Goal: Task Accomplishment & Management: Manage account settings

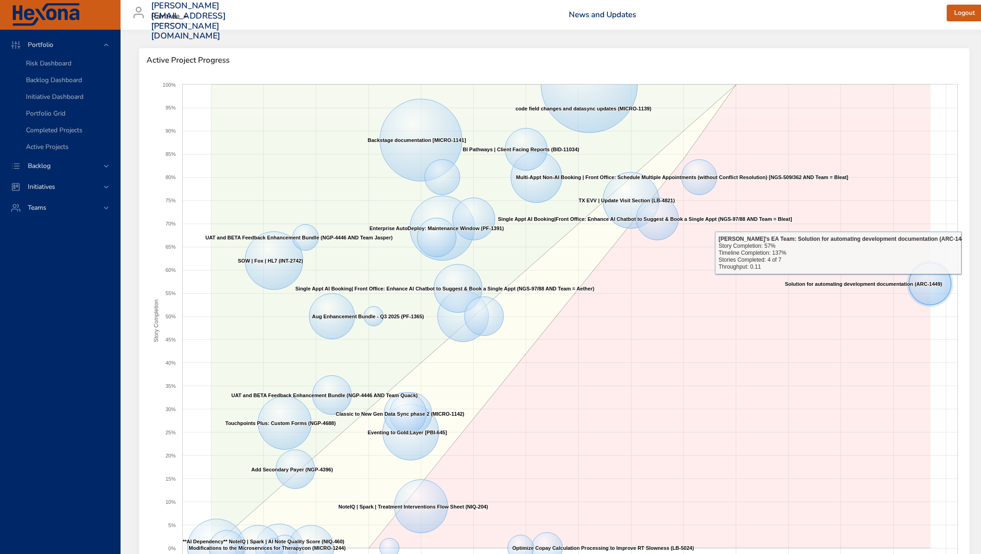
click at [935, 281] on text "Solution for automating development documentation (ARC-1449) ​ Solution for aut…" at bounding box center [864, 284] width 158 height 6
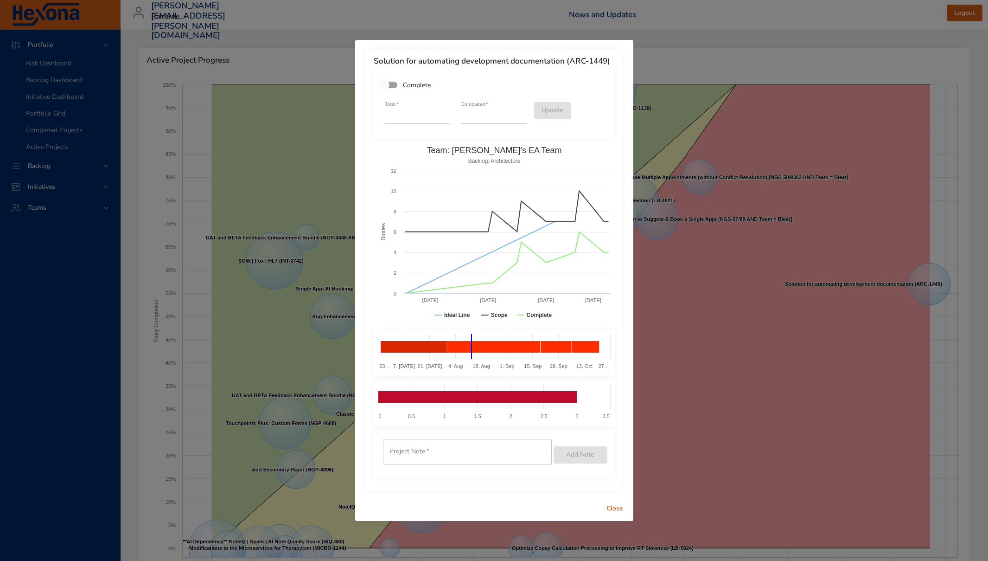
click at [249, 36] on div "Solution for automating development documentation (ARC-1449) Complete Total   *…" at bounding box center [494, 280] width 988 height 561
click at [244, 48] on div "Solution for automating development documentation (ARC-1449) Complete Total   *…" at bounding box center [494, 280] width 988 height 561
click at [616, 505] on span "Close" at bounding box center [615, 509] width 22 height 12
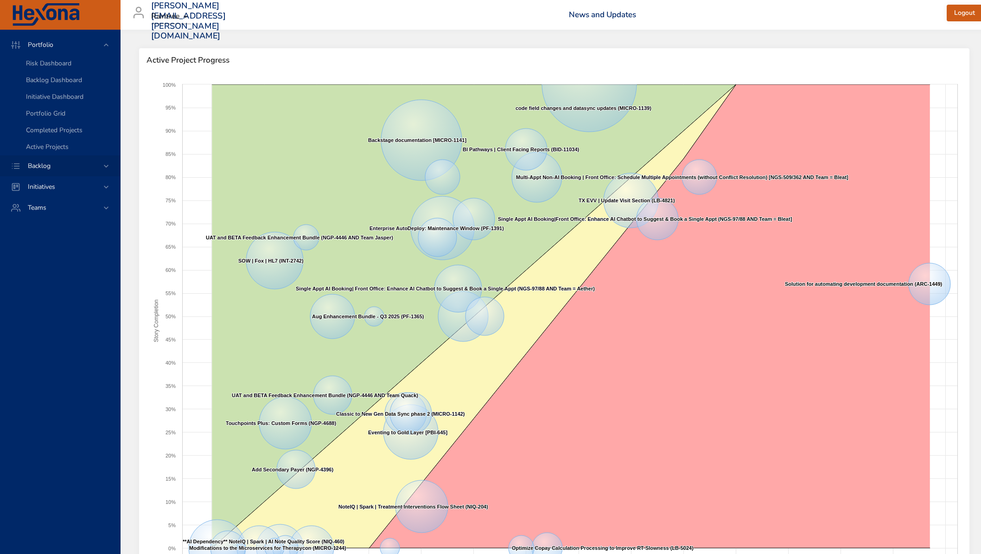
click at [41, 168] on span "Backlog" at bounding box center [39, 165] width 38 height 9
click at [72, 84] on div "Backlog Details" at bounding box center [69, 84] width 87 height 9
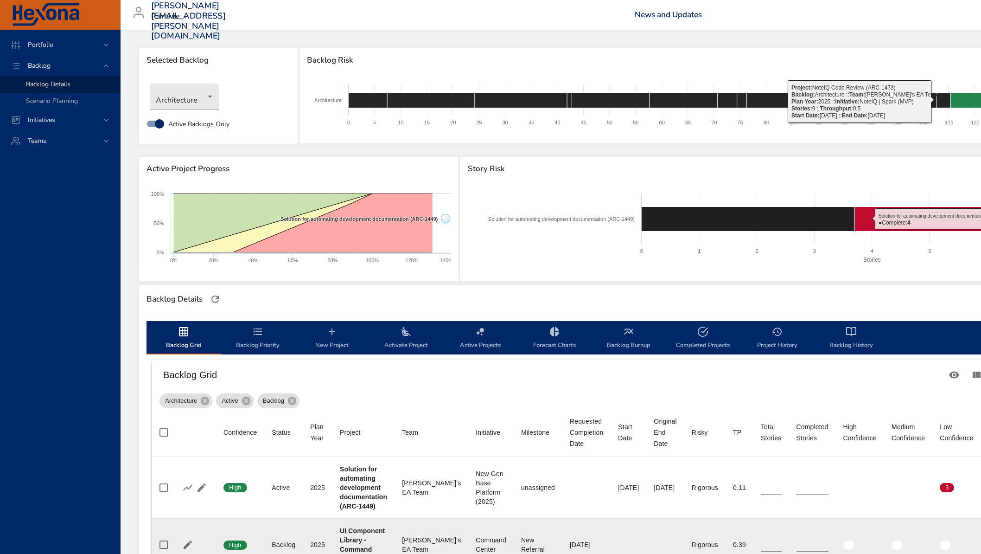
scroll to position [149, 0]
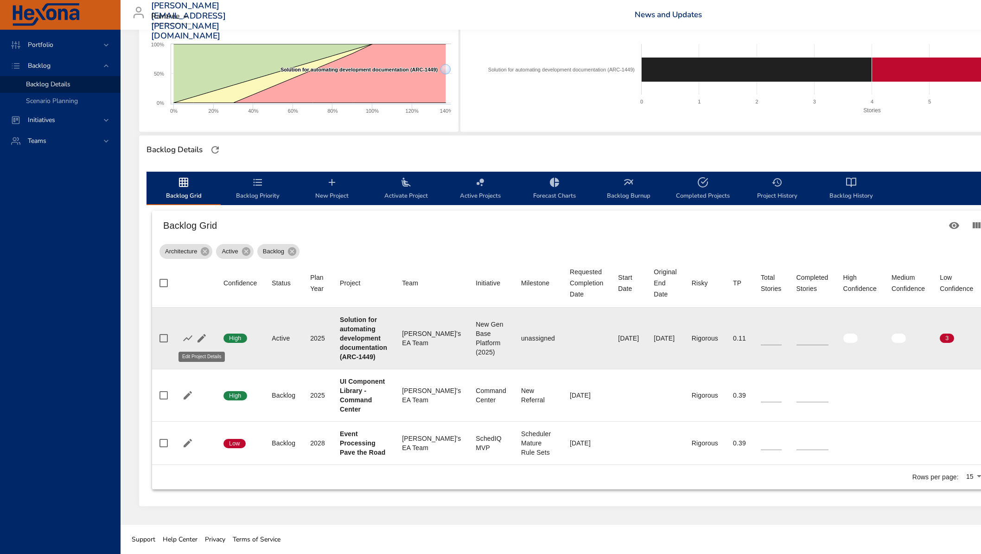
click at [197, 338] on icon "button" at bounding box center [201, 338] width 11 height 11
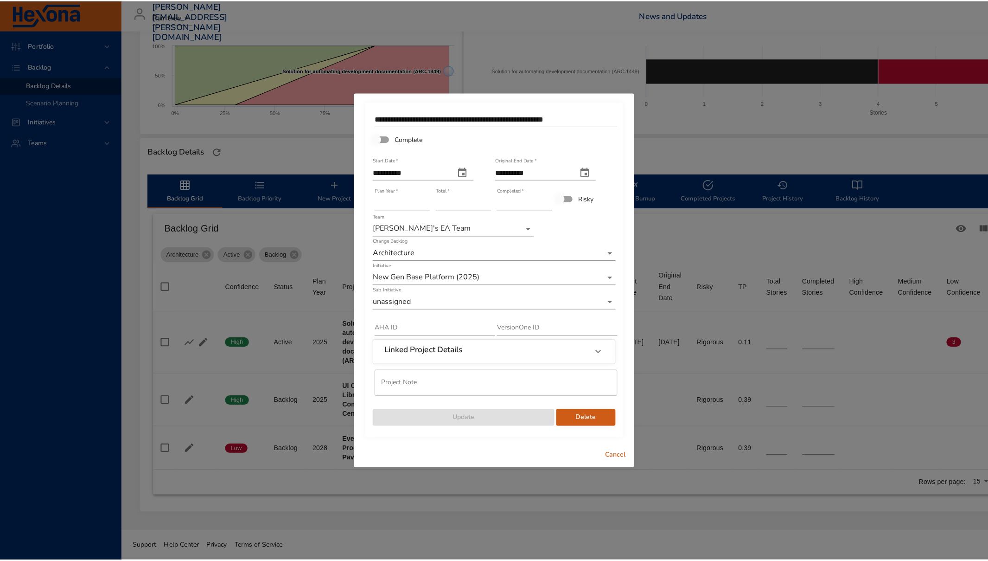
scroll to position [142, 0]
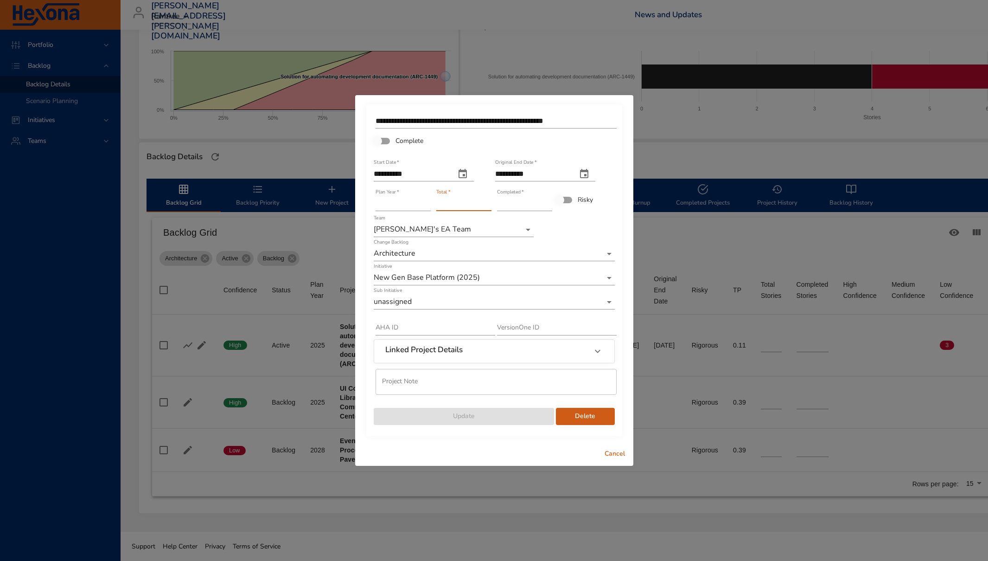
drag, startPoint x: 452, startPoint y: 204, endPoint x: 405, endPoint y: 208, distance: 47.1
click at [405, 208] on div "**********" at bounding box center [494, 268] width 243 height 315
type input "**"
click at [512, 166] on div "**********" at bounding box center [545, 170] width 100 height 22
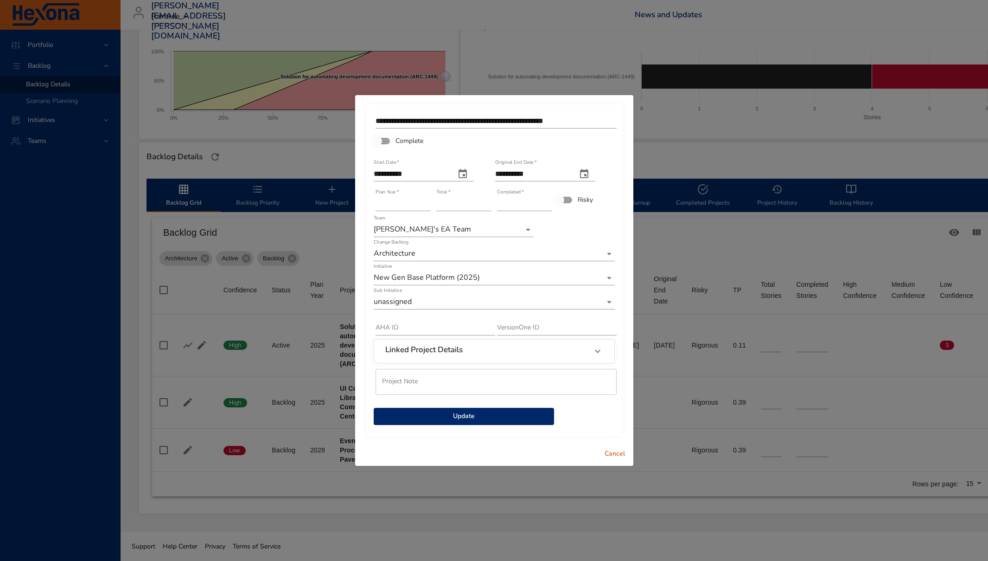
click at [512, 173] on input "**********" at bounding box center [532, 174] width 74 height 15
click at [511, 413] on span "Update" at bounding box center [464, 416] width 166 height 12
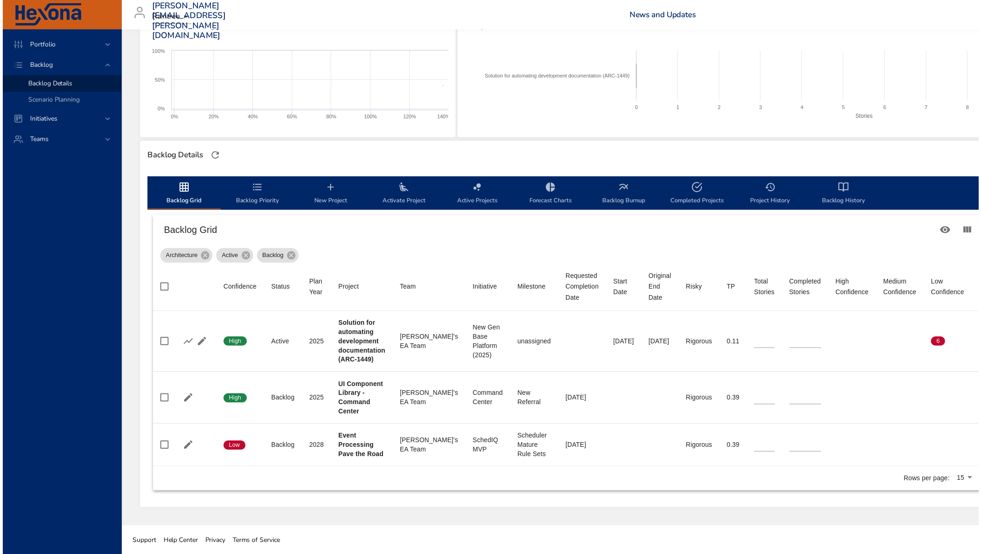
scroll to position [61, 0]
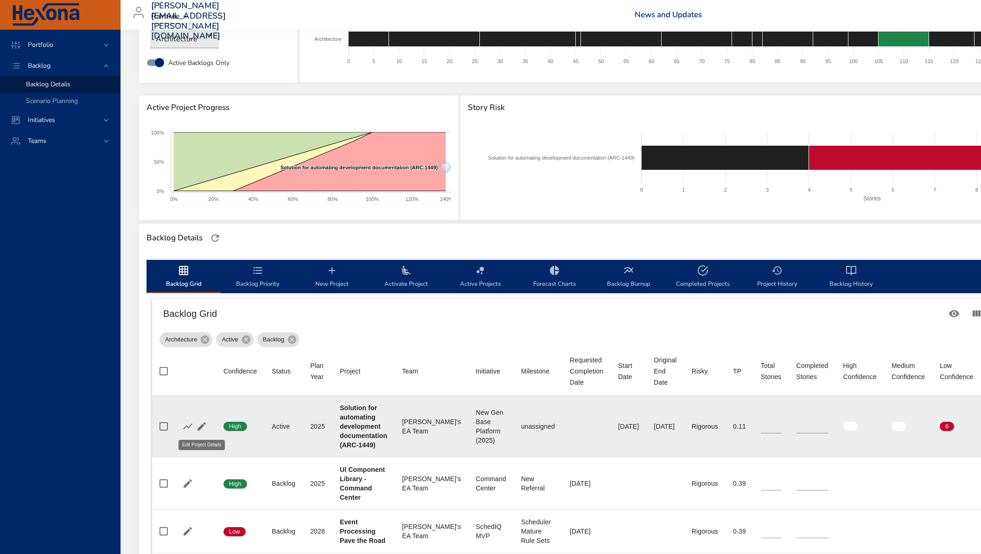
click at [202, 425] on icon "button" at bounding box center [202, 426] width 8 height 8
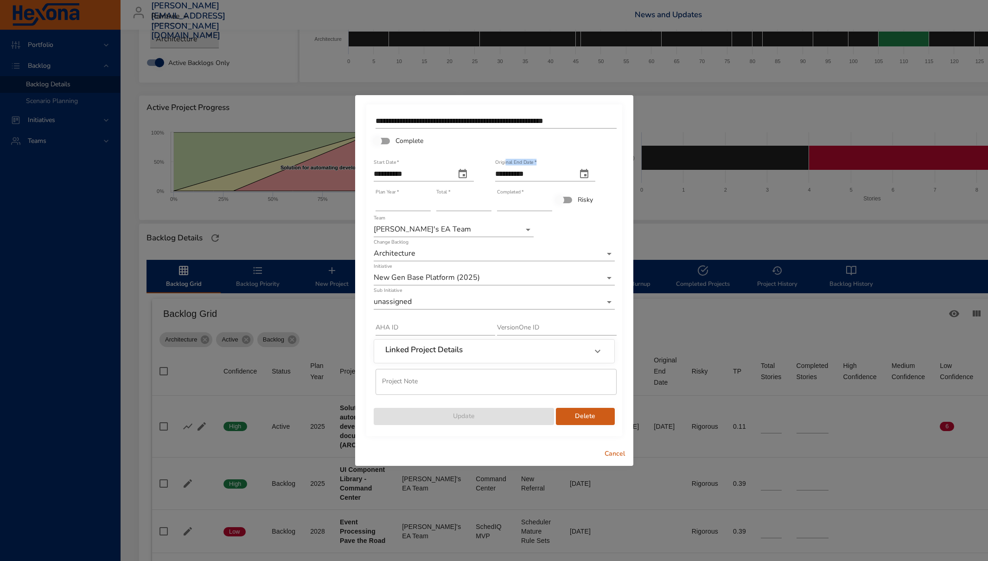
click at [506, 166] on div "**********" at bounding box center [545, 170] width 100 height 22
click at [589, 171] on icon "original end date" at bounding box center [584, 173] width 8 height 9
click at [597, 194] on icon "button" at bounding box center [596, 196] width 11 height 11
click at [484, 312] on span "31" at bounding box center [480, 311] width 17 height 9
type input "**********"
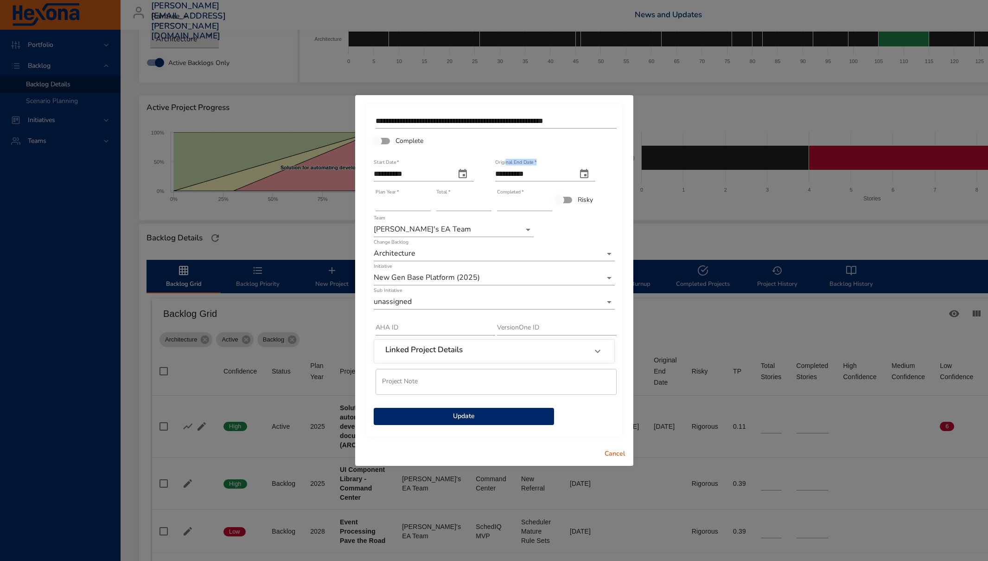
click at [492, 413] on span "Update" at bounding box center [464, 416] width 166 height 12
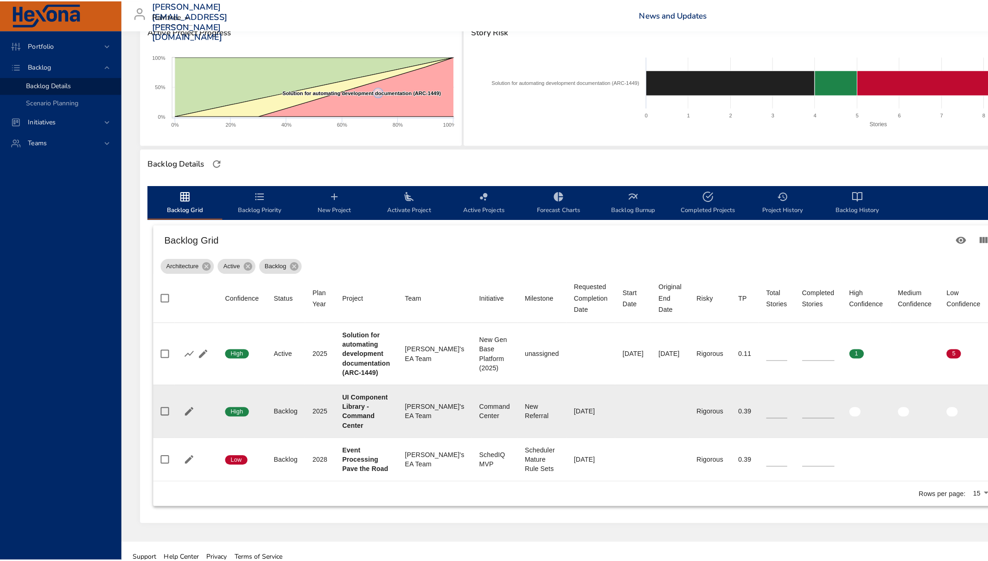
scroll to position [149, 0]
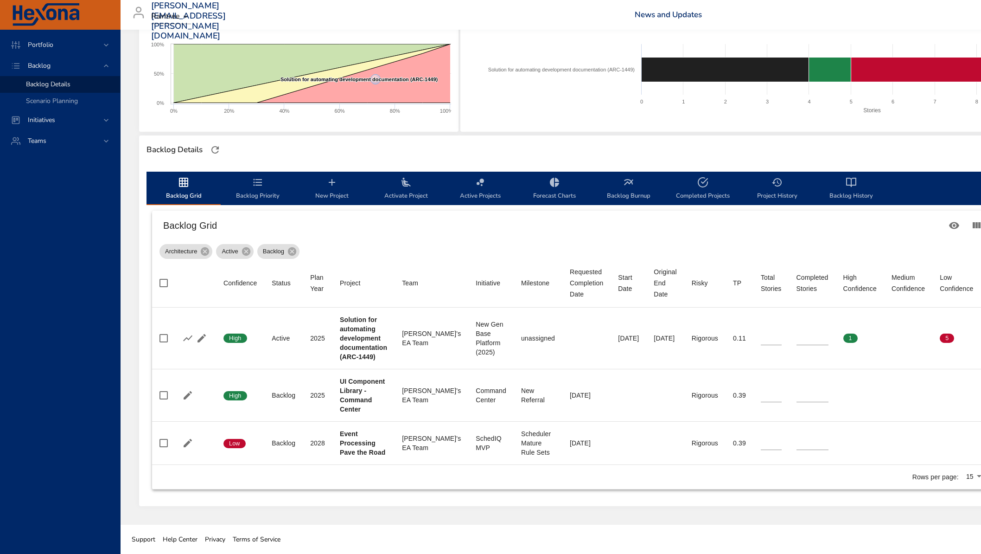
click at [334, 182] on icon "backlog-tab" at bounding box center [332, 182] width 11 height 11
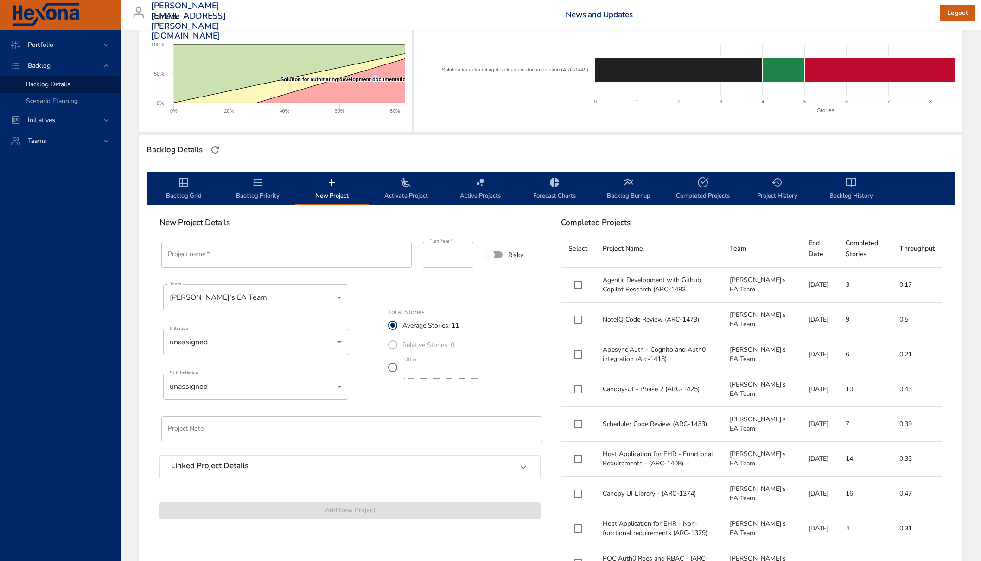
click at [228, 255] on input "Project name   *" at bounding box center [286, 255] width 250 height 26
paste input "**********"
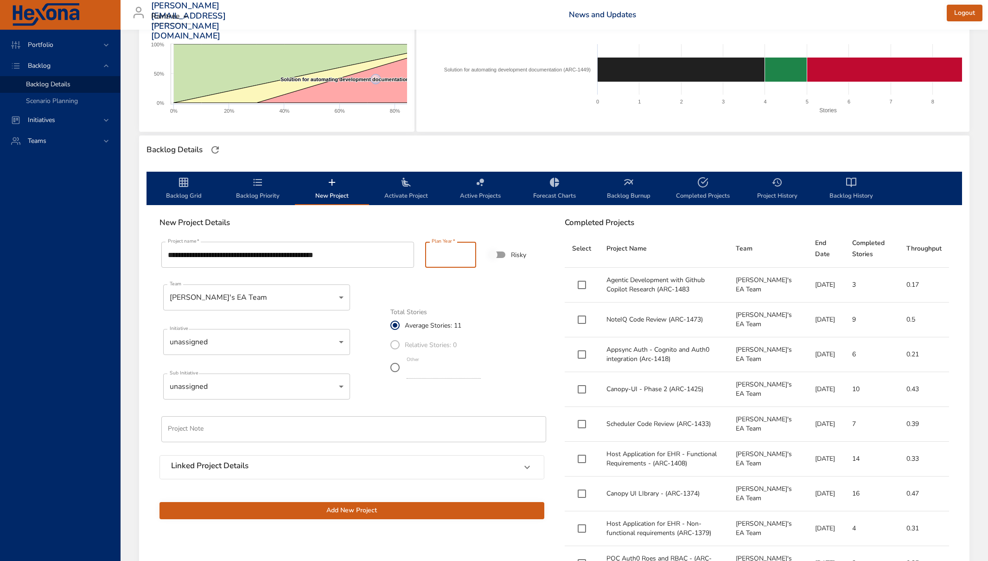
click at [247, 298] on body "Portfolio Backlog Backlog Details Scenario Planning Initiatives Teams [PERSON_N…" at bounding box center [494, 131] width 988 height 561
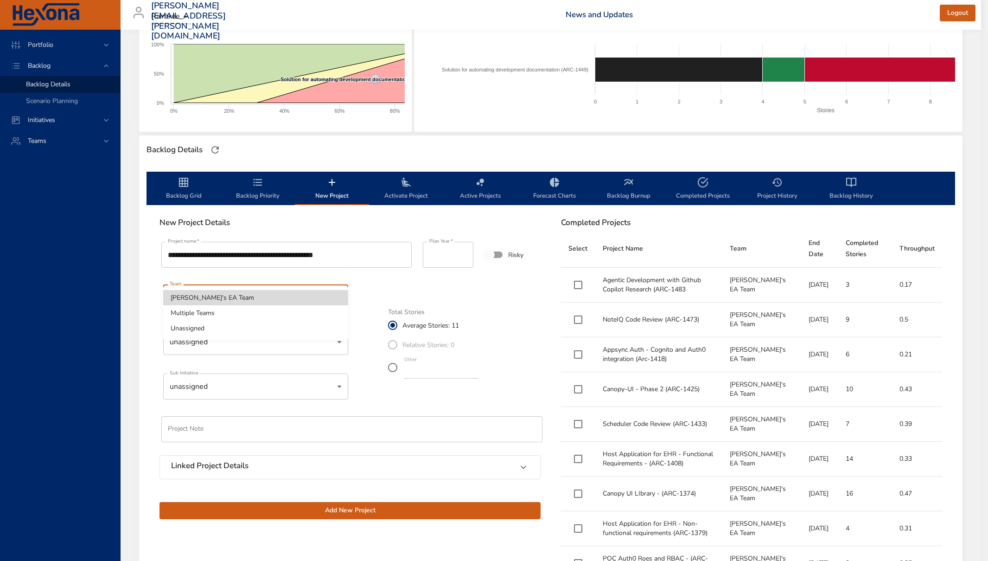
click at [247, 298] on li "[PERSON_NAME]'s EA Team" at bounding box center [255, 297] width 185 height 15
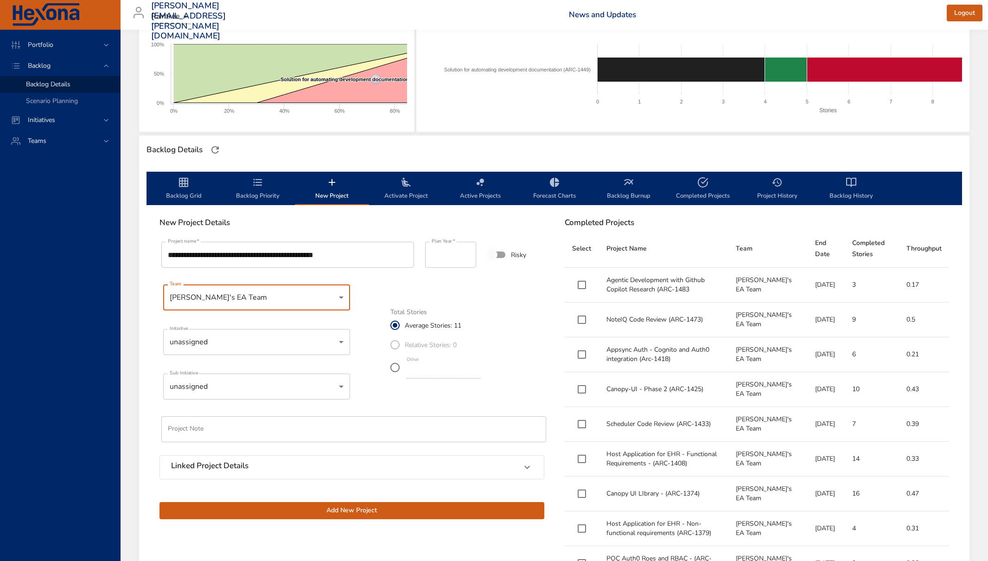
click at [247, 298] on body "Portfolio Backlog Backlog Details Scenario Planning Initiatives Teams [PERSON_N…" at bounding box center [494, 131] width 988 height 561
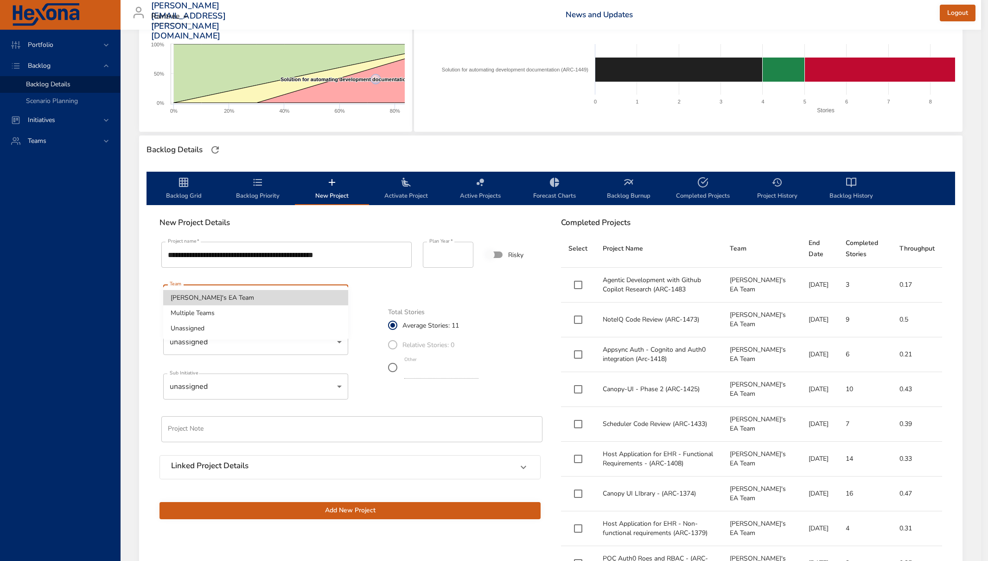
click at [247, 297] on li "[PERSON_NAME]'s EA Team" at bounding box center [255, 297] width 185 height 15
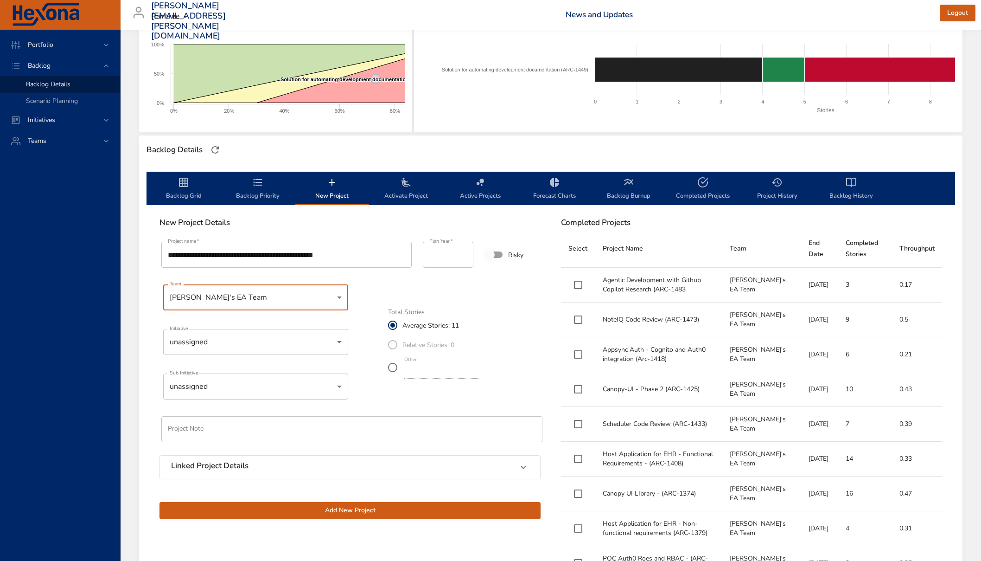
click at [335, 343] on body "Portfolio Backlog Backlog Details Scenario Planning Initiatives Teams [PERSON_N…" at bounding box center [490, 131] width 981 height 561
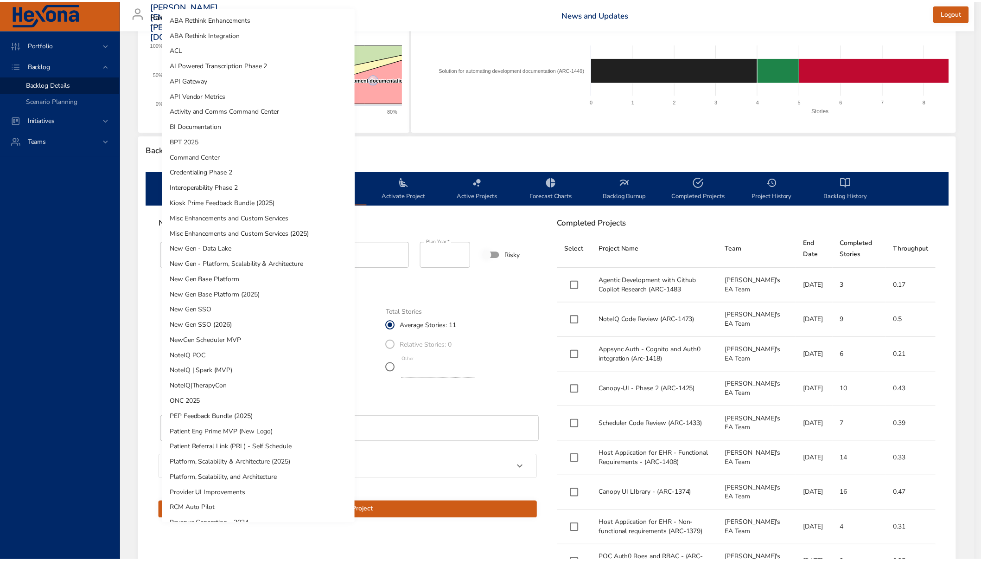
scroll to position [211, 0]
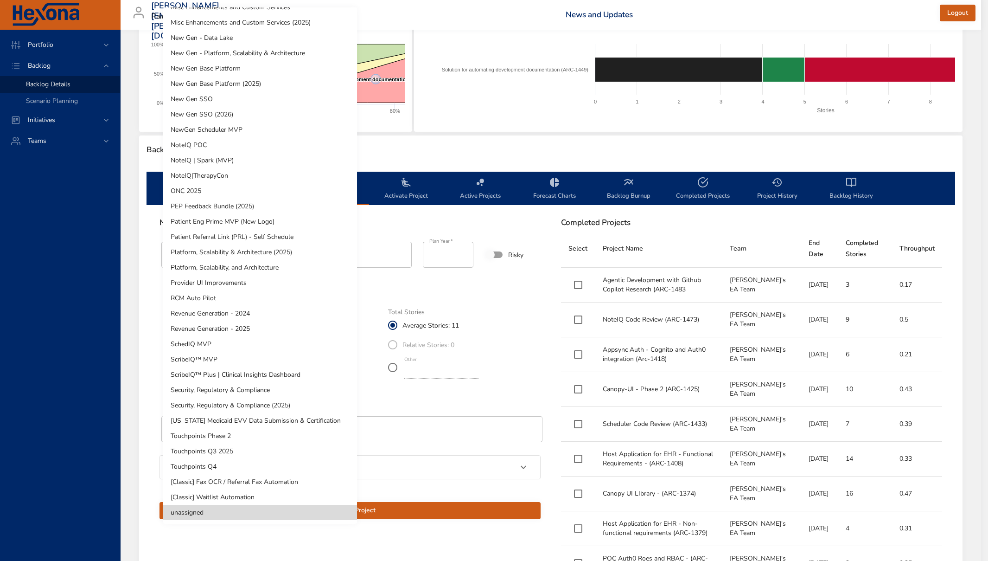
click at [265, 85] on li "New Gen Base Platform (2025)" at bounding box center [260, 83] width 194 height 15
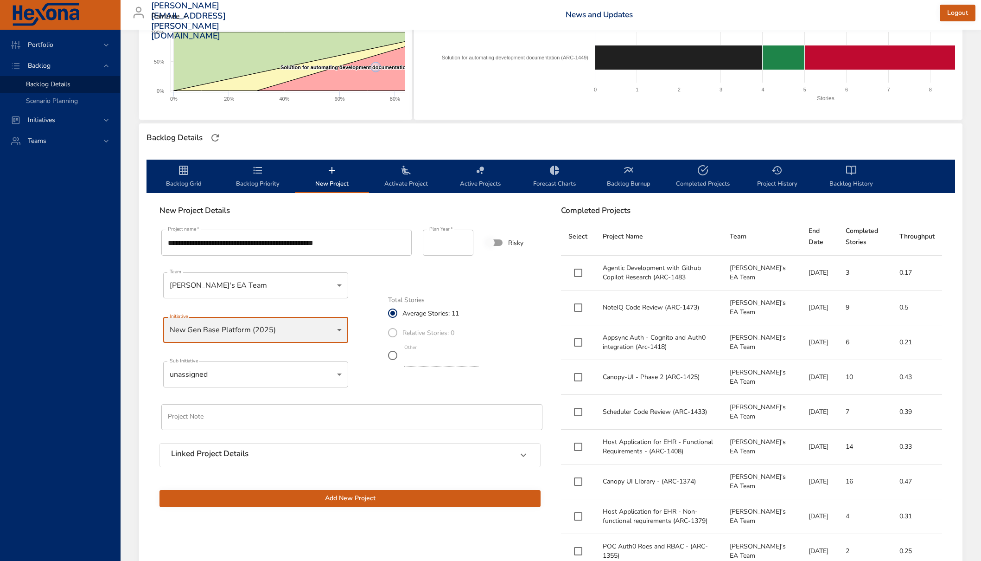
scroll to position [167, 0]
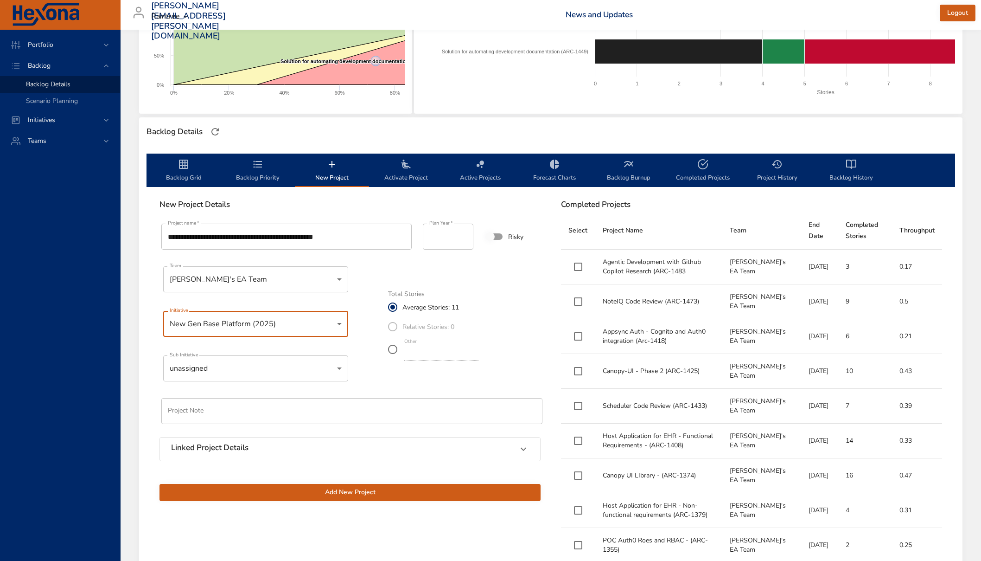
click at [366, 237] on input "**********" at bounding box center [286, 237] width 250 height 26
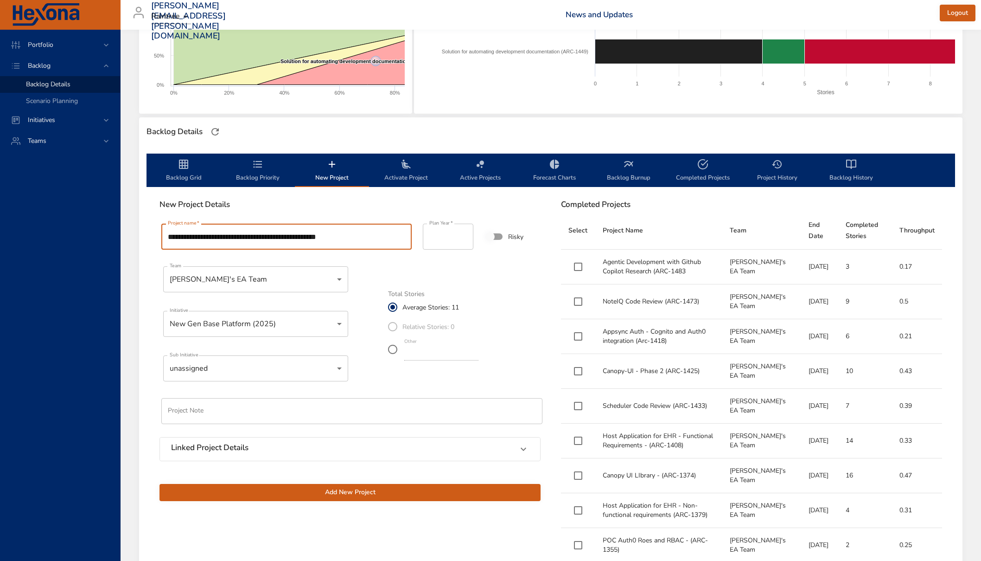
type input "**********"
click at [432, 495] on span "Add New Project" at bounding box center [350, 493] width 366 height 12
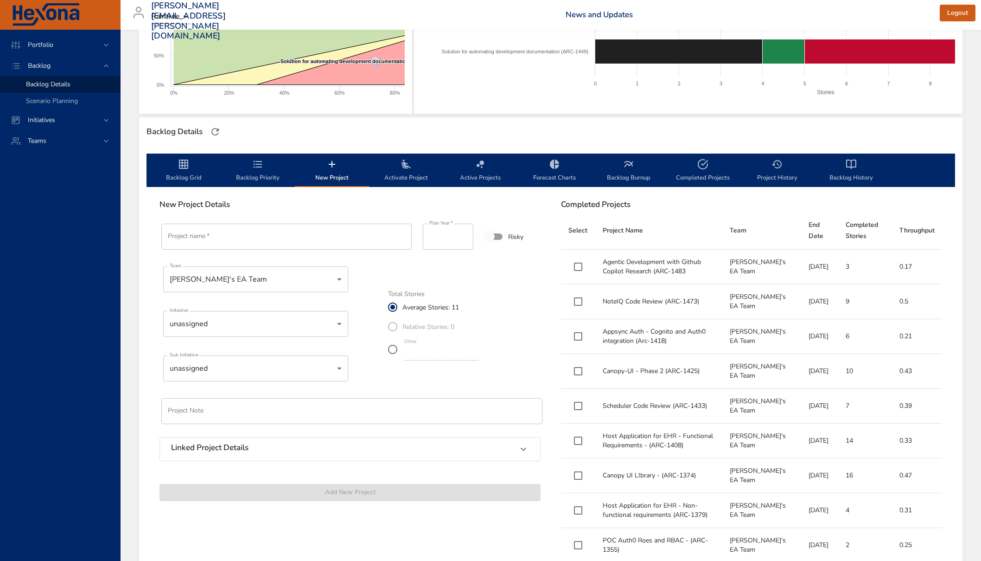
click at [330, 166] on icon "backlog-tab" at bounding box center [332, 164] width 11 height 11
click at [335, 172] on span "New Project" at bounding box center [332, 171] width 63 height 25
click at [329, 167] on icon "backlog-tab" at bounding box center [332, 164] width 11 height 11
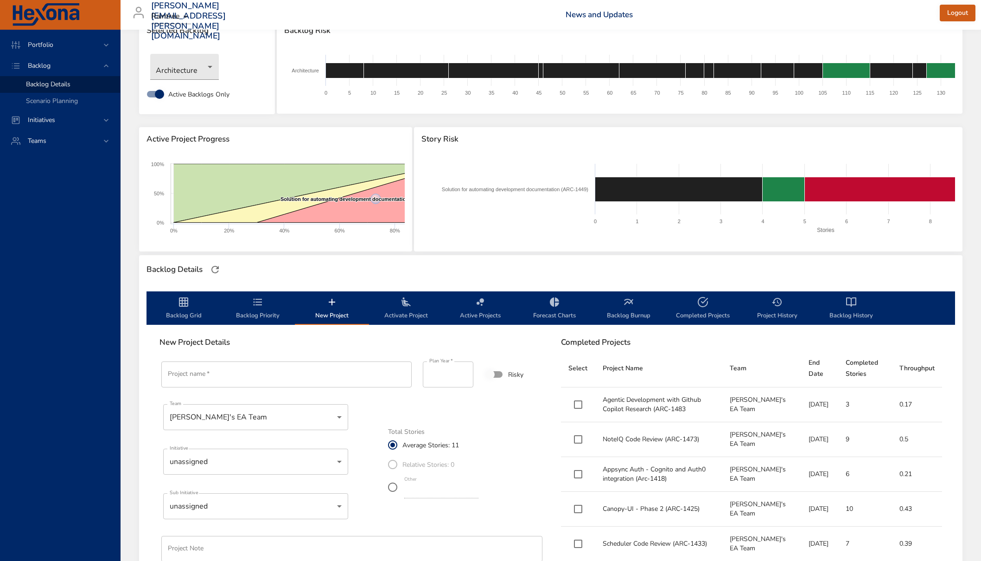
scroll to position [41, 0]
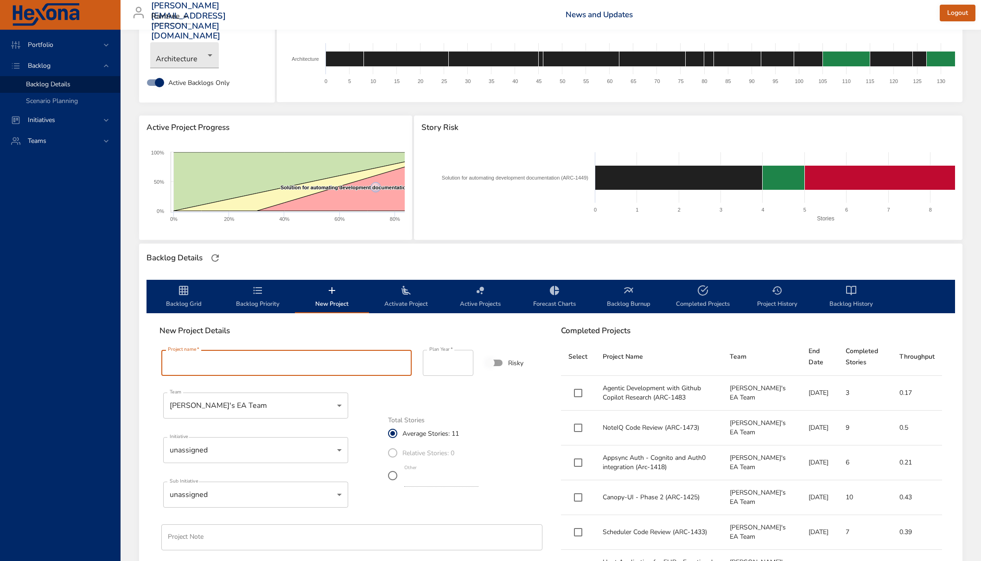
click at [250, 359] on input "Project name   *" at bounding box center [286, 363] width 250 height 26
paste input "**********"
click at [278, 362] on input "**********" at bounding box center [286, 363] width 250 height 26
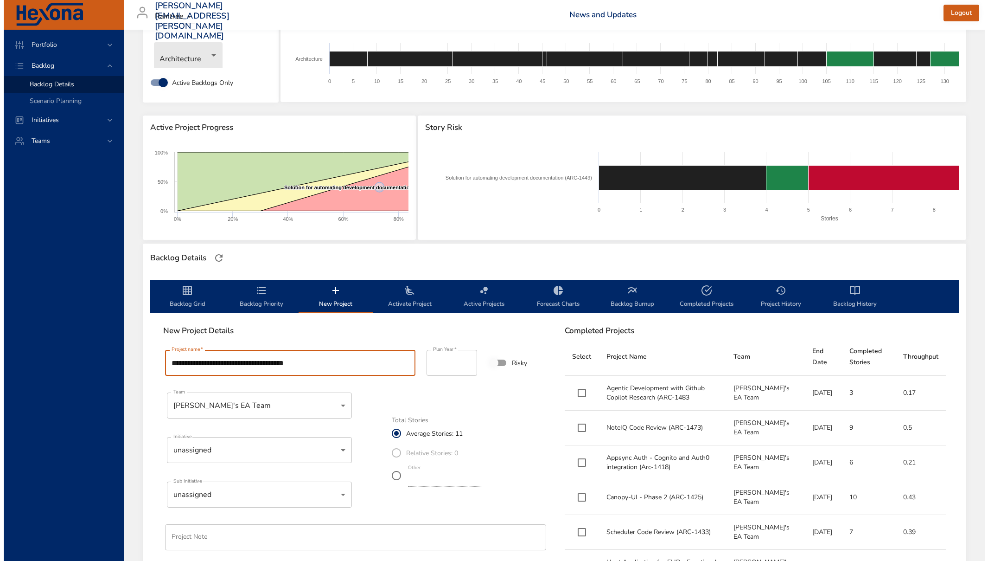
scroll to position [65, 0]
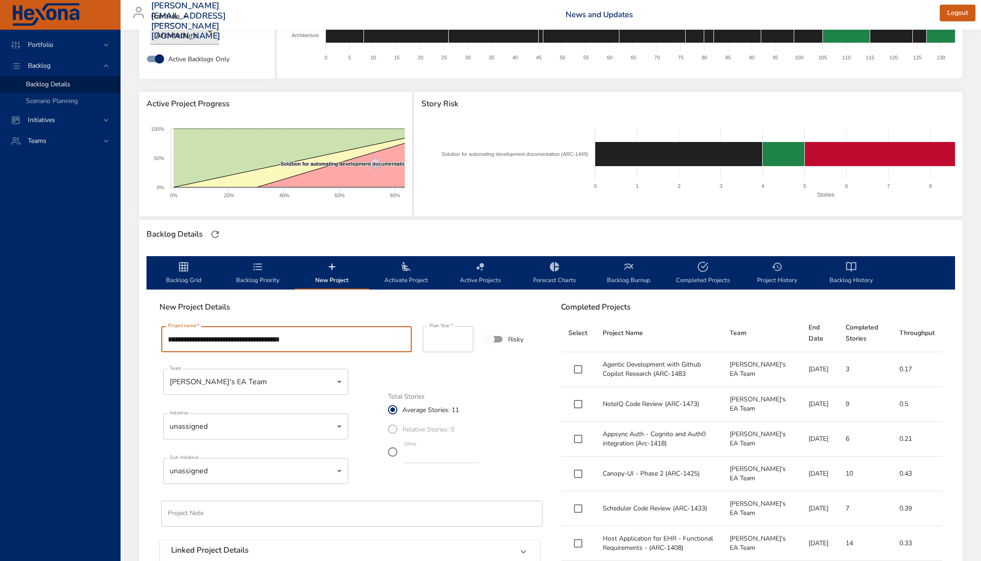
type input "**********"
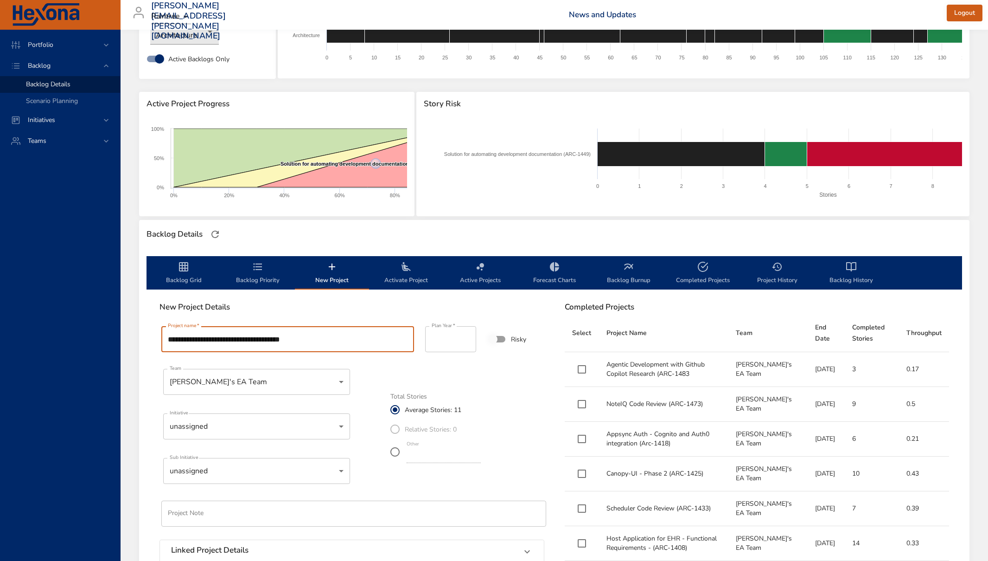
click at [261, 430] on body "Portfolio Backlog Backlog Details Scenario Planning Initiatives Teams [PERSON_N…" at bounding box center [494, 215] width 988 height 561
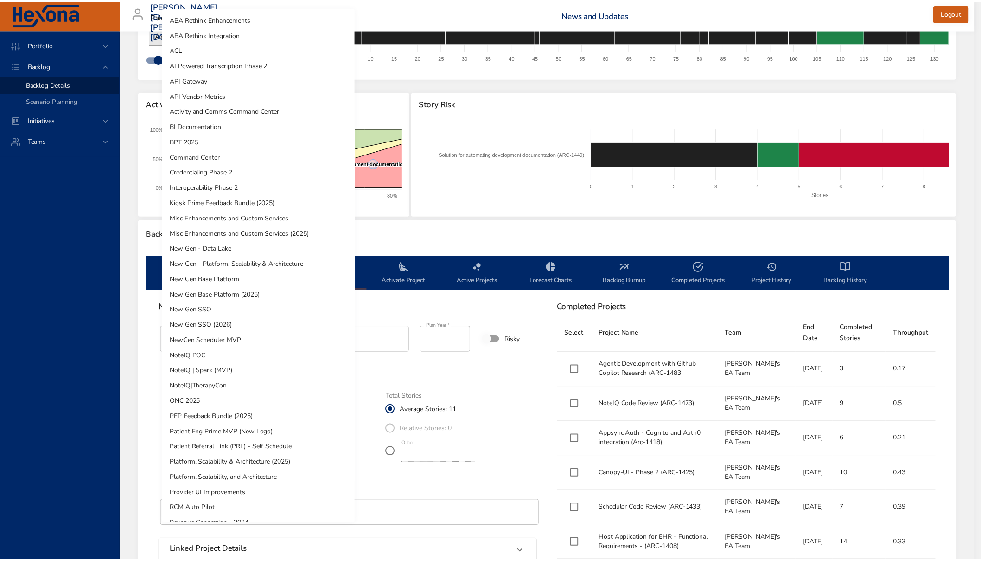
scroll to position [211, 0]
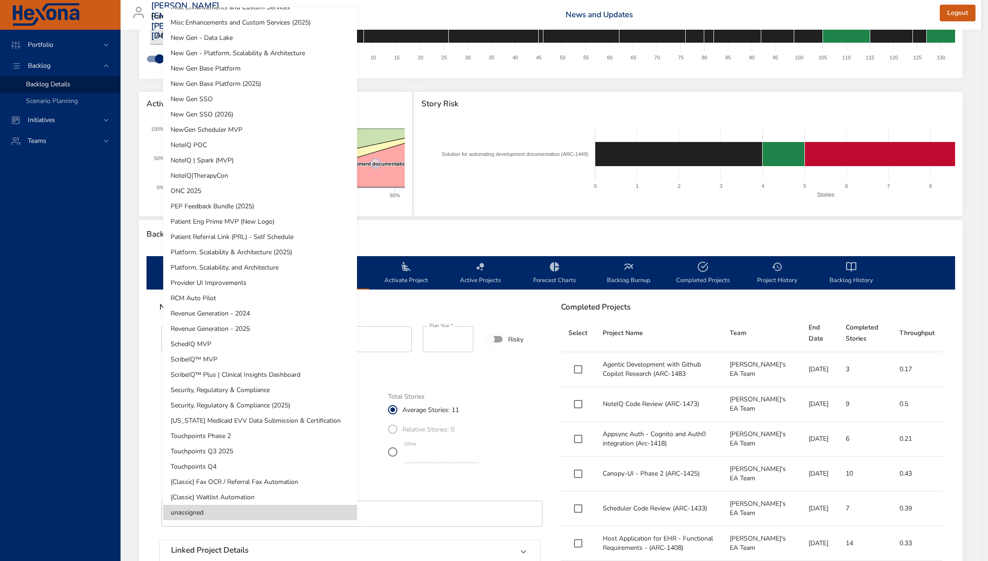
click at [302, 65] on li "New Gen Base Platform" at bounding box center [260, 68] width 194 height 15
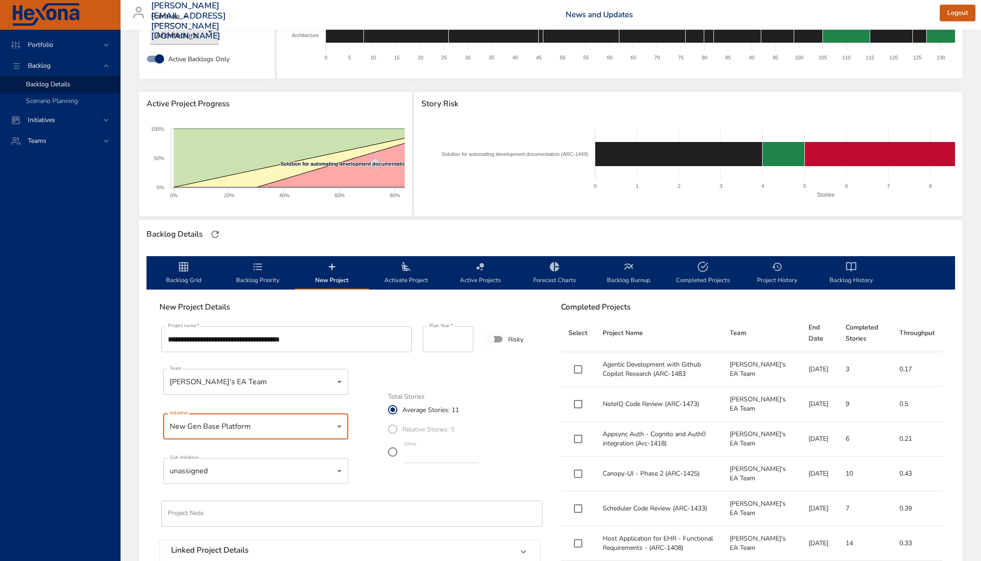
click at [295, 416] on body "Portfolio Backlog Backlog Details Scenario Planning Initiatives Teams [PERSON_N…" at bounding box center [490, 215] width 981 height 561
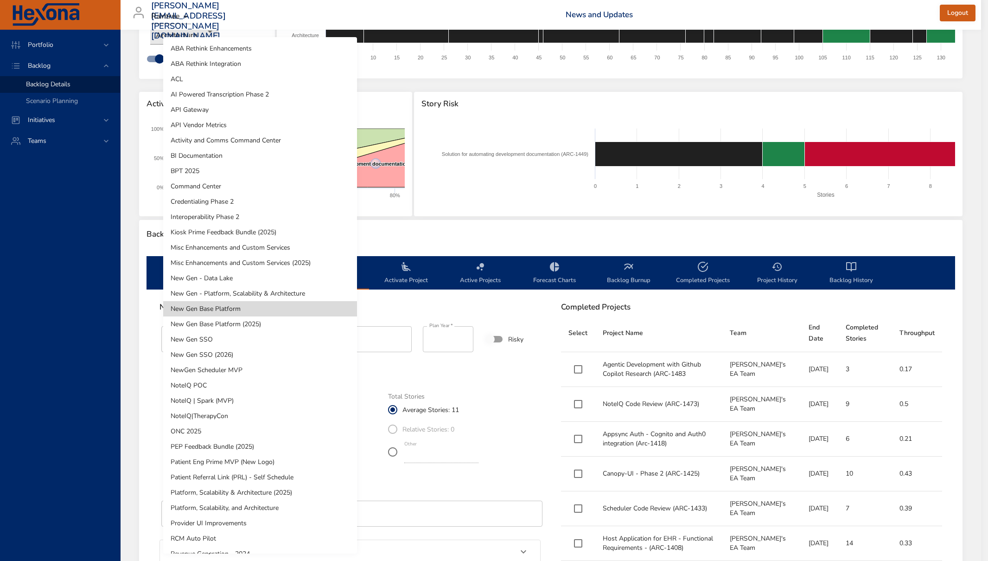
click at [257, 324] on li "New Gen Base Platform (2025)" at bounding box center [260, 323] width 194 height 15
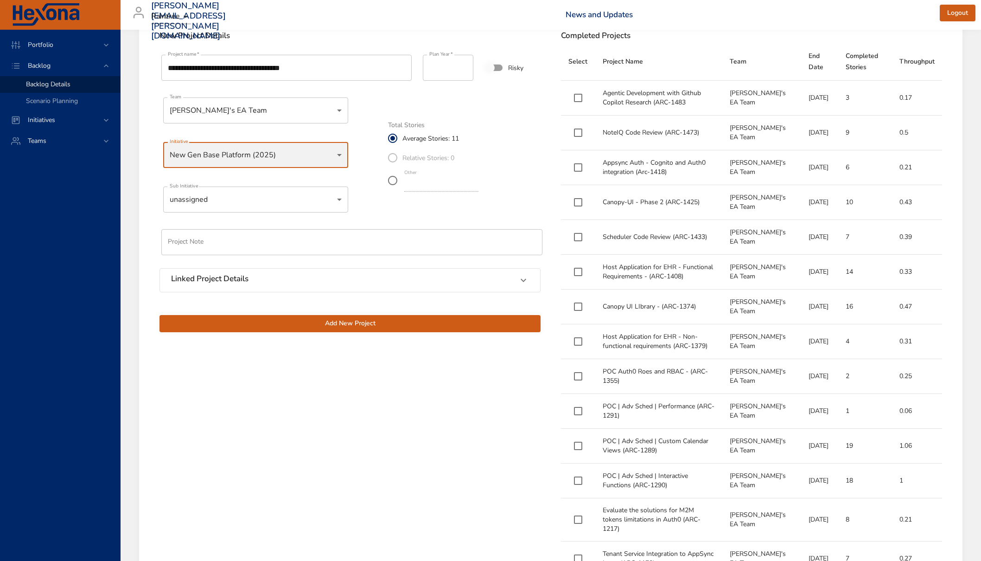
scroll to position [325, 0]
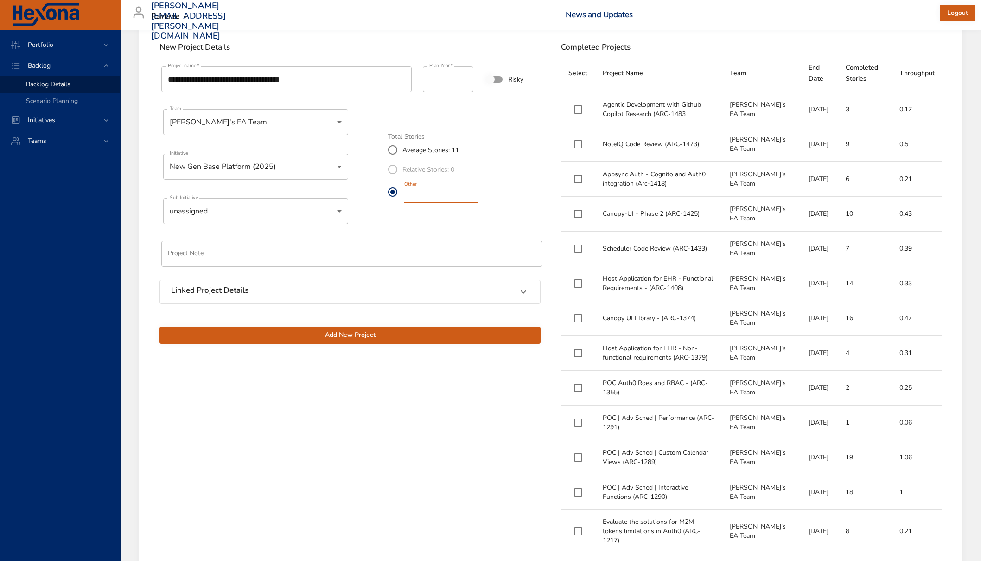
click at [387, 199] on label "Other **" at bounding box center [431, 192] width 97 height 26
type input "*"
click at [440, 338] on span "Add New Project" at bounding box center [350, 335] width 366 height 12
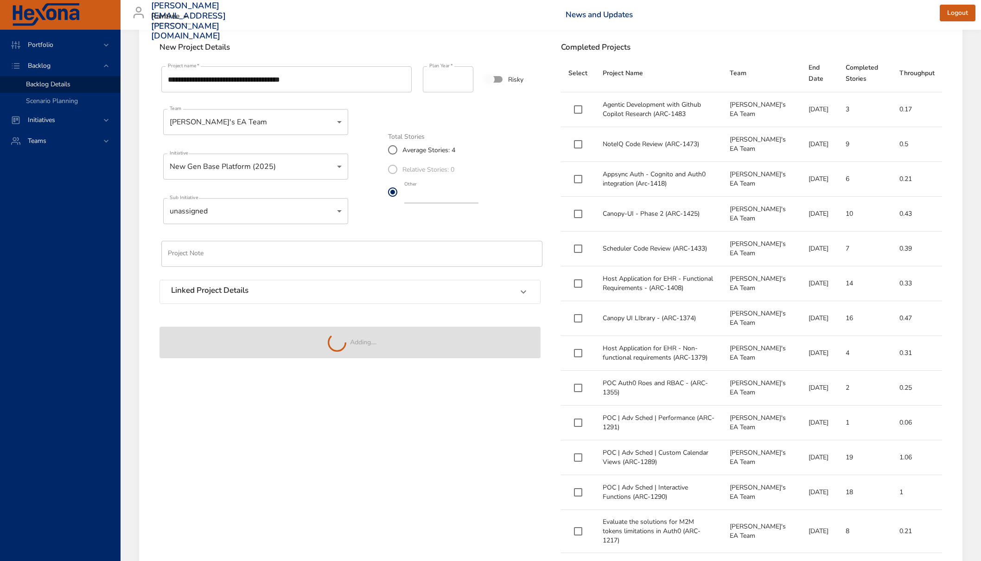
type input "**"
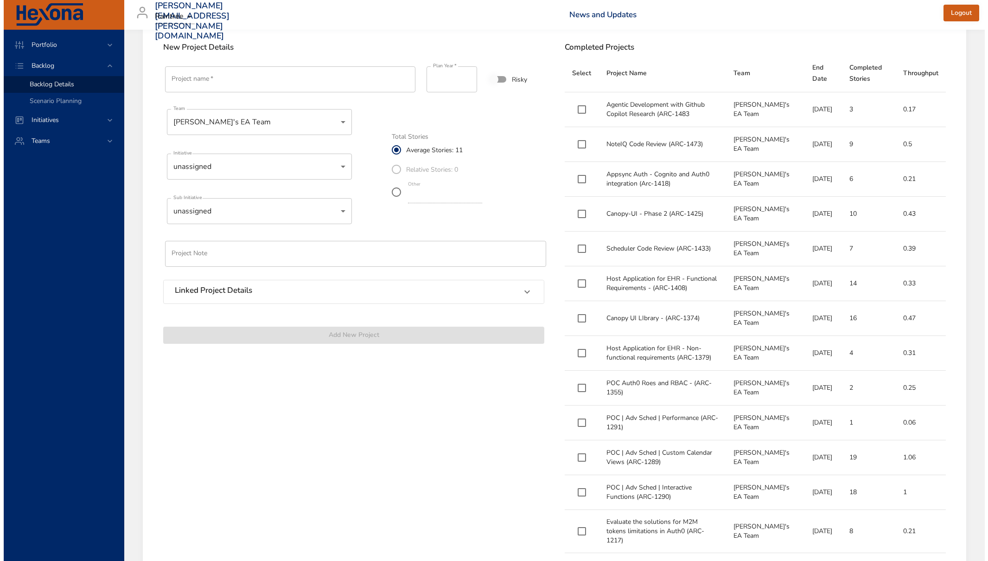
scroll to position [122, 0]
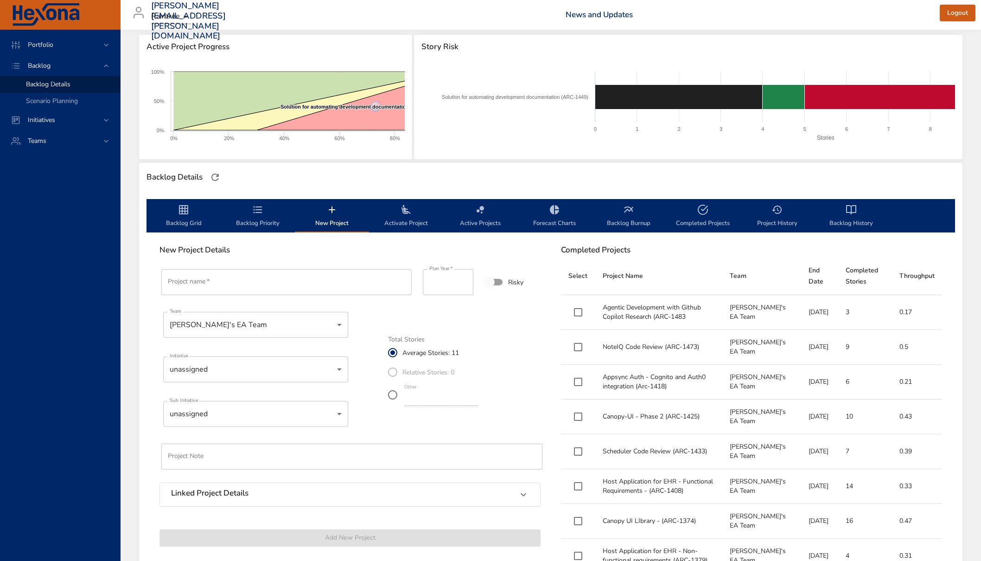
click at [212, 282] on input "Project name   *" at bounding box center [286, 282] width 250 height 26
paste input "**********"
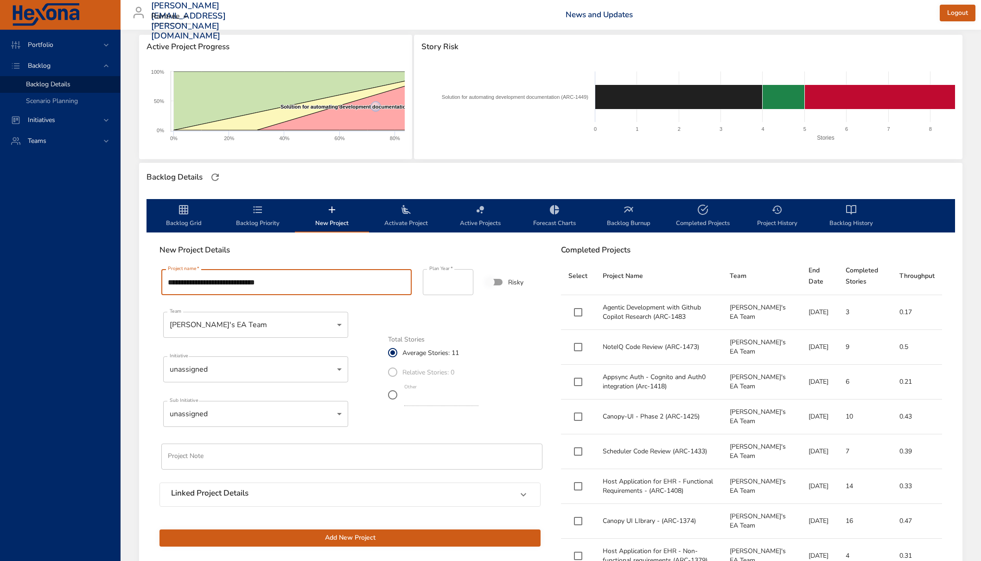
type input "**********"
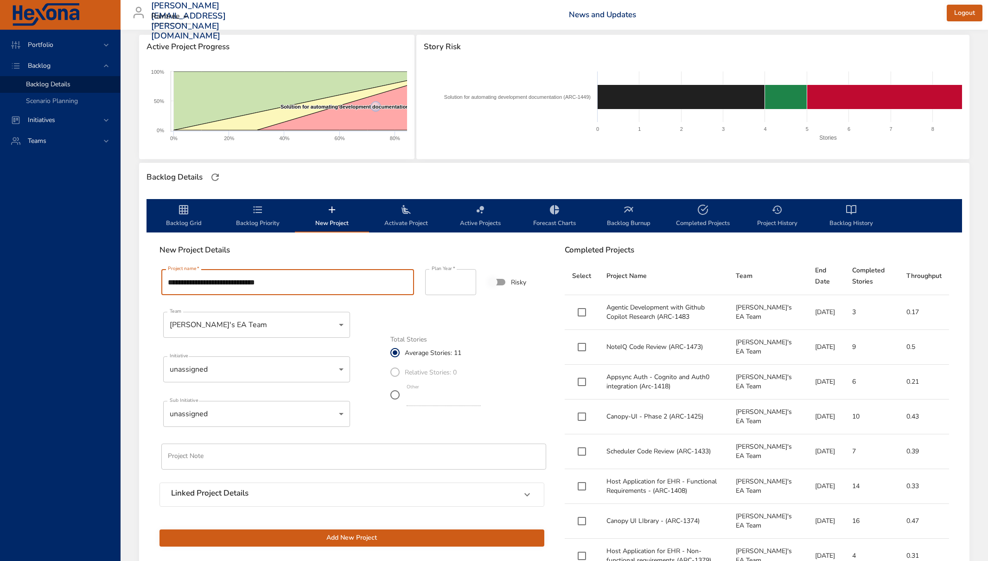
click at [279, 373] on body "Portfolio Backlog Backlog Details Scenario Planning Initiatives Teams [PERSON_N…" at bounding box center [494, 158] width 988 height 561
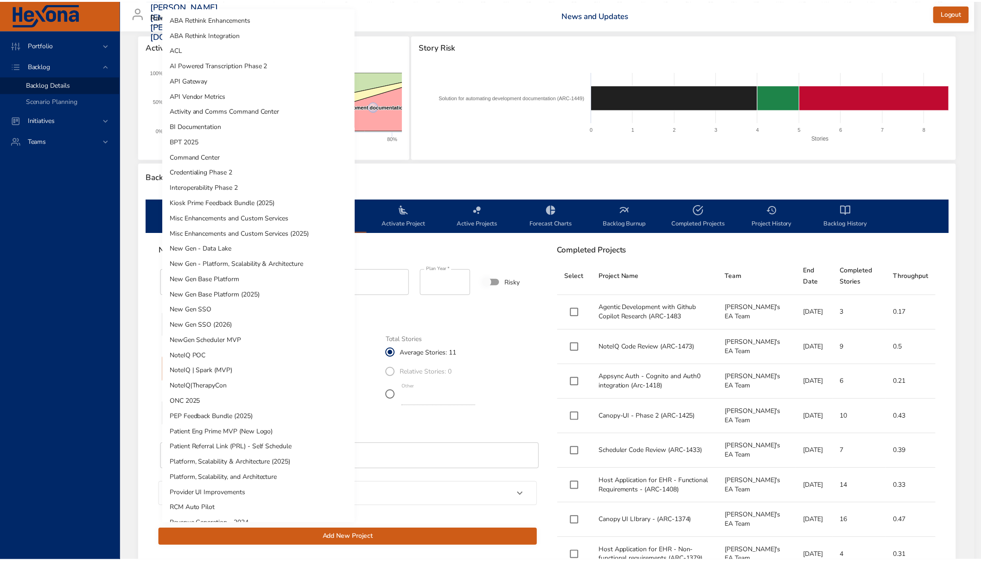
scroll to position [211, 0]
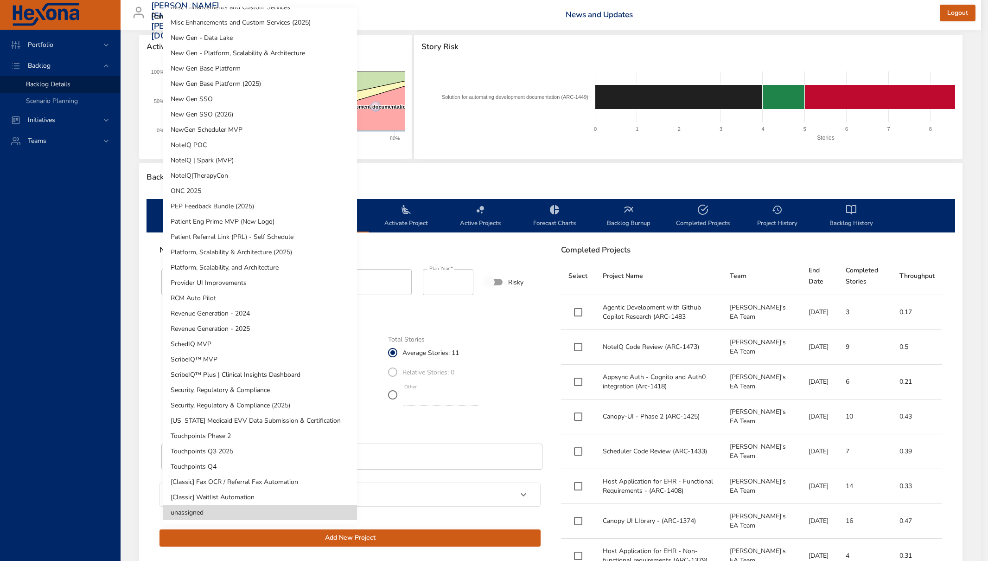
click at [267, 85] on li "New Gen Base Platform (2025)" at bounding box center [260, 83] width 194 height 15
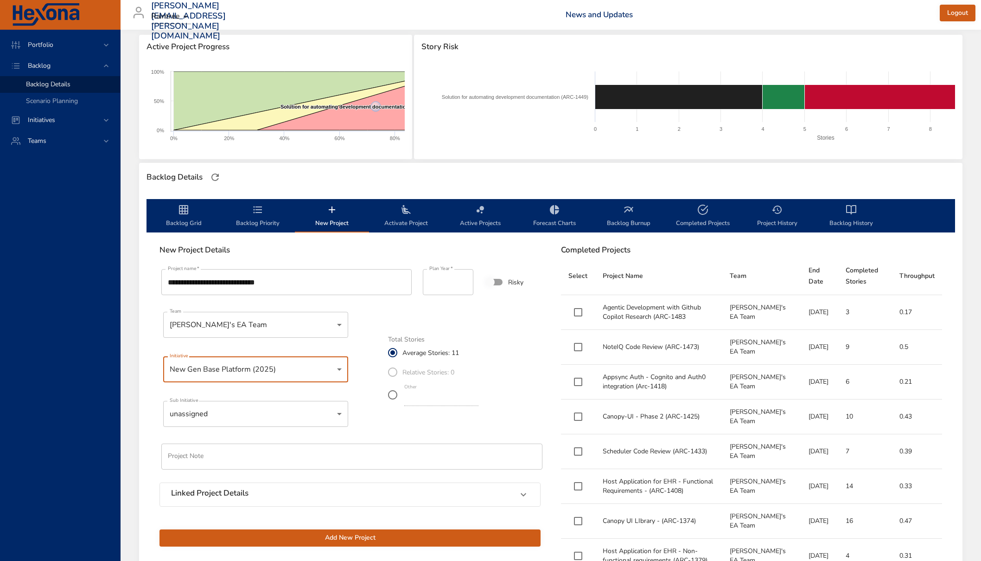
click at [340, 539] on span "Add New Project" at bounding box center [350, 538] width 366 height 12
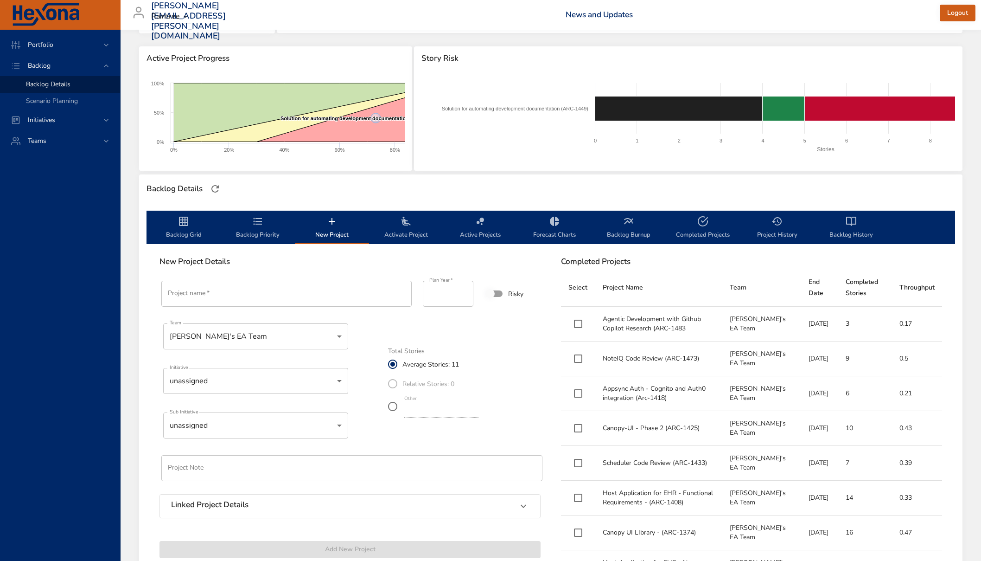
click at [261, 218] on icon "backlog-tab" at bounding box center [257, 221] width 11 height 11
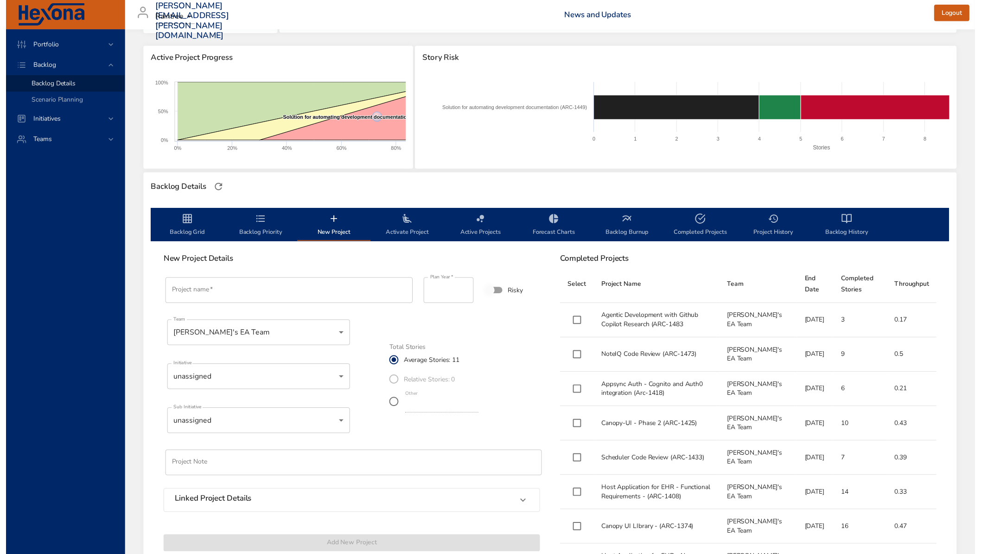
scroll to position [51, 0]
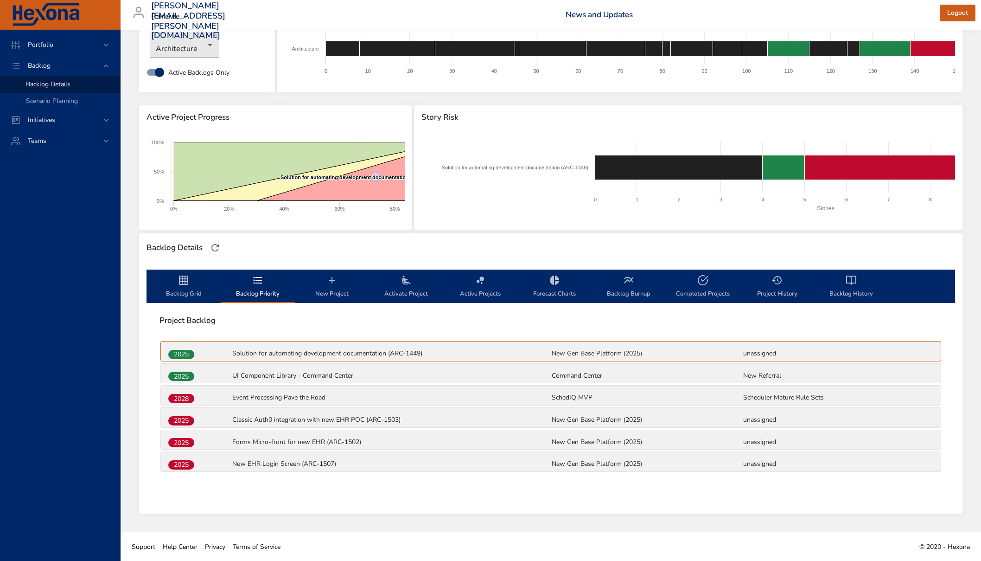
click at [275, 401] on p "Event Processing Pave the Road" at bounding box center [391, 397] width 318 height 9
drag, startPoint x: 217, startPoint y: 397, endPoint x: 237, endPoint y: 388, distance: 22.4
click at [228, 398] on div "2028" at bounding box center [199, 398] width 64 height 12
click at [306, 464] on p "New EHR Login Screen (ARC-1507)" at bounding box center [391, 463] width 318 height 9
click at [263, 270] on button "Backlog Priority" at bounding box center [258, 285] width 74 height 33
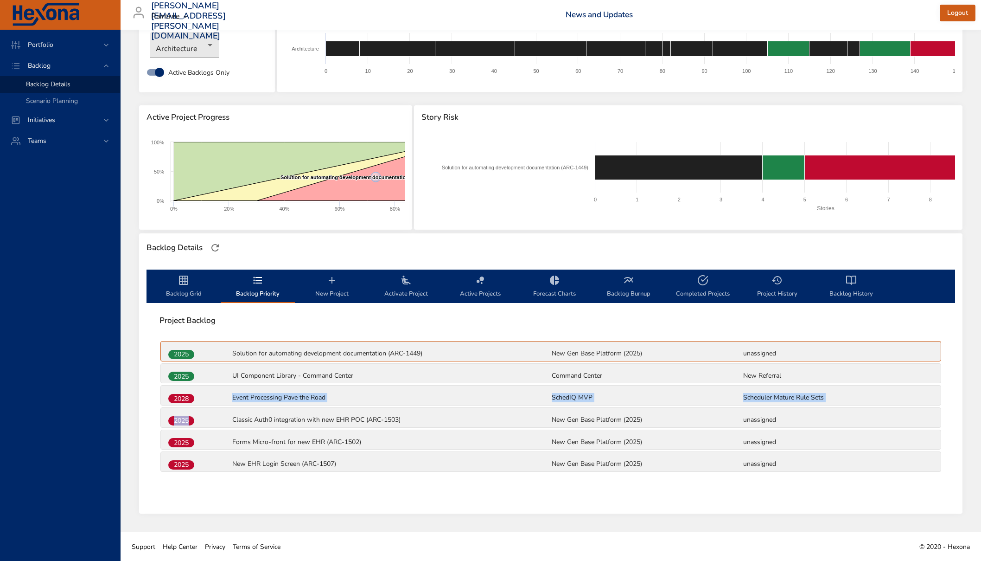
drag, startPoint x: 205, startPoint y: 422, endPoint x: 205, endPoint y: 398, distance: 24.6
click at [205, 398] on div "2025 Solution for automating development documentation (ARC-1449) New Gen Base …" at bounding box center [551, 407] width 783 height 135
click at [738, 416] on p "New Gen Base Platform (2025)" at bounding box center [647, 419] width 190 height 9
click at [170, 378] on span "2025" at bounding box center [181, 377] width 26 height 10
click at [254, 376] on p "UI Component Library - Command Center" at bounding box center [391, 375] width 318 height 9
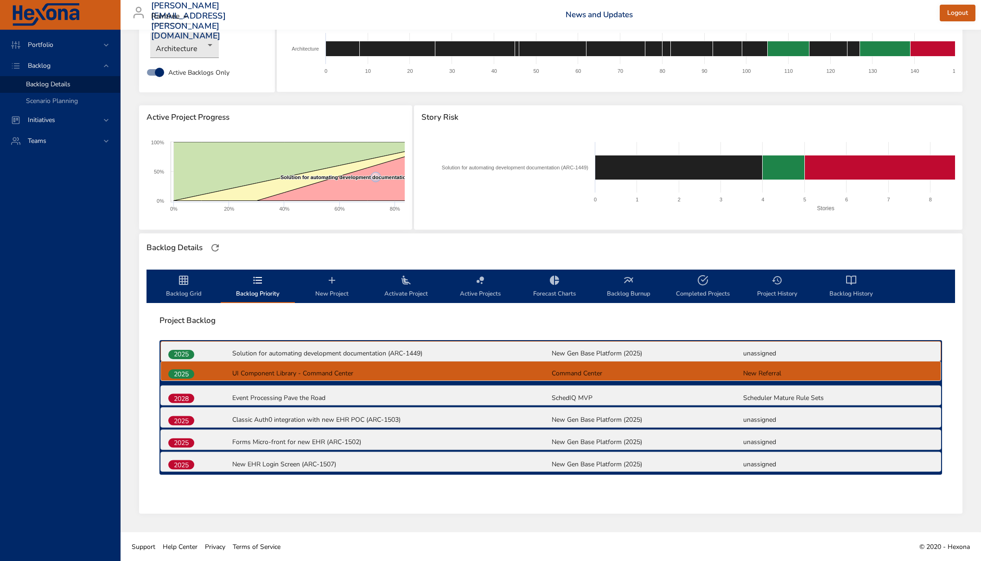
drag, startPoint x: 178, startPoint y: 377, endPoint x: 177, endPoint y: 372, distance: 4.7
click at [177, 372] on div "2025 Solution for automating development documentation (ARC-1449) New Gen Base …" at bounding box center [551, 407] width 783 height 135
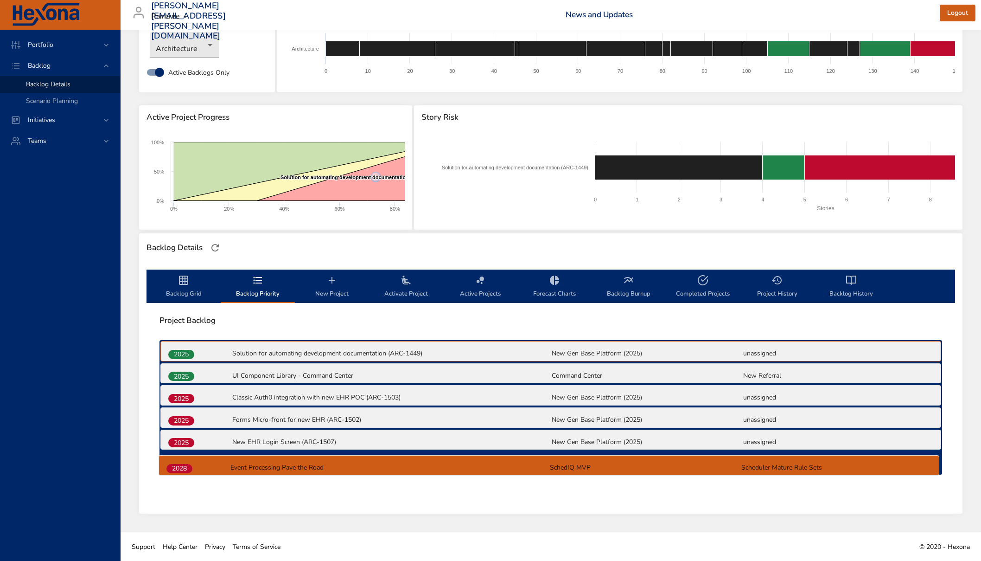
drag, startPoint x: 175, startPoint y: 401, endPoint x: 173, endPoint y: 474, distance: 72.9
click at [173, 474] on div "2025 Solution for automating development documentation (ARC-1449) New Gen Base …" at bounding box center [551, 407] width 783 height 135
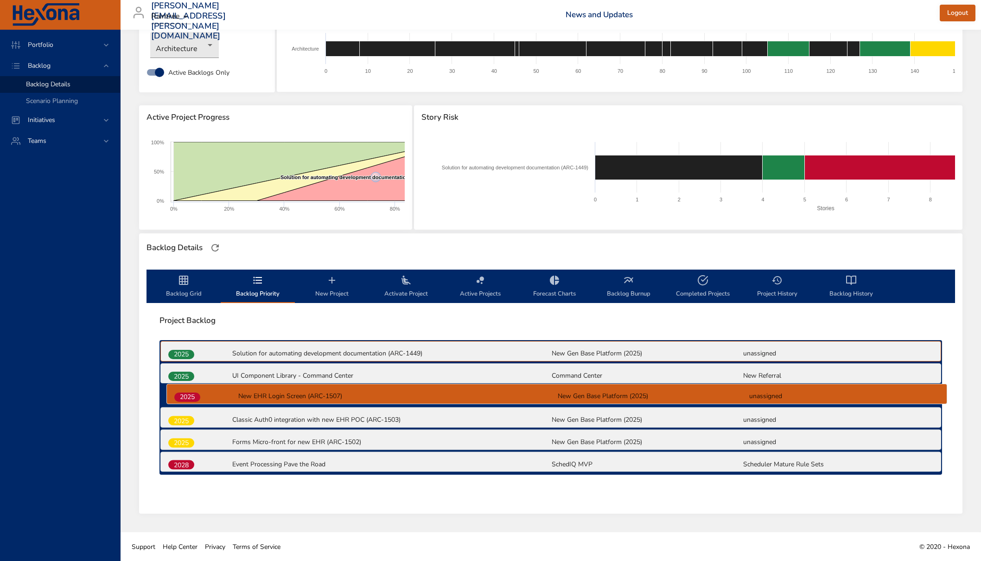
drag, startPoint x: 186, startPoint y: 442, endPoint x: 192, endPoint y: 393, distance: 48.6
click at [192, 393] on div "2025 Solution for automating development documentation (ARC-1449) New Gen Base …" at bounding box center [551, 407] width 783 height 135
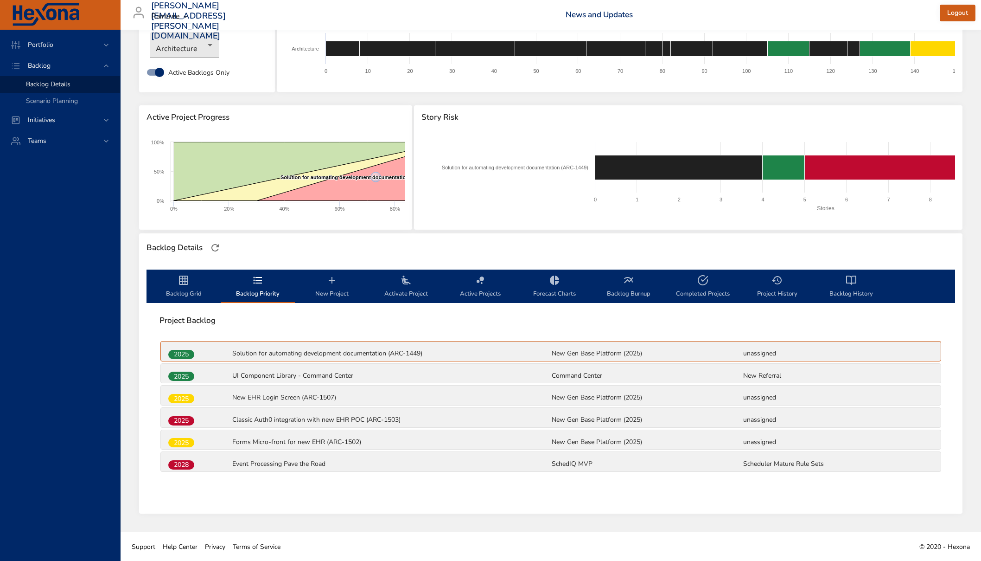
click at [193, 283] on span "Backlog Grid" at bounding box center [183, 287] width 63 height 25
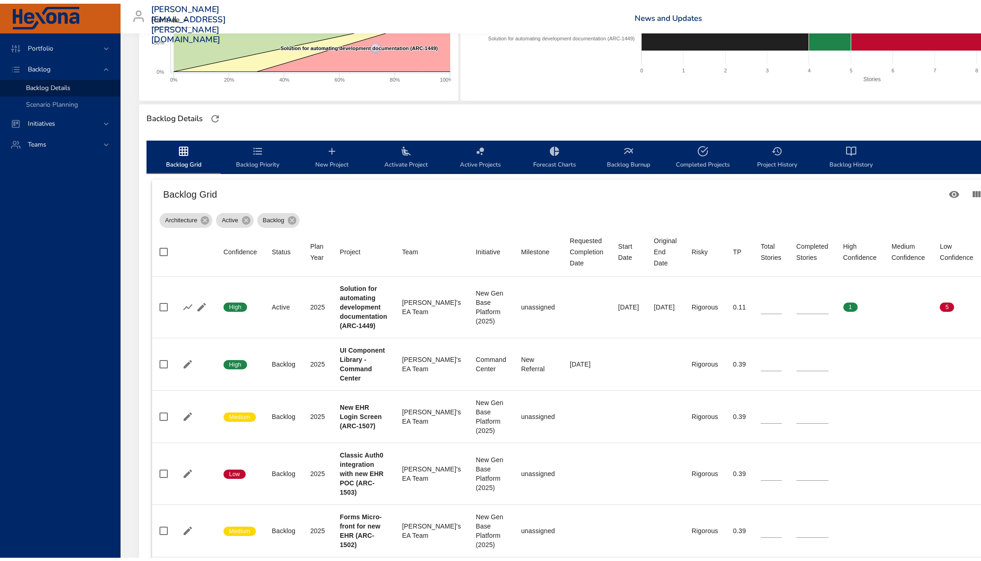
scroll to position [136, 0]
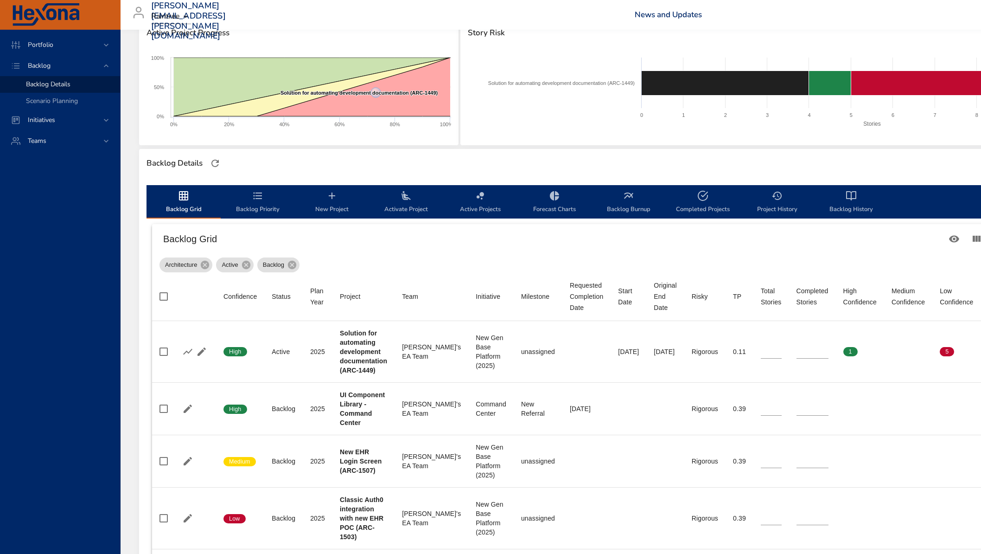
click at [331, 204] on span "New Project" at bounding box center [332, 202] width 63 height 25
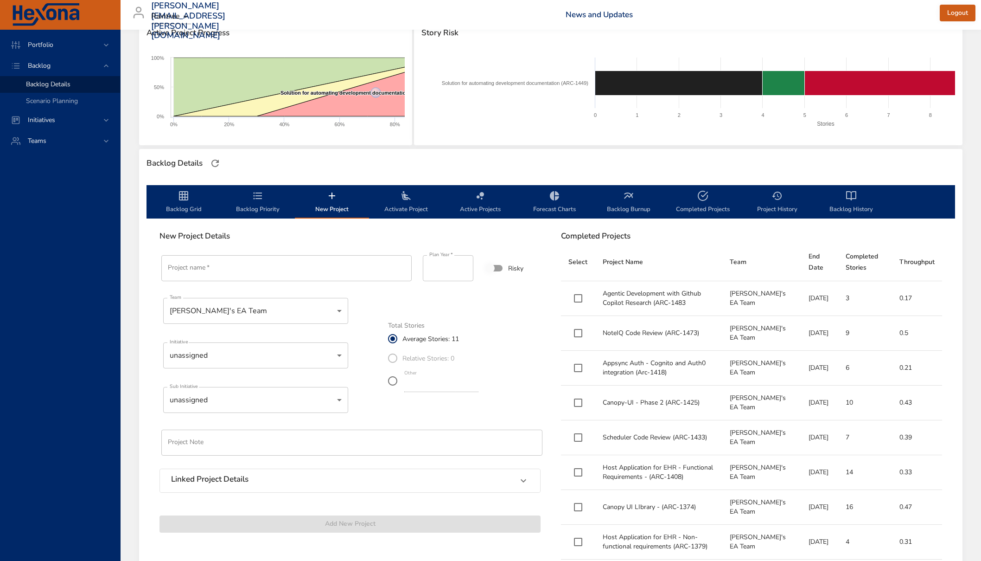
click at [239, 274] on input "Project name   *" at bounding box center [286, 268] width 250 height 26
paste input "**********"
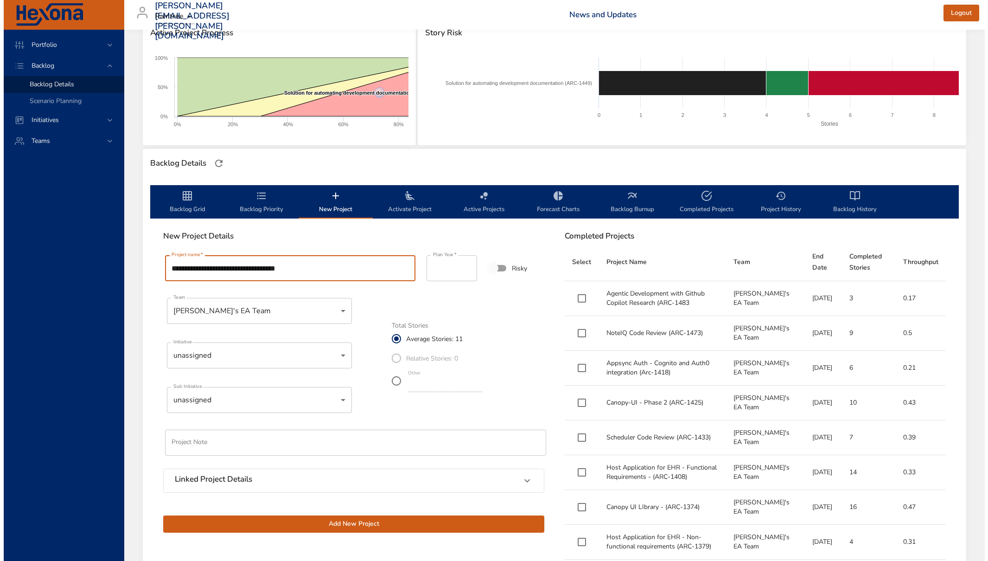
scroll to position [141, 0]
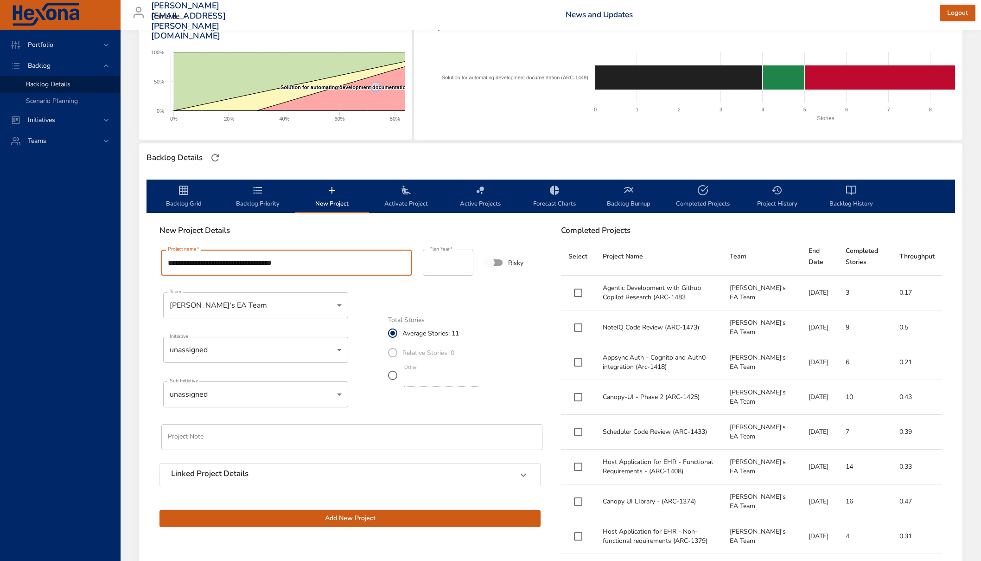
type input "**********"
drag, startPoint x: 449, startPoint y: 377, endPoint x: 381, endPoint y: 378, distance: 67.7
click at [381, 378] on div "**********" at bounding box center [350, 387] width 392 height 290
type input "**"
click at [341, 355] on body "Portfolio Backlog Backlog Details Scenario Planning Initiatives Teams [PERSON_N…" at bounding box center [490, 139] width 981 height 561
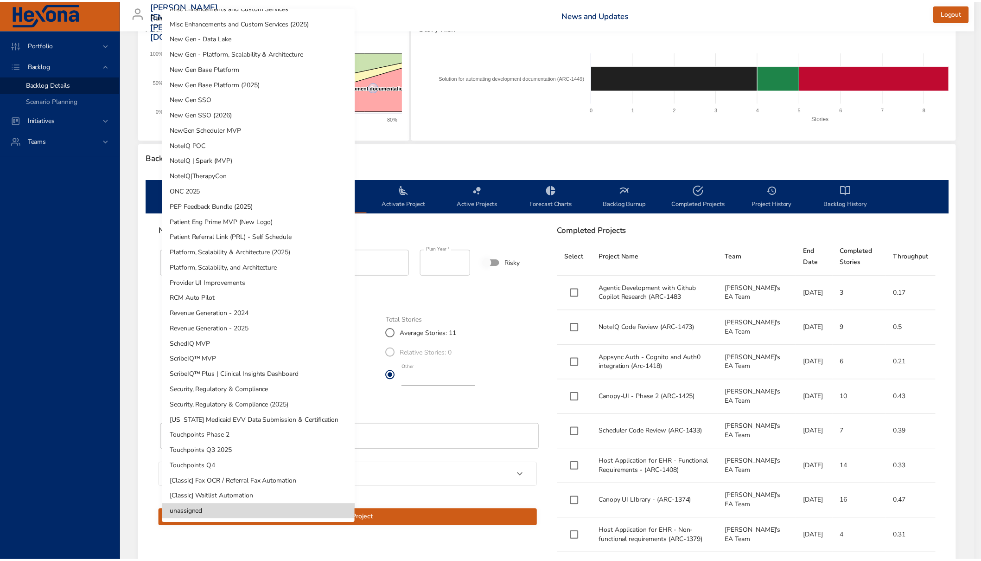
scroll to position [0, 0]
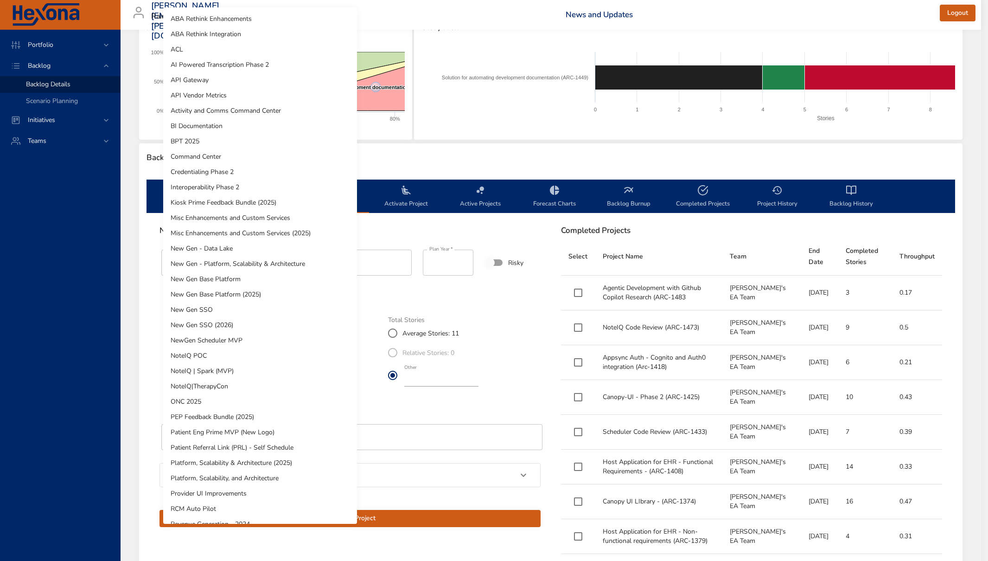
click at [277, 292] on li "New Gen Base Platform (2025)" at bounding box center [260, 294] width 194 height 15
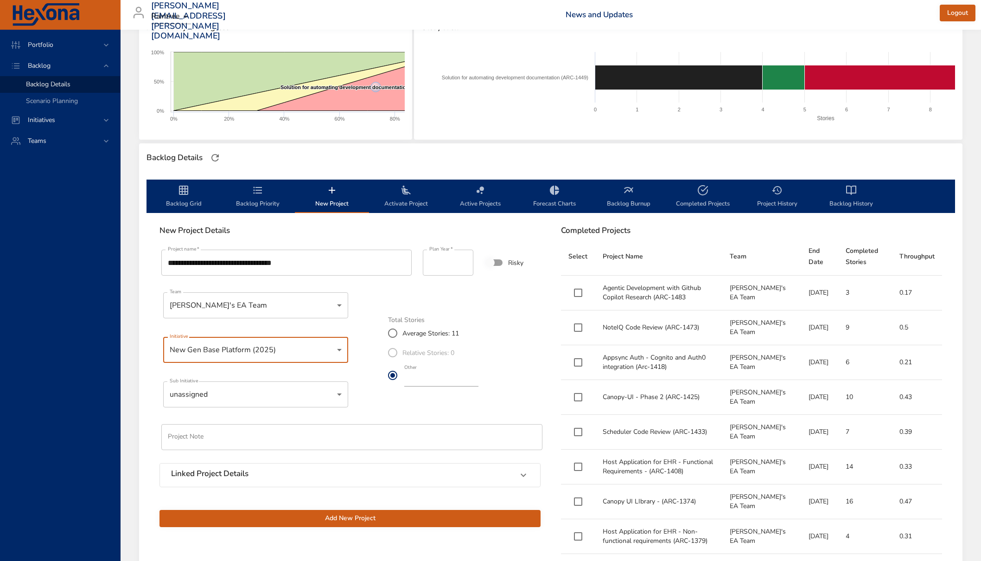
click at [407, 520] on span "Add New Project" at bounding box center [350, 519] width 366 height 12
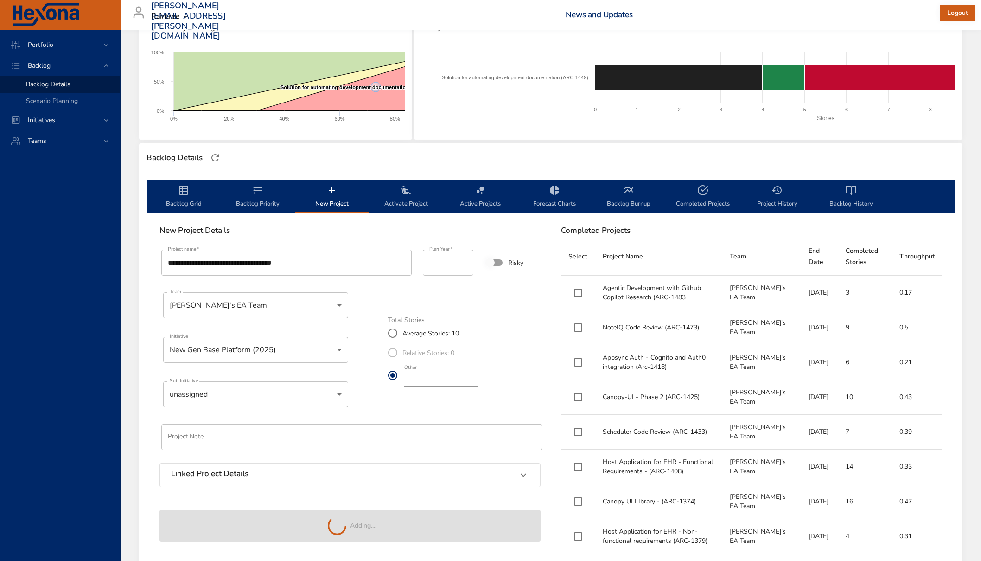
type input "**"
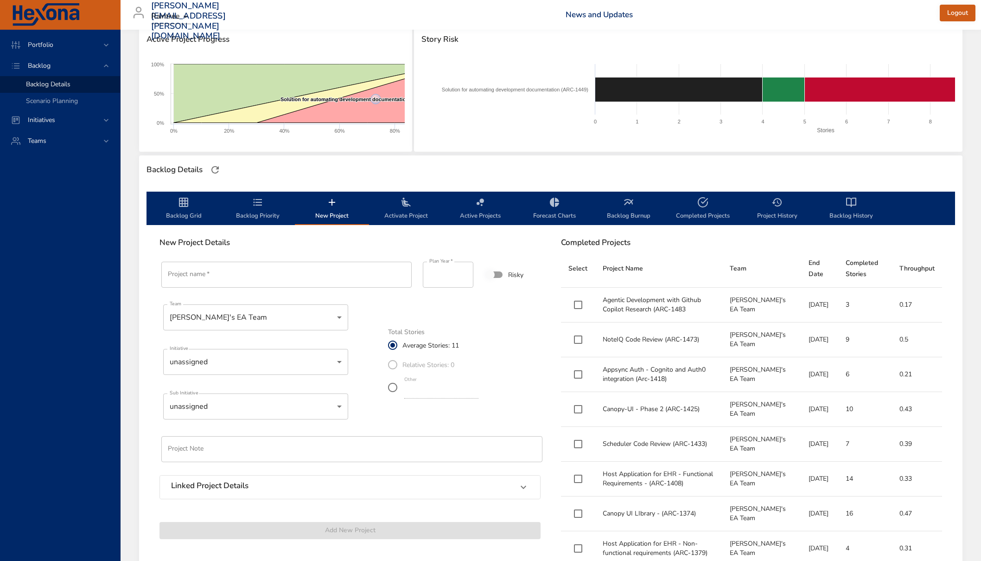
click at [263, 205] on span "Backlog Priority" at bounding box center [257, 209] width 63 height 25
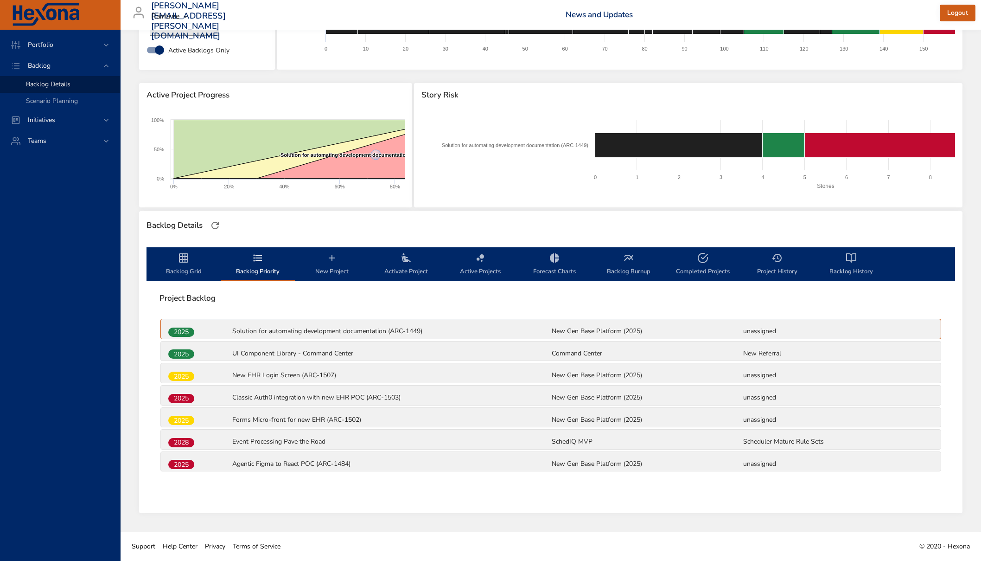
scroll to position [74, 0]
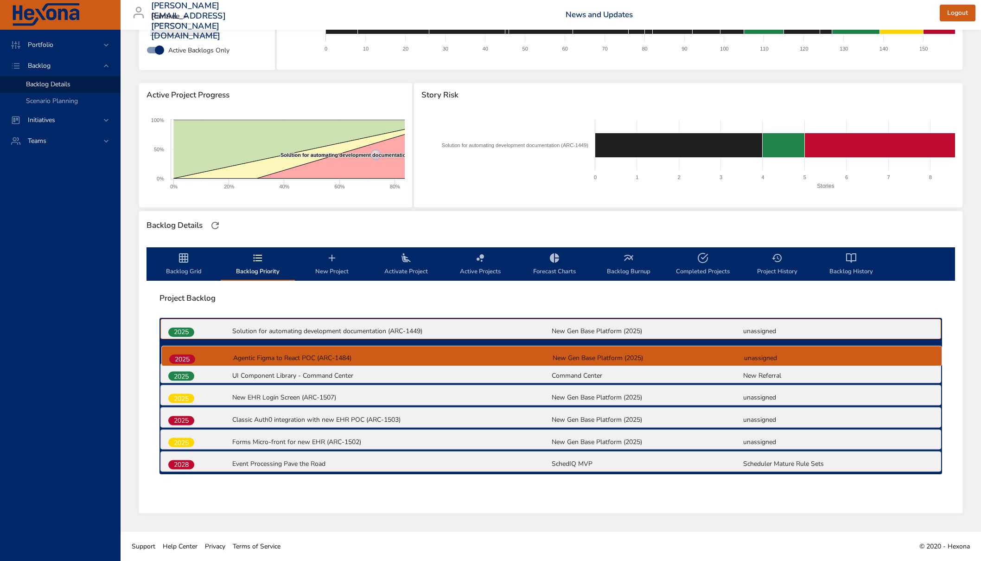
drag, startPoint x: 187, startPoint y: 466, endPoint x: 188, endPoint y: 358, distance: 107.6
click at [188, 358] on div "2025 Solution for automating development documentation (ARC-1449) New Gen Base …" at bounding box center [551, 396] width 783 height 156
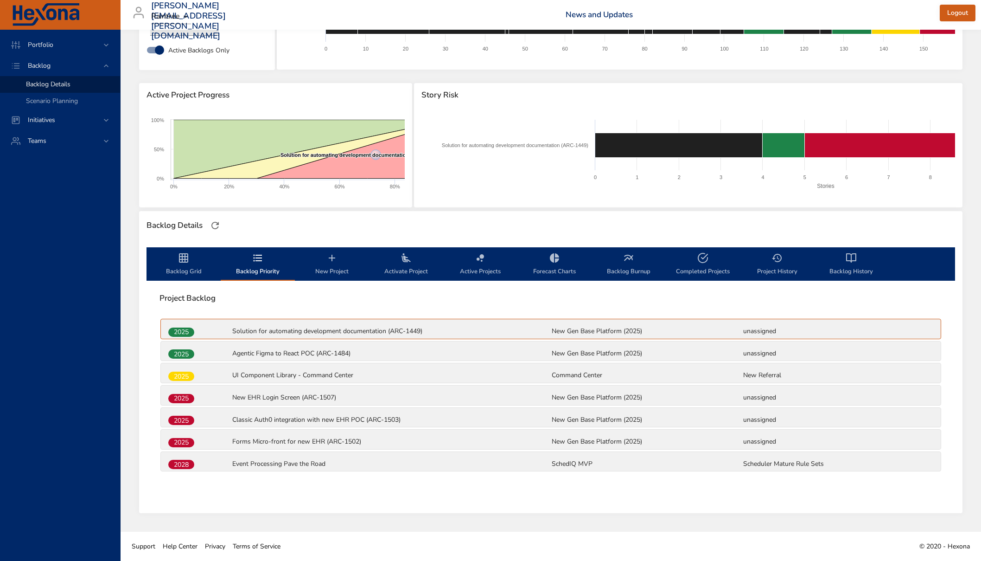
click at [338, 254] on span "New Project" at bounding box center [332, 264] width 63 height 25
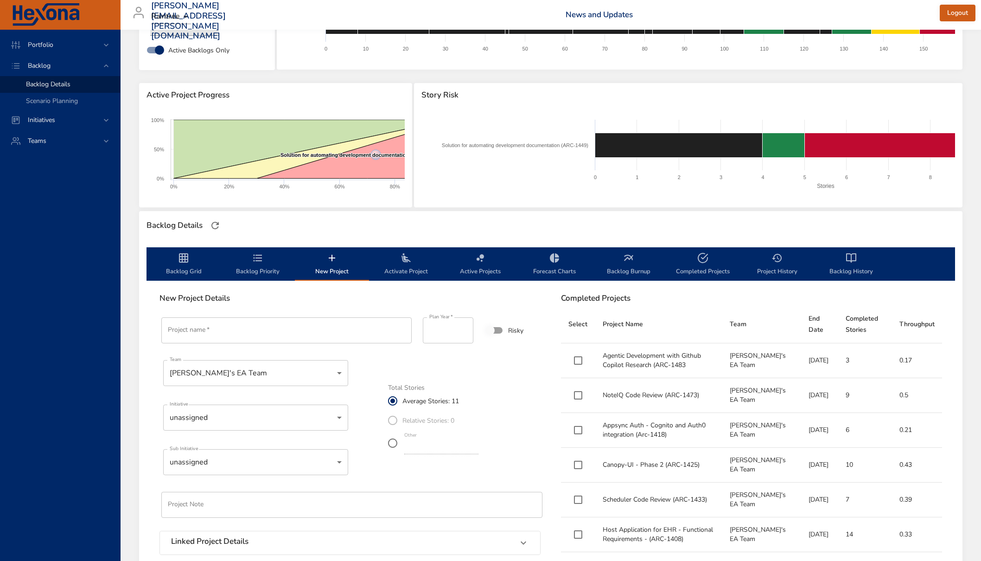
click at [398, 255] on span "Activate Project" at bounding box center [406, 264] width 63 height 25
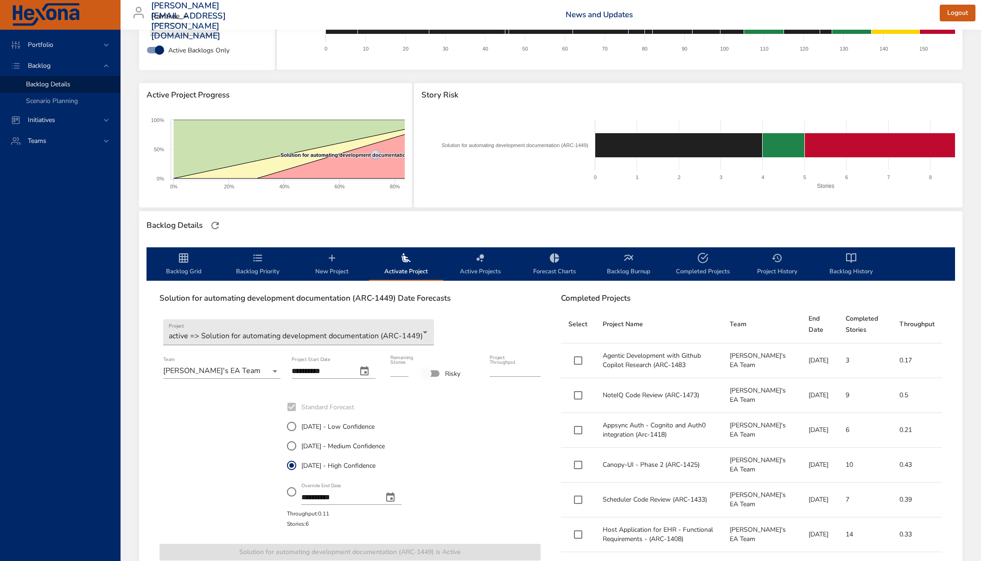
scroll to position [85, 0]
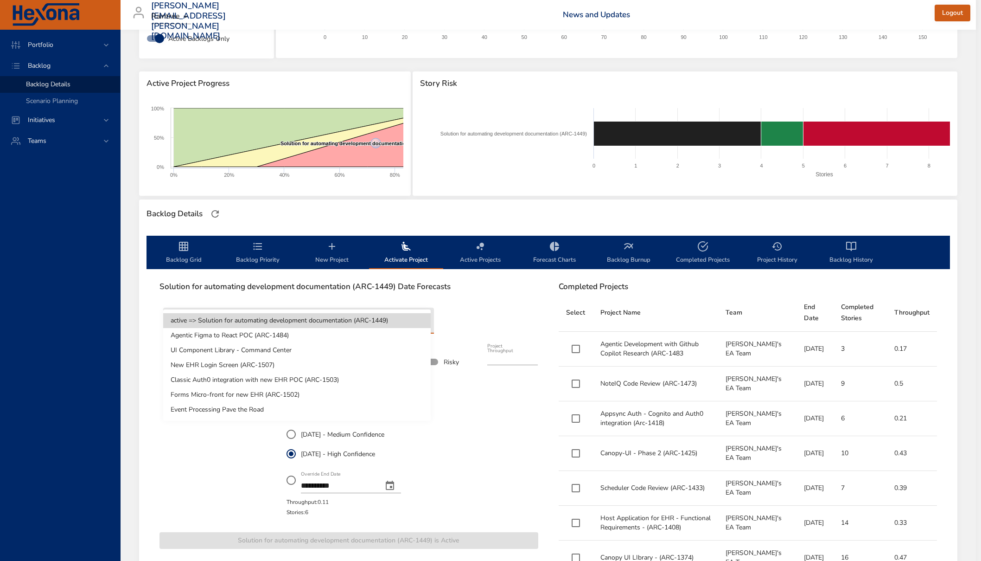
click at [423, 318] on body "Portfolio Backlog Backlog Details Scenario Planning Initiatives Teams [PERSON_N…" at bounding box center [490, 195] width 981 height 561
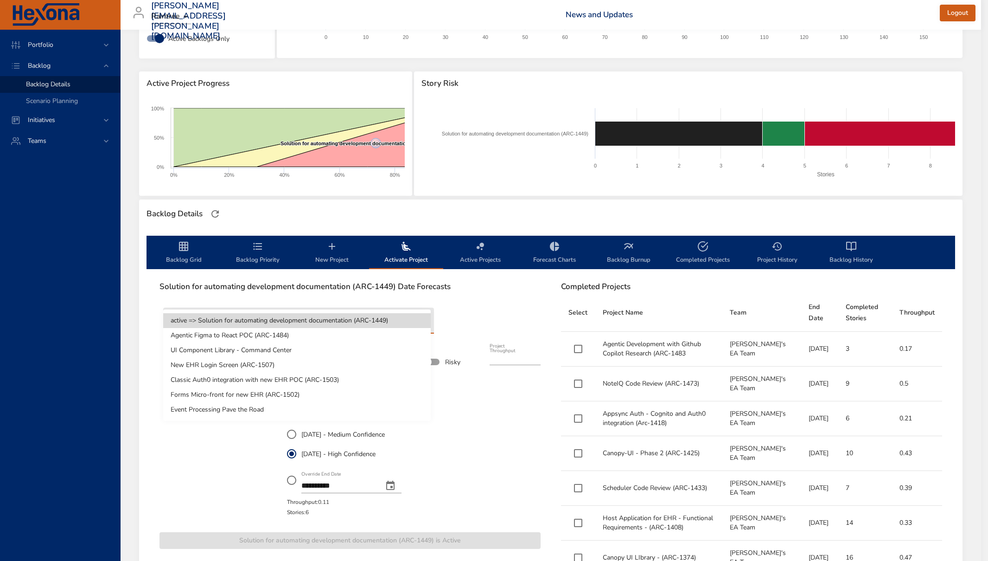
click at [342, 338] on li "Agentic Figma to React POC (ARC-1484)" at bounding box center [297, 335] width 268 height 15
type input "**"
type input "****"
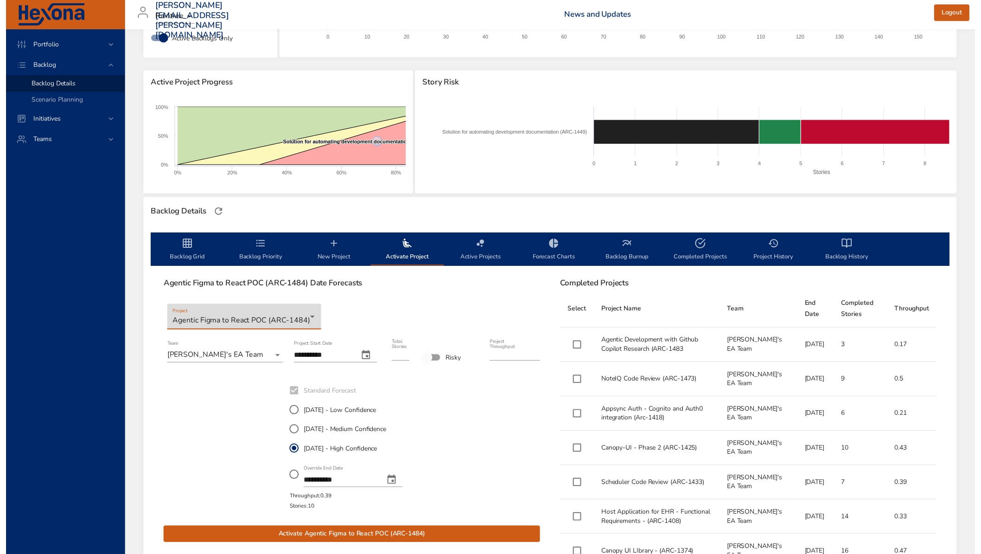
scroll to position [134, 0]
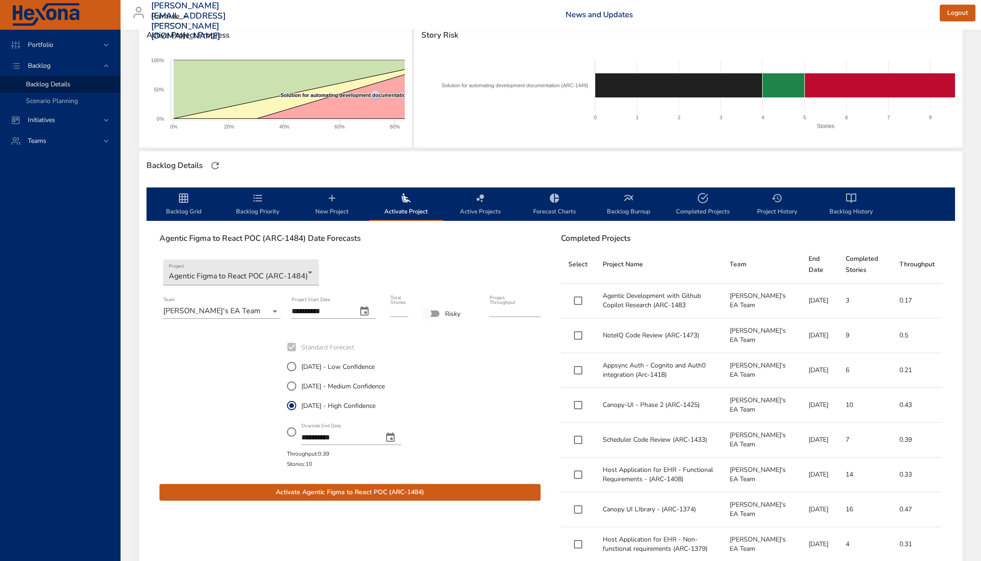
click at [426, 489] on span "Activate Agentic Figma to React POC (ARC-1484)" at bounding box center [350, 493] width 366 height 12
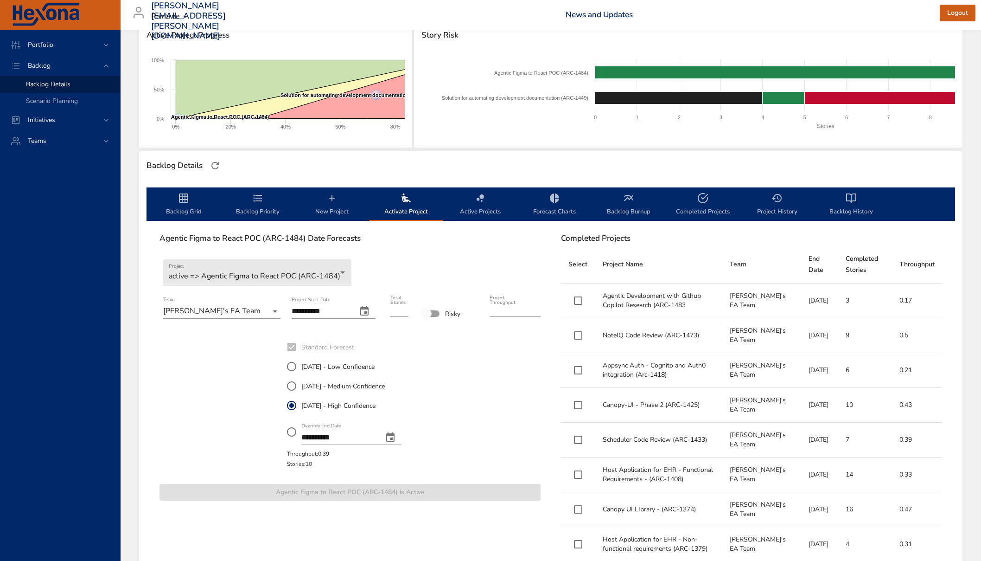
click at [188, 201] on icon "backlog-tab" at bounding box center [183, 197] width 9 height 9
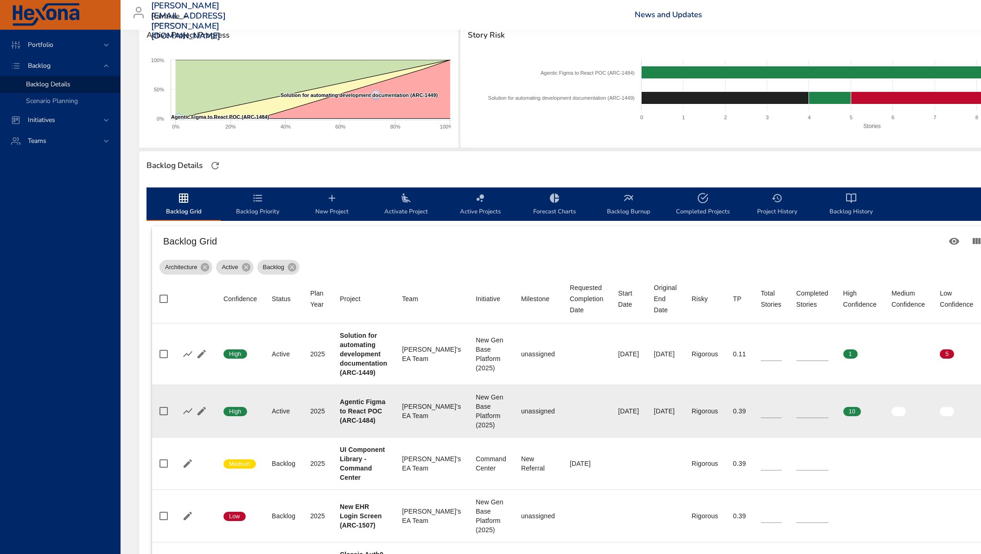
scroll to position [187, 0]
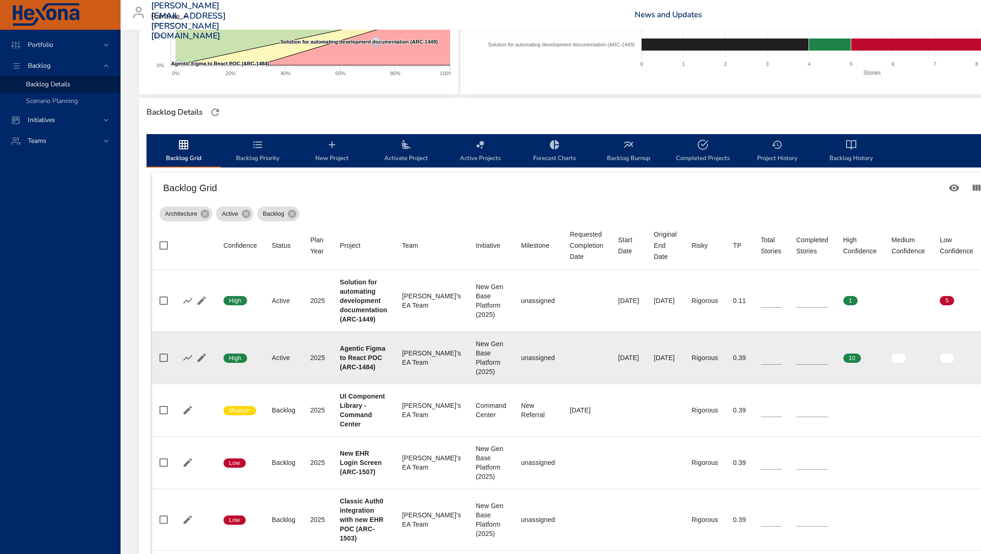
click at [804, 355] on input "*" at bounding box center [813, 358] width 32 height 14
drag, startPoint x: 804, startPoint y: 356, endPoint x: 777, endPoint y: 357, distance: 26.9
click at [789, 357] on td "Completed Stories *" at bounding box center [812, 357] width 47 height 52
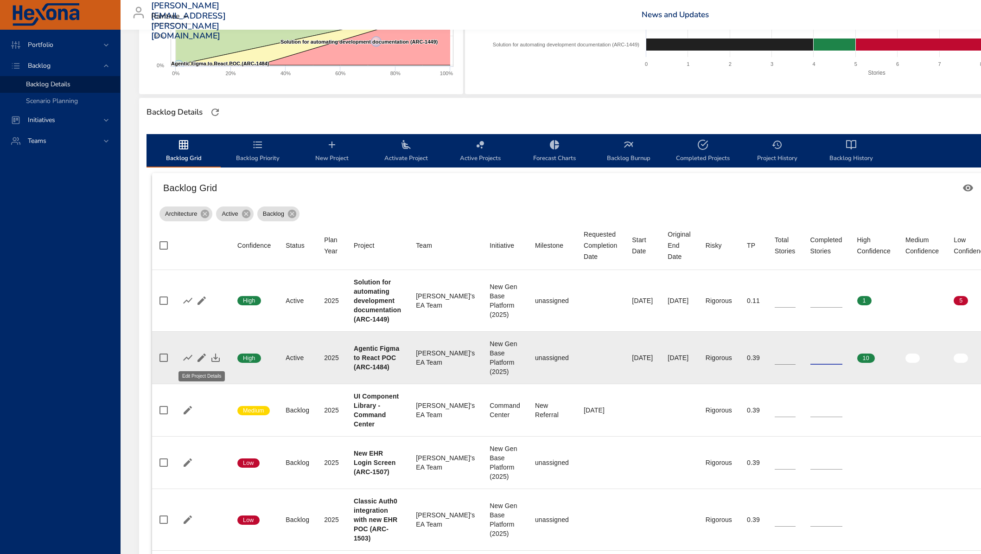
type input "*"
click at [201, 359] on icon "button" at bounding box center [201, 357] width 11 height 11
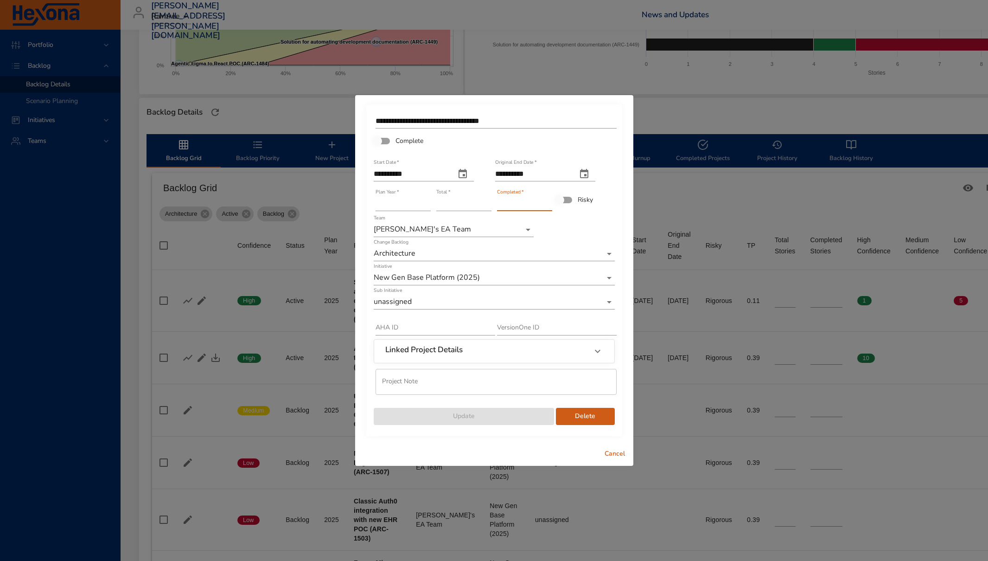
drag, startPoint x: 512, startPoint y: 200, endPoint x: 474, endPoint y: 198, distance: 38.1
click at [472, 199] on div "**********" at bounding box center [494, 268] width 243 height 315
type input "*"
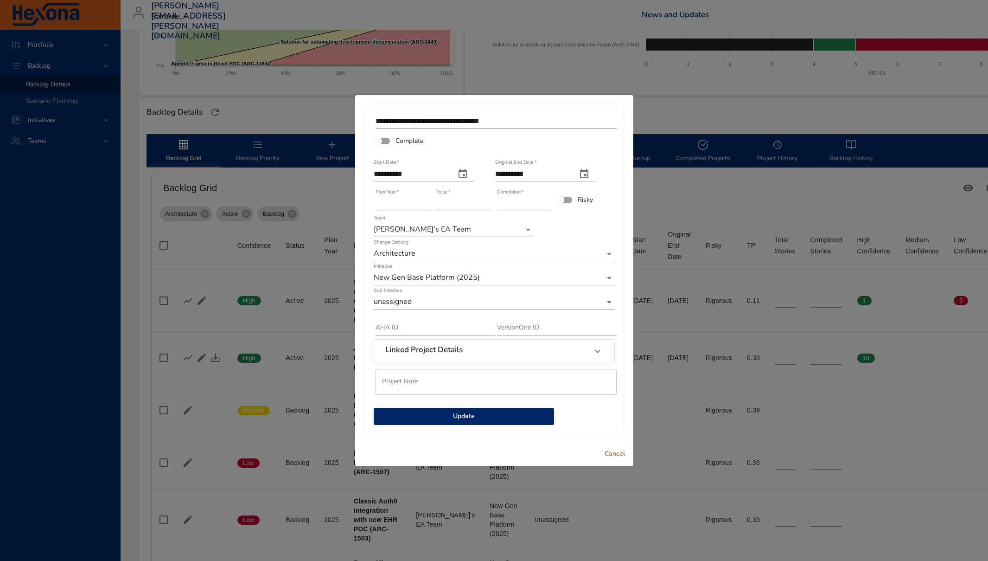
click at [513, 416] on span "Update" at bounding box center [464, 416] width 166 height 12
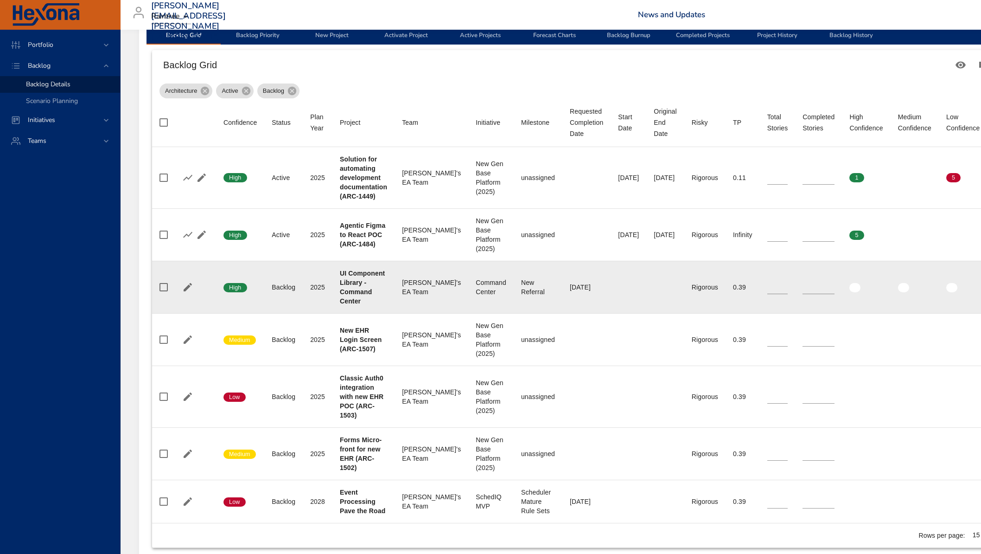
scroll to position [282, 0]
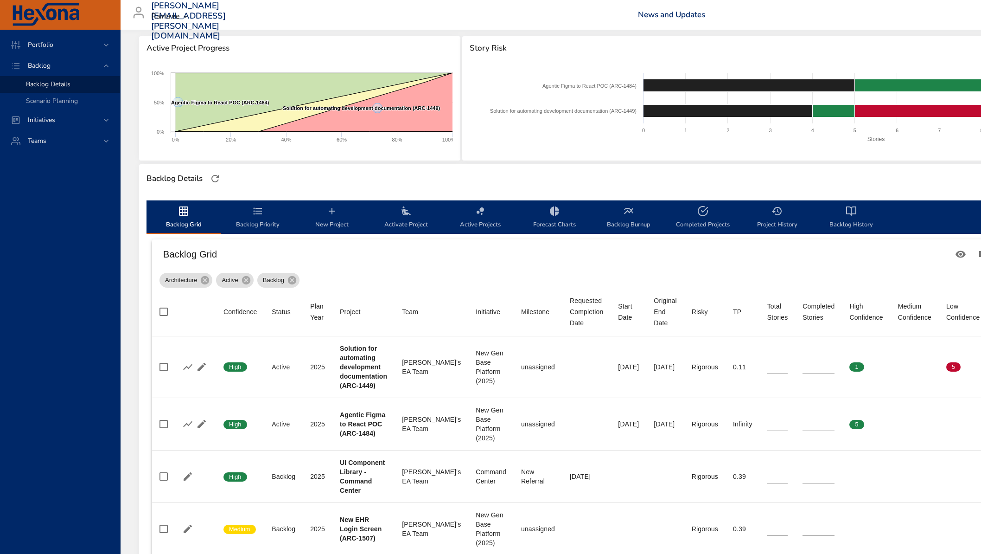
click at [255, 212] on icon "backlog-tab" at bounding box center [257, 210] width 11 height 11
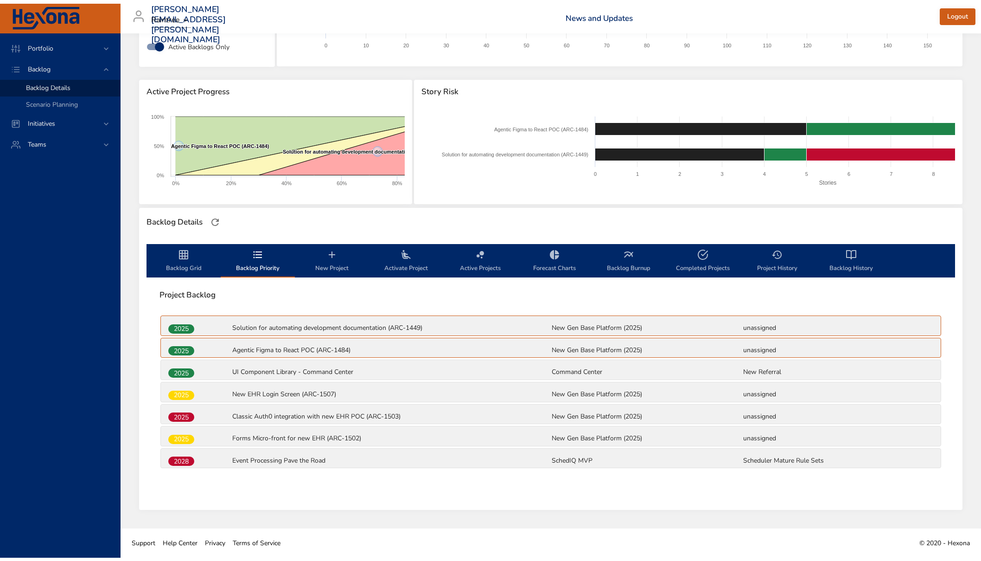
scroll to position [74, 0]
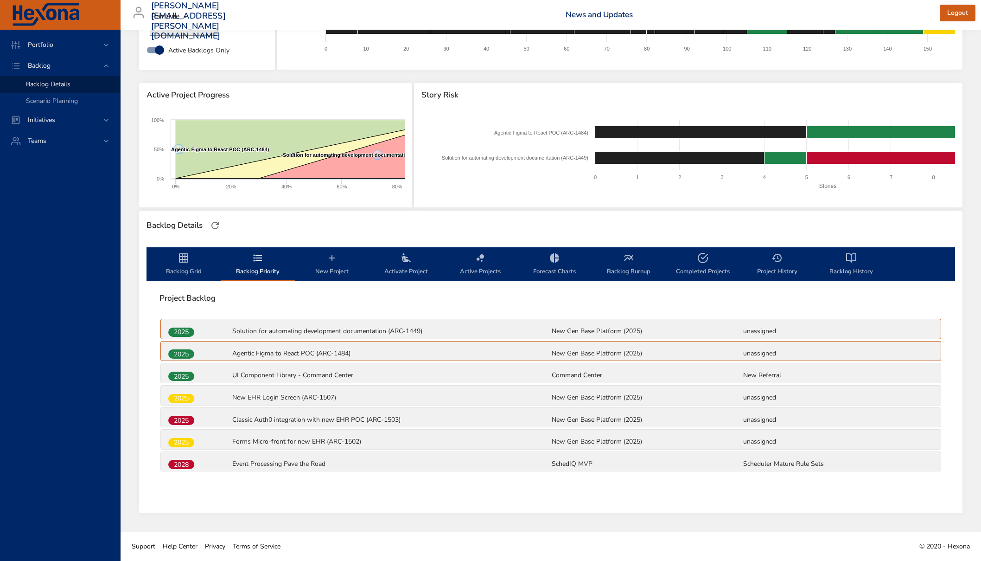
click at [230, 378] on div "2025" at bounding box center [199, 376] width 64 height 12
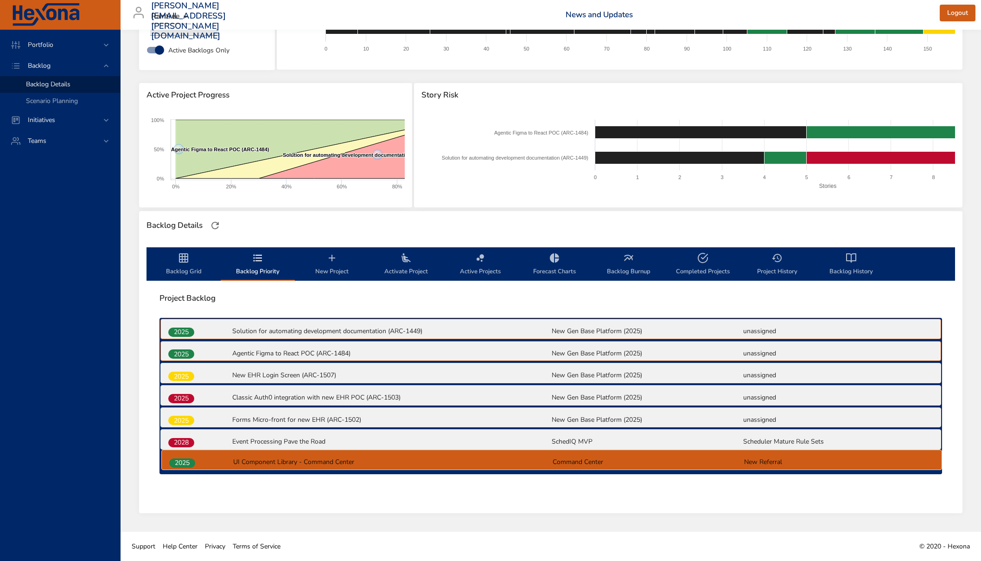
drag, startPoint x: 178, startPoint y: 377, endPoint x: 179, endPoint y: 468, distance: 91.4
click at [179, 468] on div "2025 Solution for automating development documentation (ARC-1449) New Gen Base …" at bounding box center [551, 396] width 783 height 156
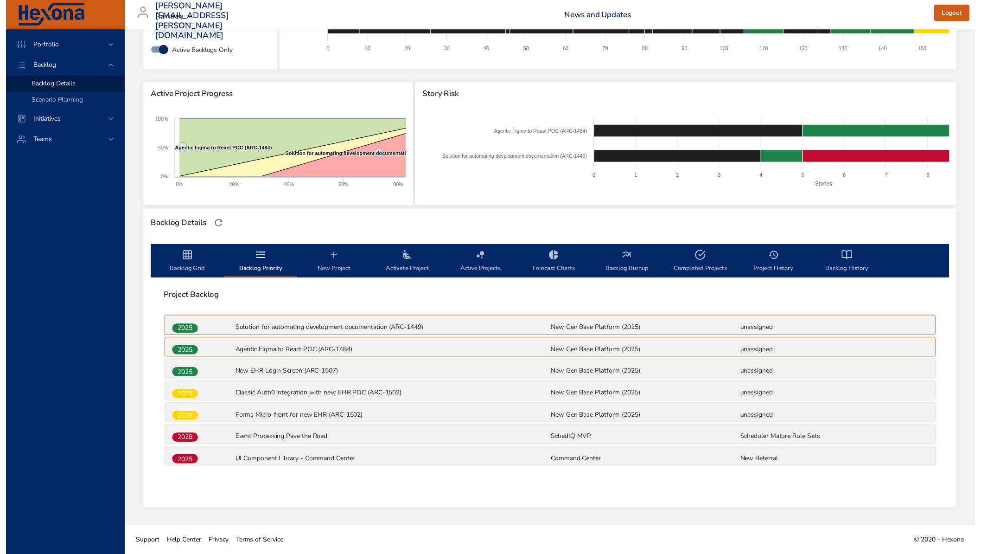
scroll to position [0, 0]
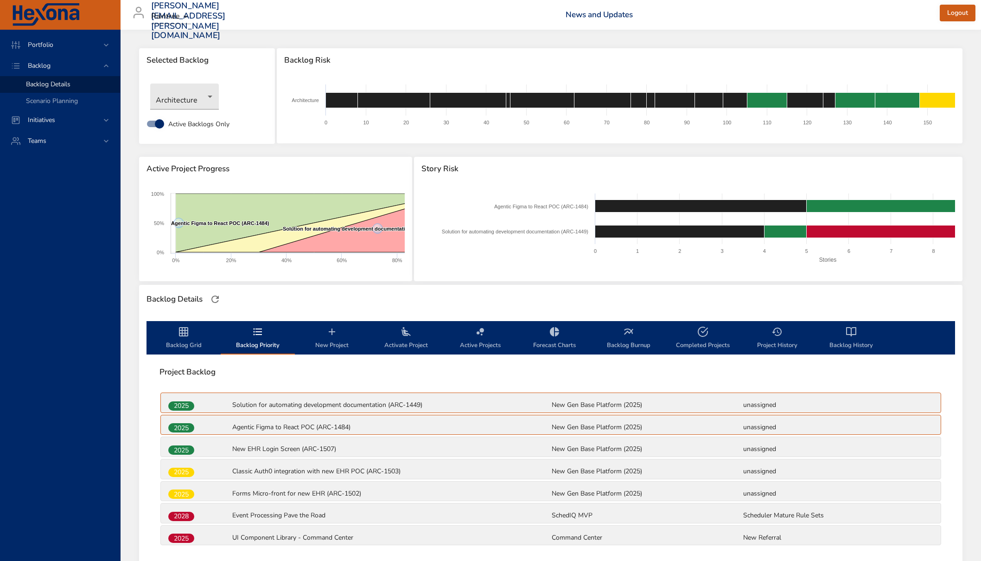
click at [48, 85] on span "Backlog Details" at bounding box center [48, 84] width 45 height 9
click at [53, 104] on span "Scenario Planning" at bounding box center [52, 100] width 52 height 9
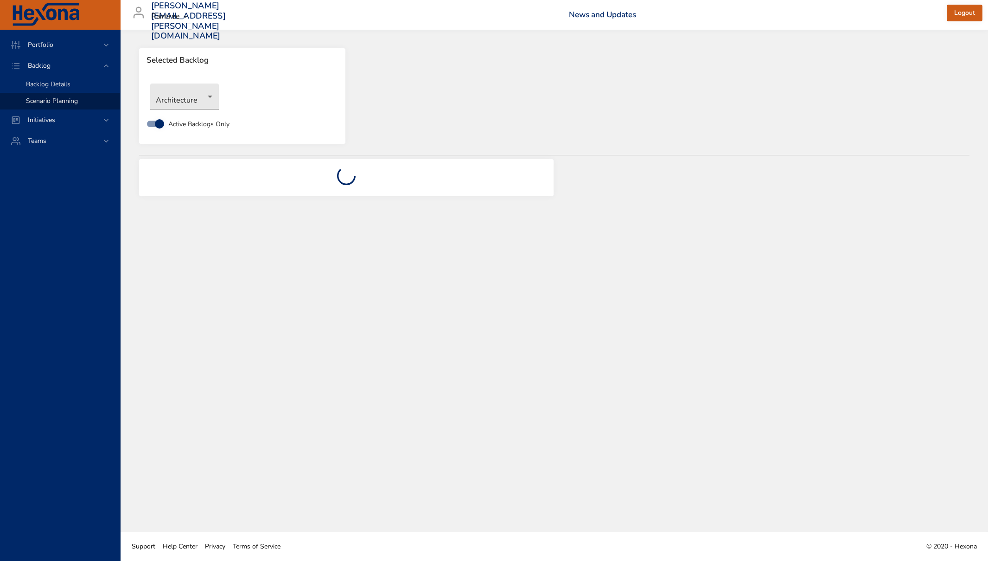
click at [55, 88] on span "Backlog Details" at bounding box center [48, 84] width 45 height 9
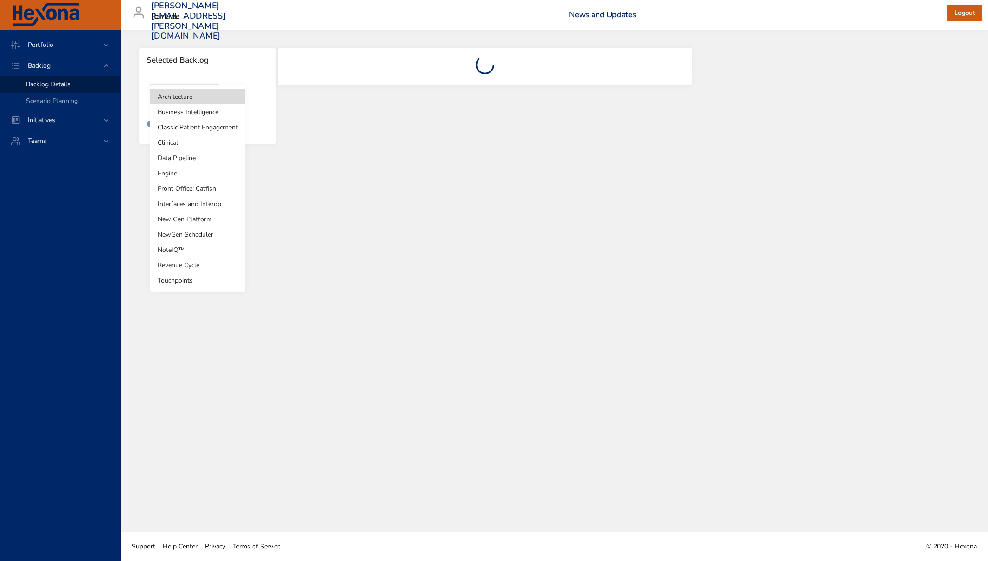
click at [209, 99] on body "Portfolio Backlog Backlog Details Scenario Planning Initiatives Teams [PERSON_N…" at bounding box center [494, 280] width 988 height 561
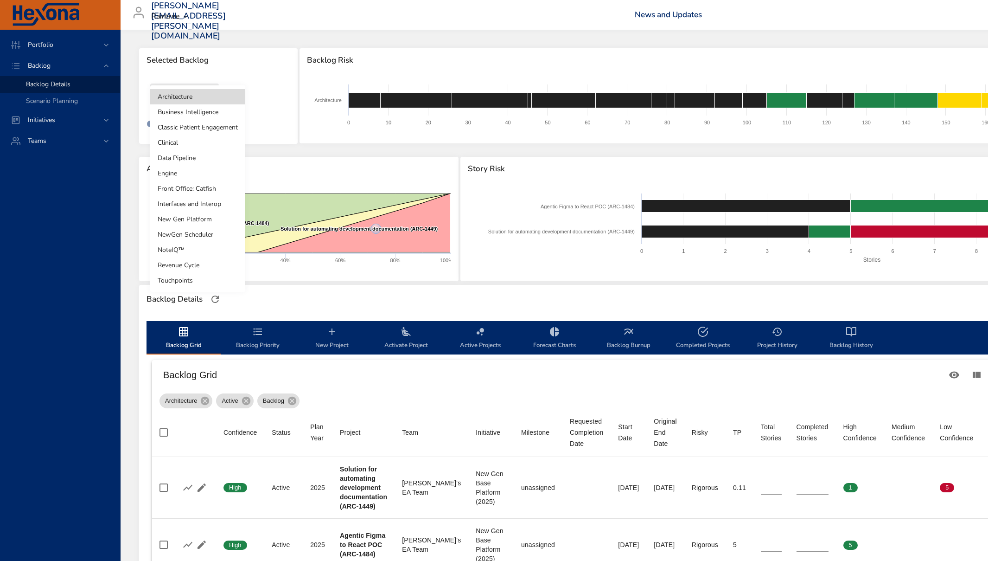
click at [218, 222] on li "New Gen Platform" at bounding box center [197, 219] width 95 height 15
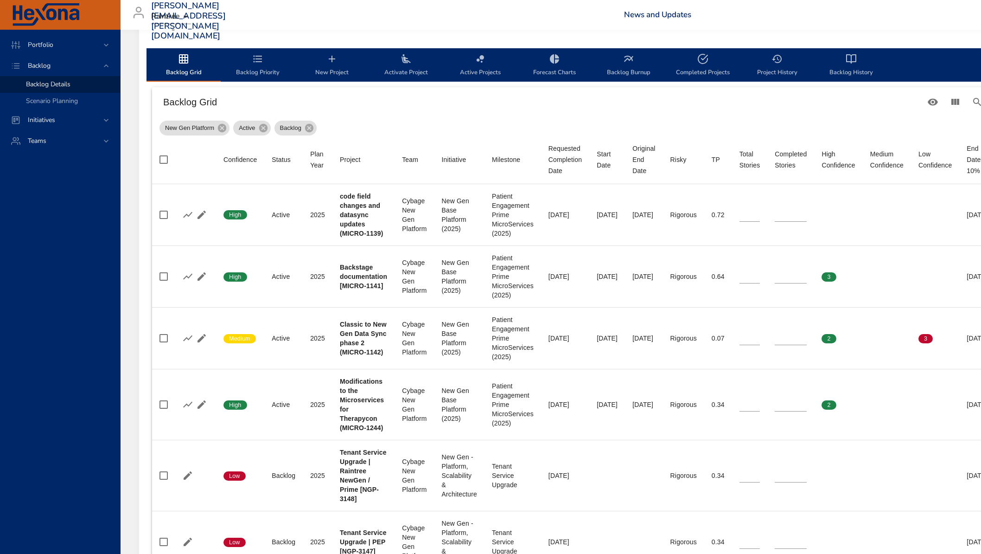
scroll to position [261, 0]
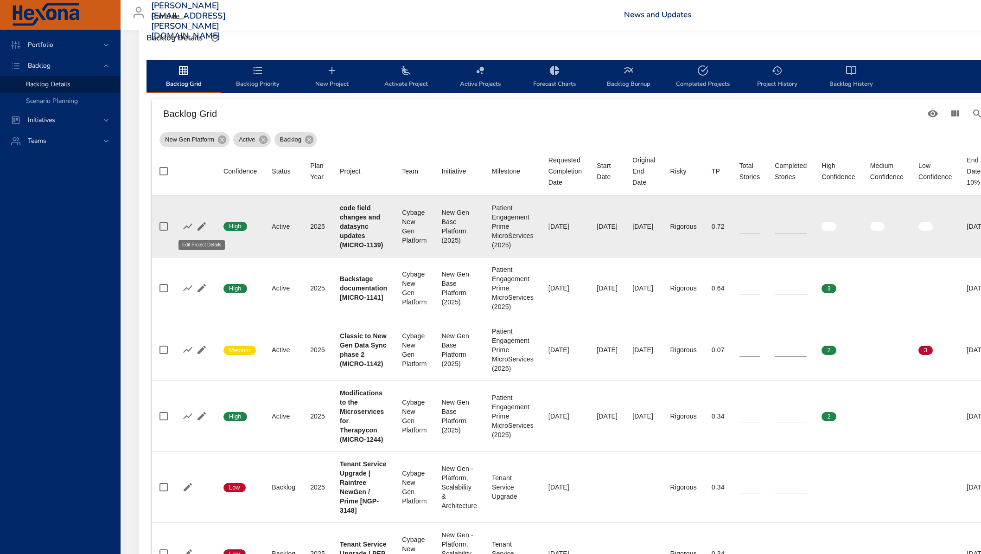
click at [197, 230] on icon "button" at bounding box center [201, 226] width 11 height 11
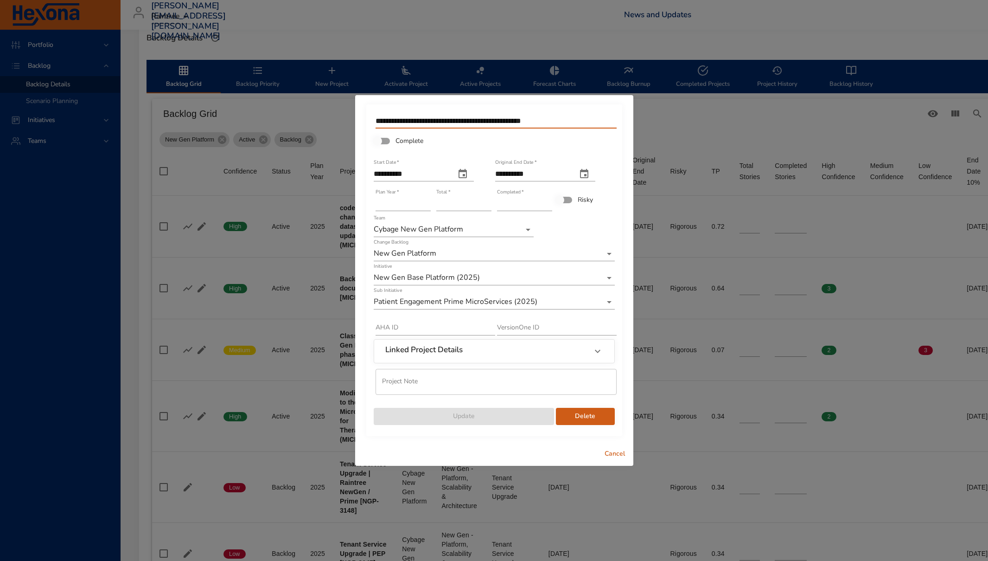
drag, startPoint x: 561, startPoint y: 121, endPoint x: 518, endPoint y: 121, distance: 43.6
click at [518, 121] on input "**********" at bounding box center [496, 121] width 241 height 15
drag, startPoint x: 454, startPoint y: 205, endPoint x: 418, endPoint y: 203, distance: 35.8
click at [418, 203] on div "**********" at bounding box center [494, 268] width 243 height 315
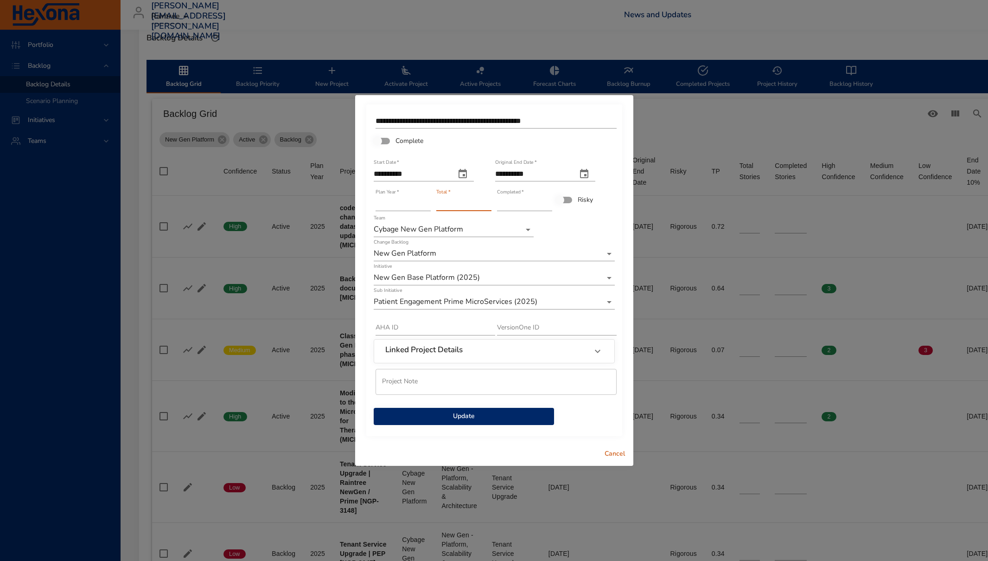
type input "**"
click at [500, 415] on span "Update" at bounding box center [464, 416] width 166 height 12
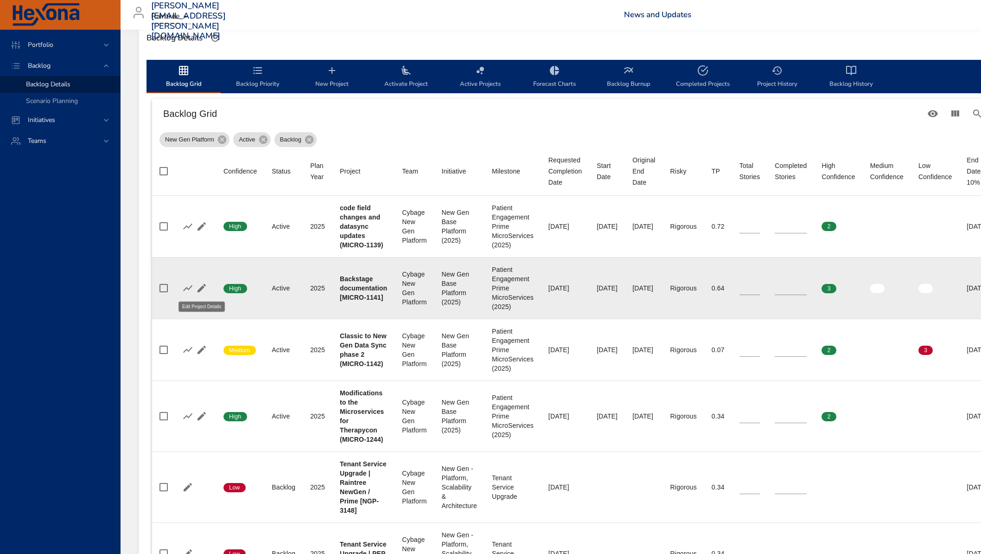
click at [205, 292] on icon "button" at bounding box center [201, 287] width 11 height 11
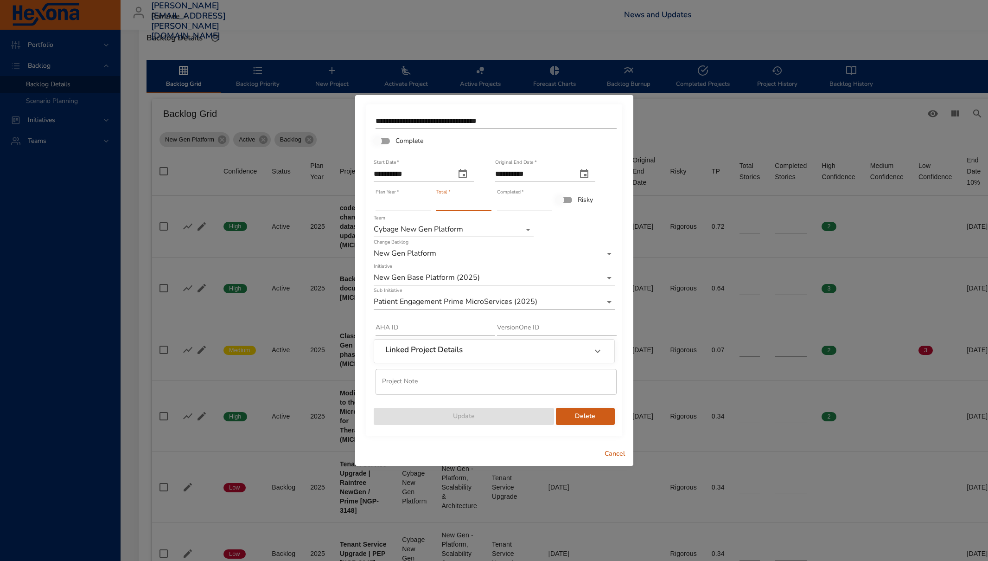
drag, startPoint x: 457, startPoint y: 201, endPoint x: 507, endPoint y: 203, distance: 50.6
click at [436, 201] on input "**" at bounding box center [463, 203] width 55 height 15
type input "**"
click at [531, 413] on span "Update" at bounding box center [464, 416] width 166 height 12
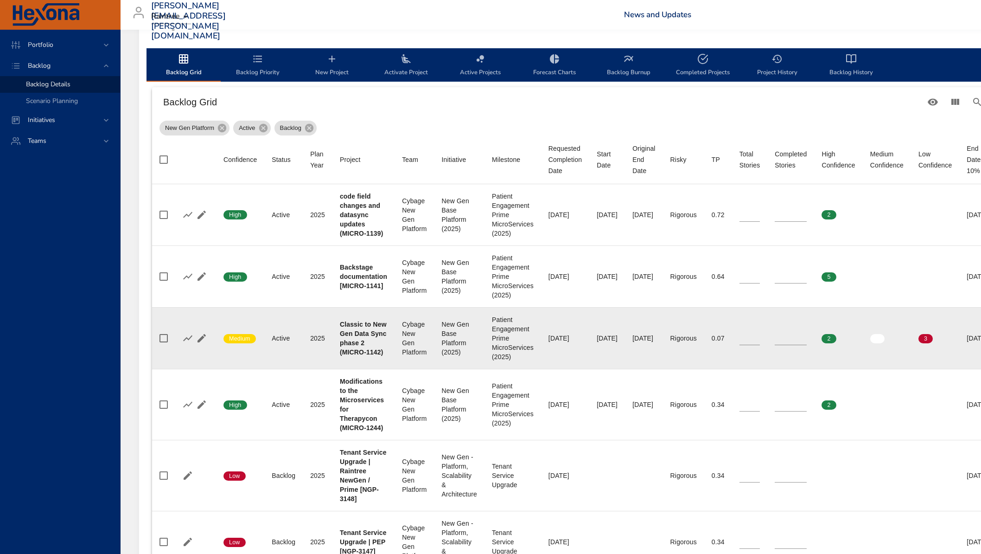
scroll to position [284, 0]
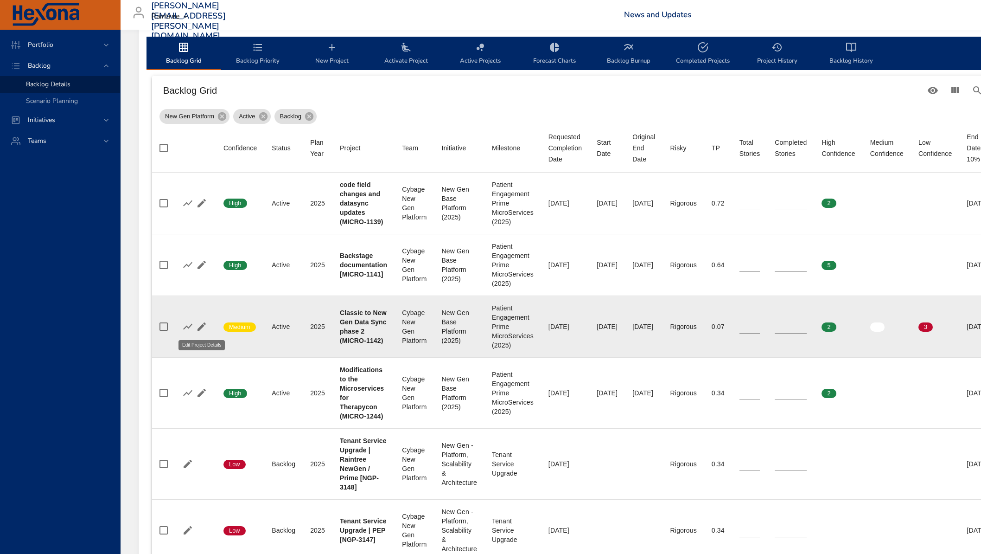
click at [204, 329] on icon "button" at bounding box center [201, 326] width 11 height 11
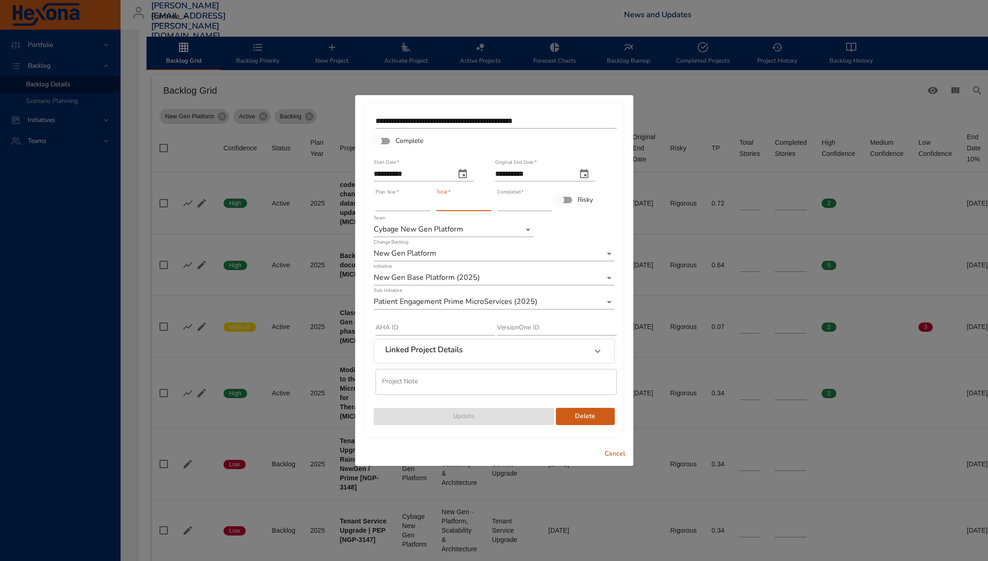
drag, startPoint x: 446, startPoint y: 204, endPoint x: 378, endPoint y: 197, distance: 68.1
click at [378, 197] on div "**********" at bounding box center [494, 268] width 243 height 315
type input "**"
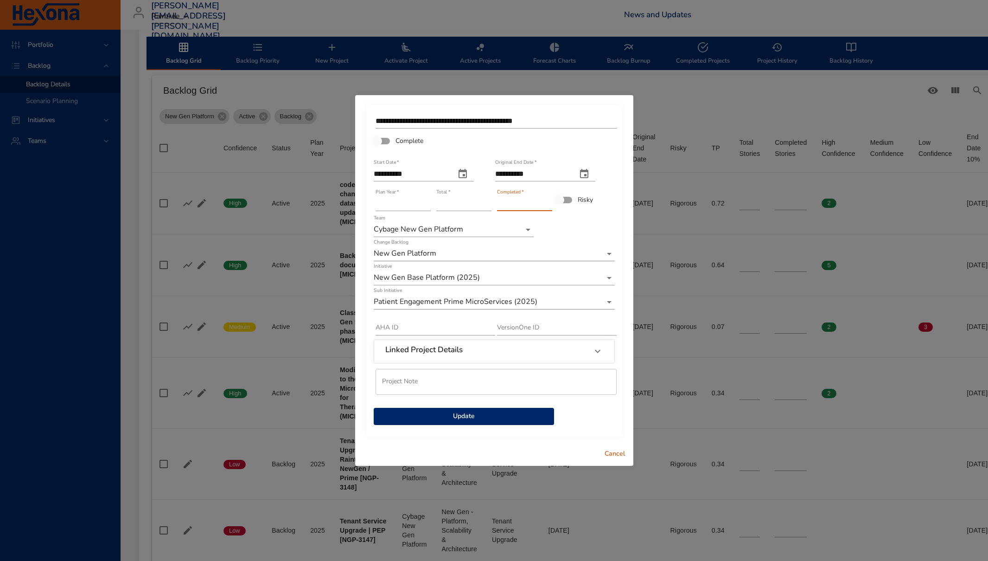
type input "*"
click at [454, 414] on span "Update" at bounding box center [464, 416] width 166 height 12
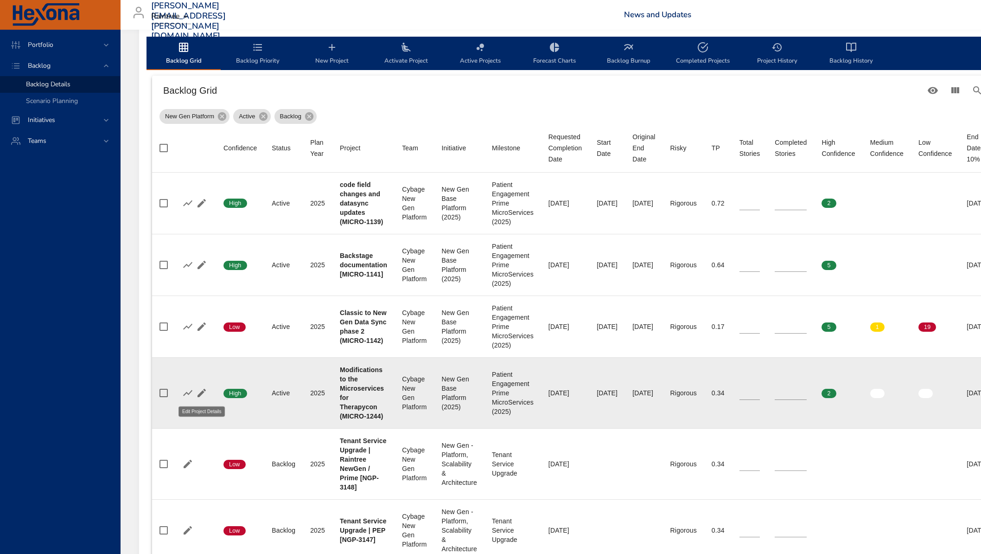
click at [204, 395] on icon "button" at bounding box center [201, 392] width 11 height 11
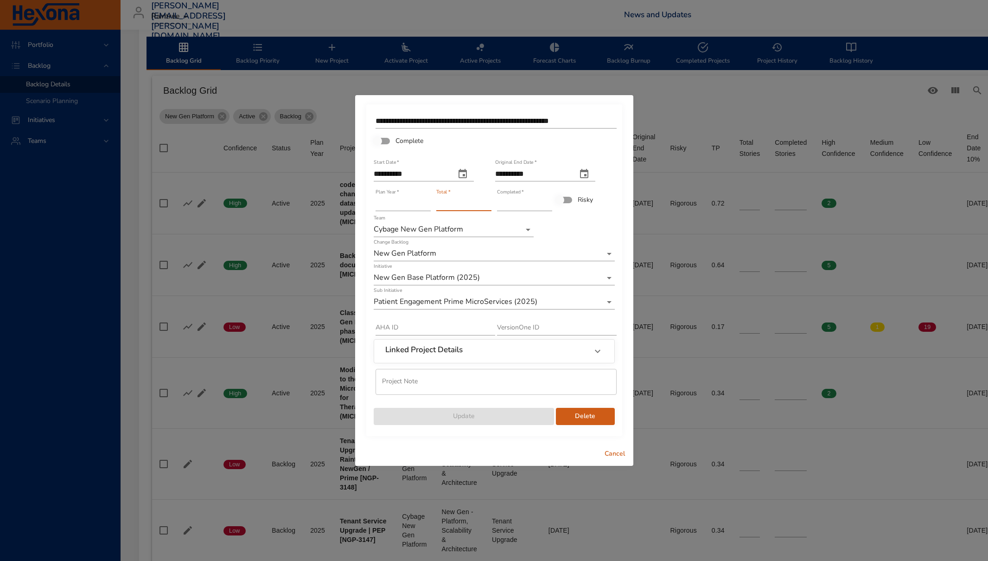
drag, startPoint x: 439, startPoint y: 205, endPoint x: 397, endPoint y: 199, distance: 42.2
click at [397, 199] on div "**********" at bounding box center [494, 268] width 243 height 315
type input "*"
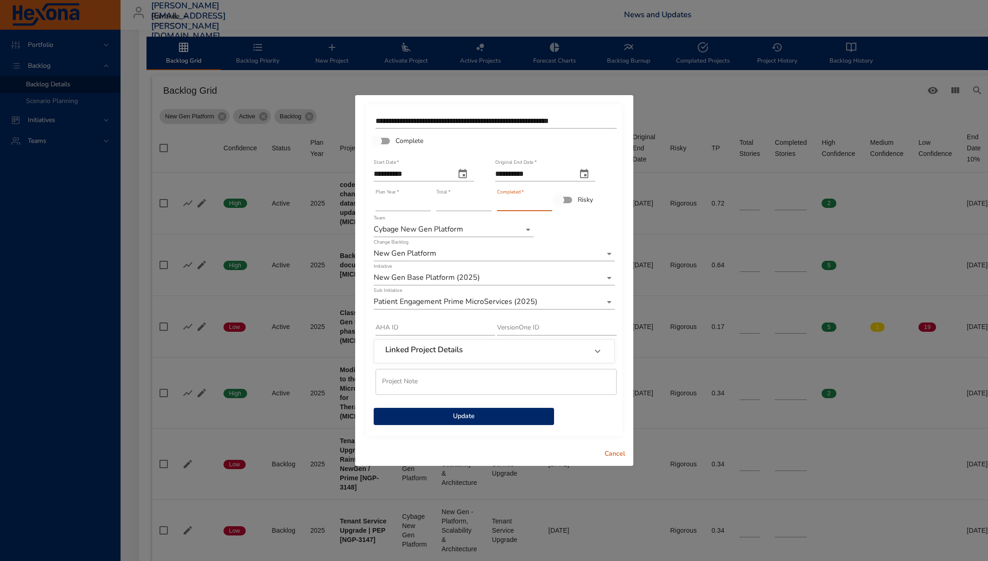
drag, startPoint x: 504, startPoint y: 204, endPoint x: 487, endPoint y: 204, distance: 16.2
click at [487, 204] on div "**********" at bounding box center [494, 268] width 243 height 315
type input "*"
click at [499, 417] on span "Update" at bounding box center [464, 416] width 166 height 12
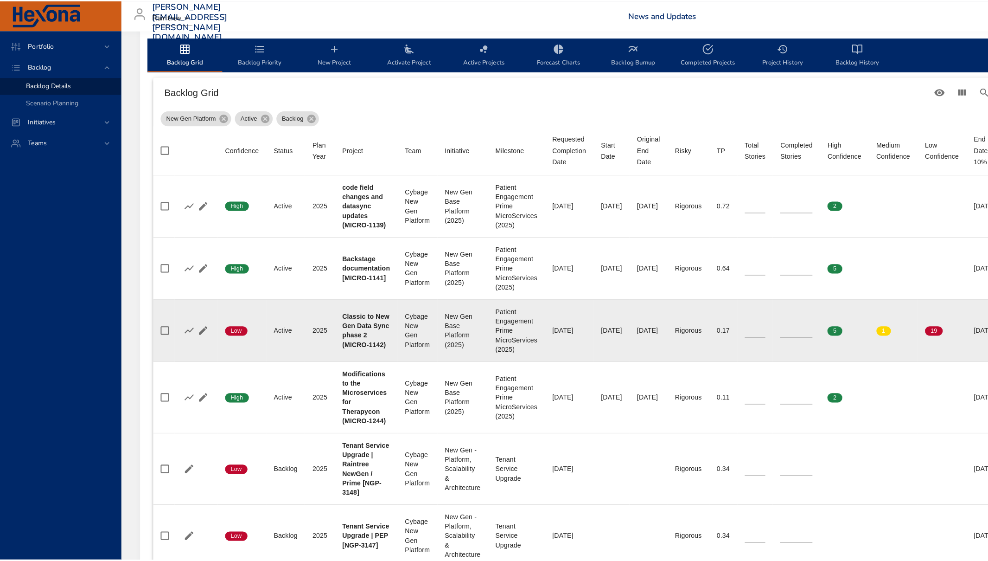
scroll to position [295, 0]
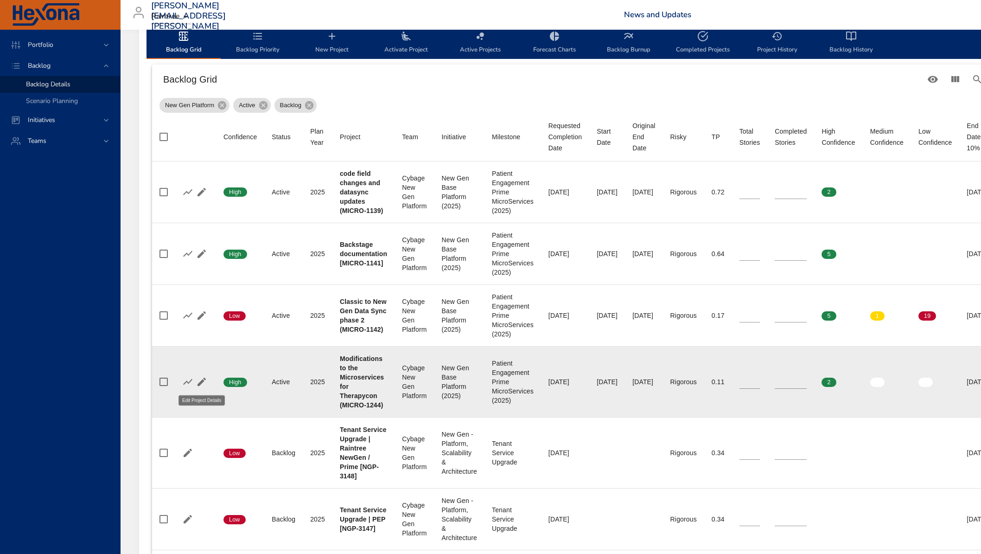
click at [203, 381] on icon "button" at bounding box center [202, 382] width 8 height 8
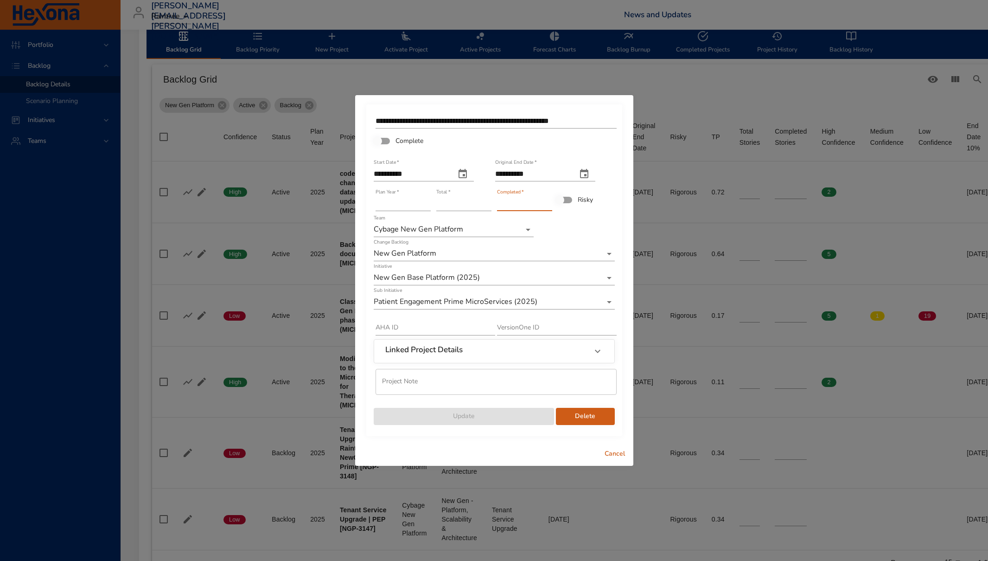
drag, startPoint x: 517, startPoint y: 203, endPoint x: 490, endPoint y: 207, distance: 26.8
click at [488, 204] on div "**********" at bounding box center [494, 268] width 243 height 315
type input "*"
click at [497, 418] on span "Update" at bounding box center [464, 416] width 166 height 12
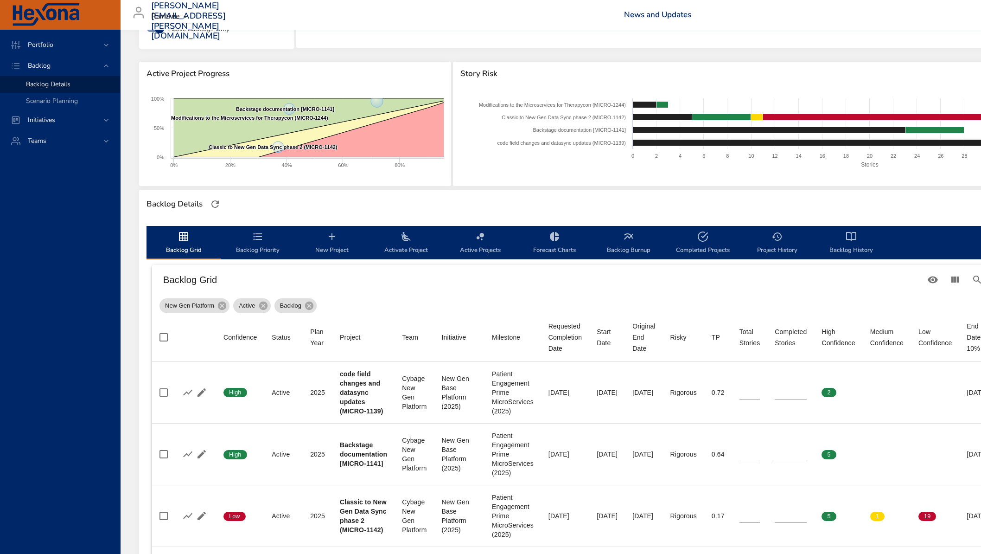
scroll to position [0, 0]
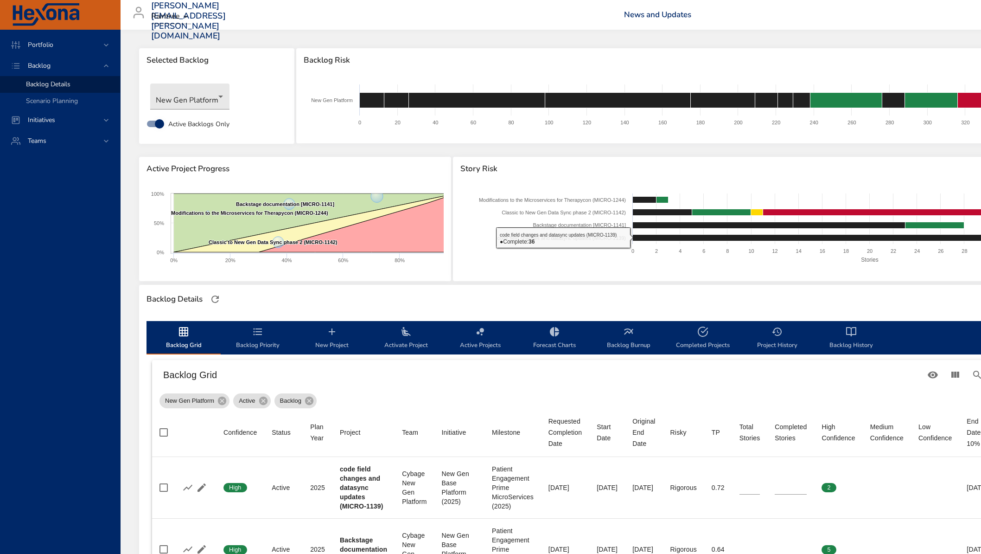
click at [645, 297] on div "Backlog Details" at bounding box center [609, 298] width 931 height 19
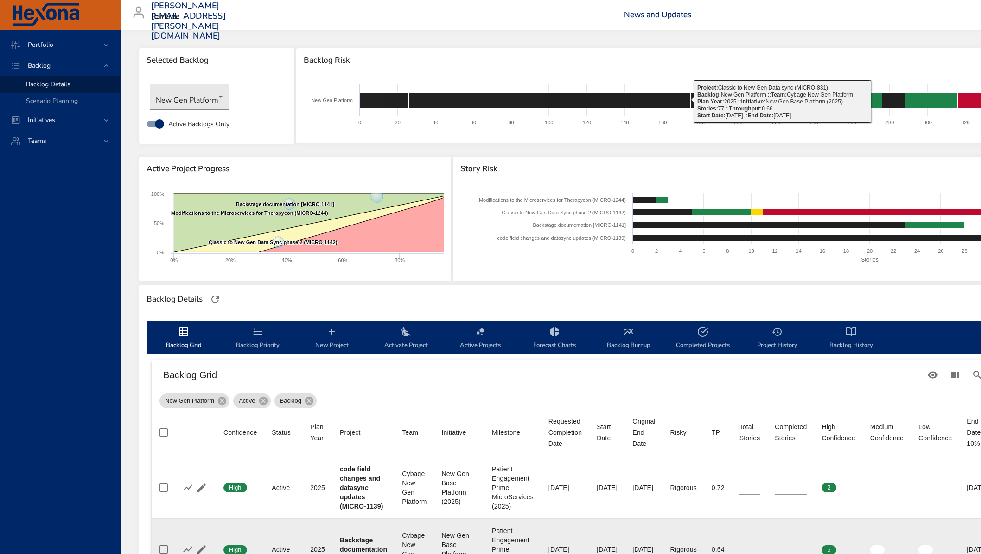
scroll to position [202, 0]
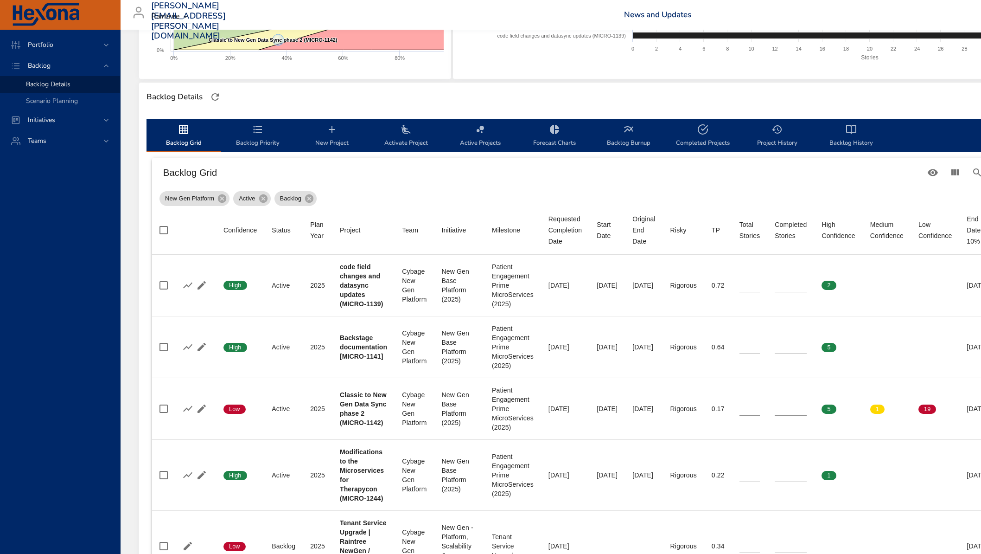
click at [260, 126] on icon "backlog-tab" at bounding box center [258, 129] width 9 height 7
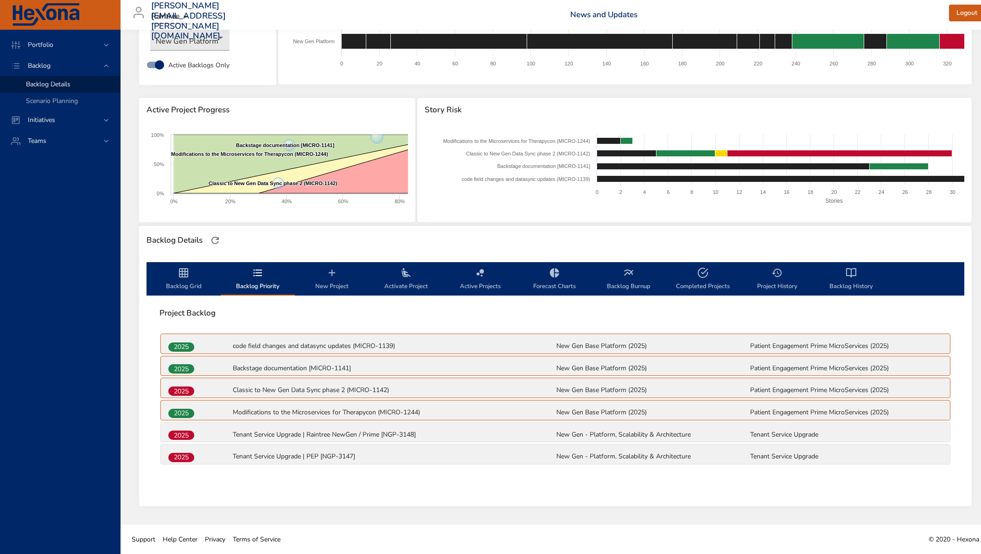
scroll to position [58, 0]
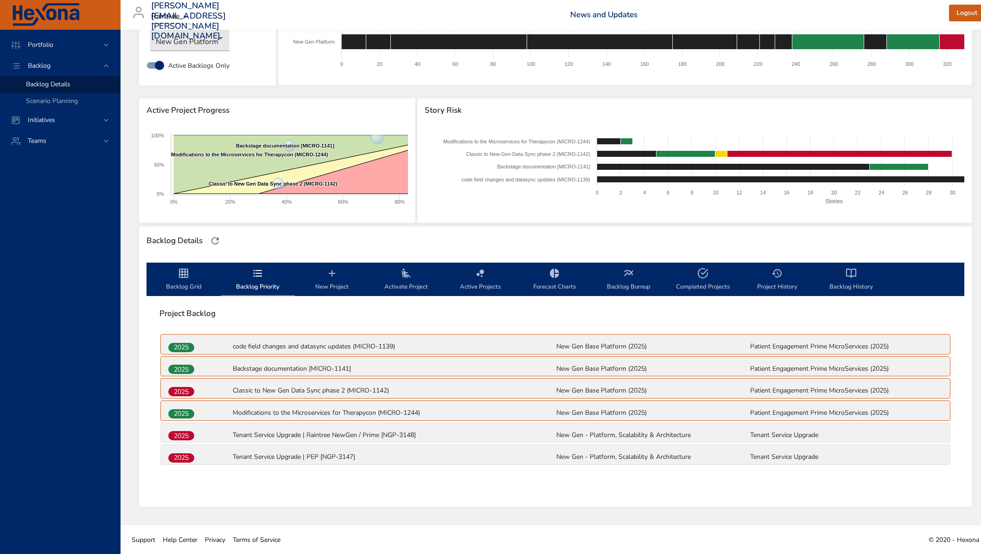
click at [339, 277] on span "New Project" at bounding box center [332, 280] width 63 height 25
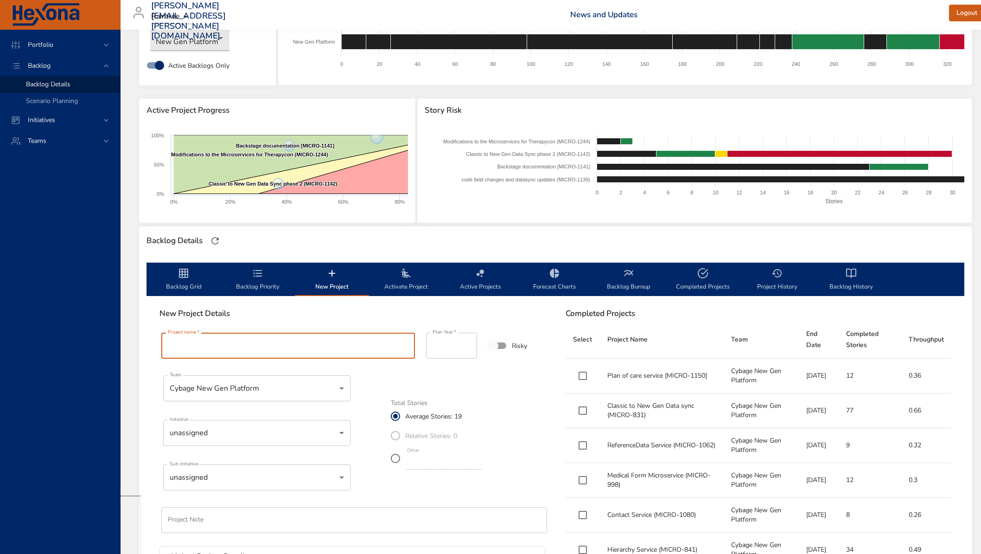
click at [235, 346] on input "Project name   *" at bounding box center [288, 346] width 254 height 26
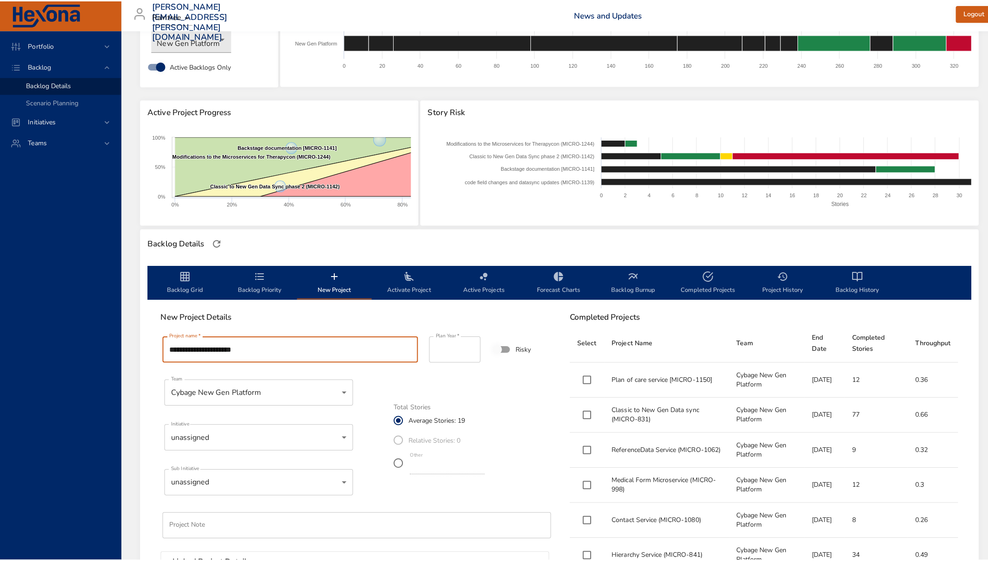
scroll to position [213, 0]
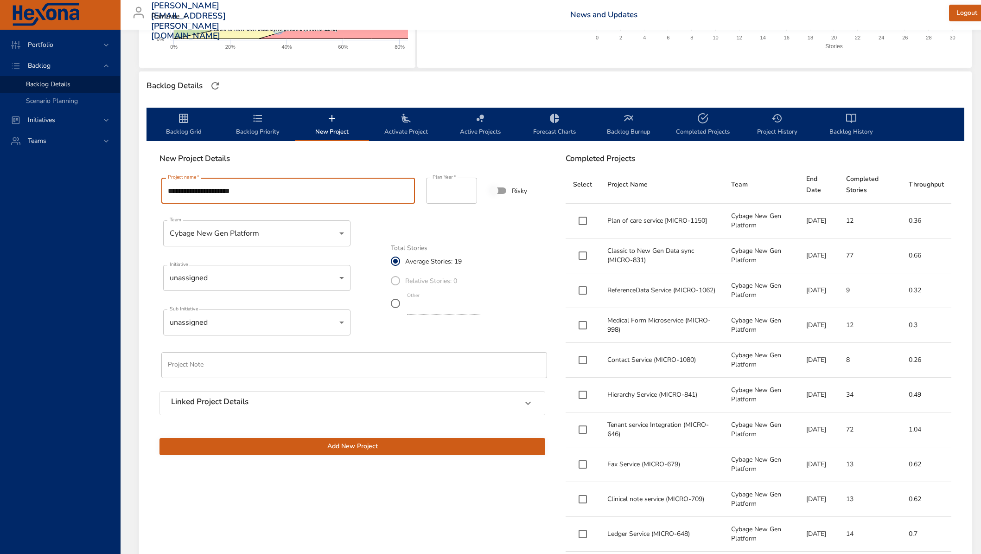
type input "**********"
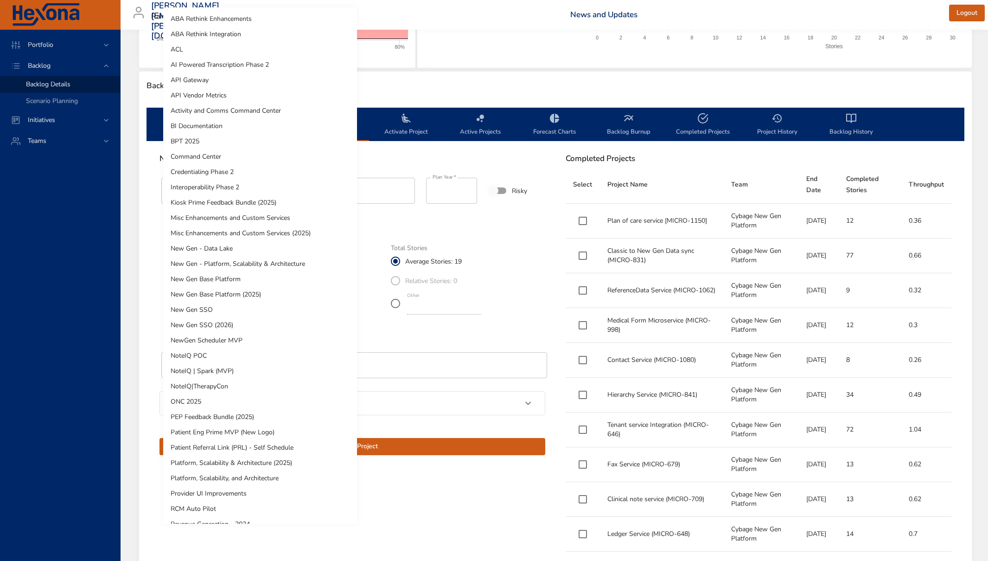
click at [299, 276] on body "Portfolio Backlog Backlog Details Scenario Planning Initiatives Teams [PERSON_N…" at bounding box center [494, 67] width 988 height 561
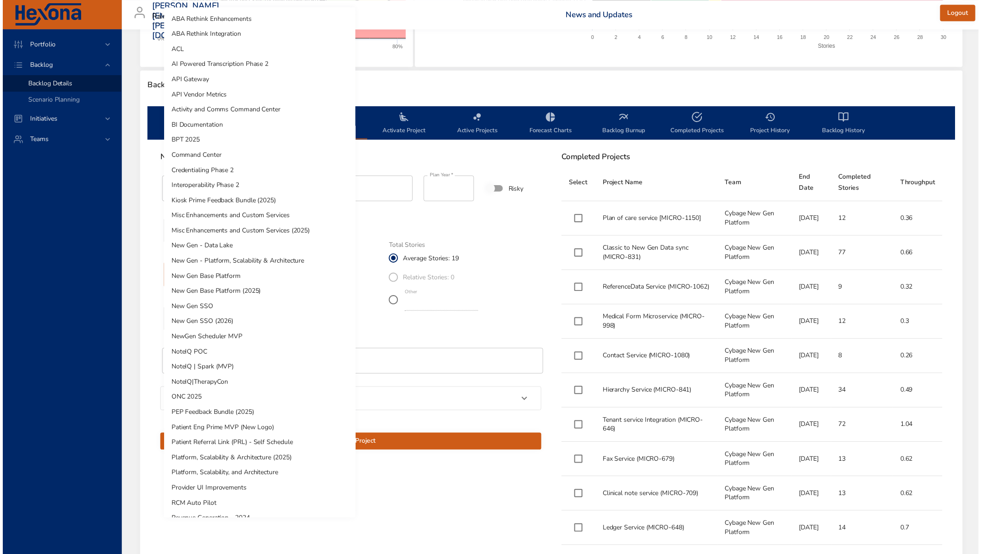
scroll to position [211, 0]
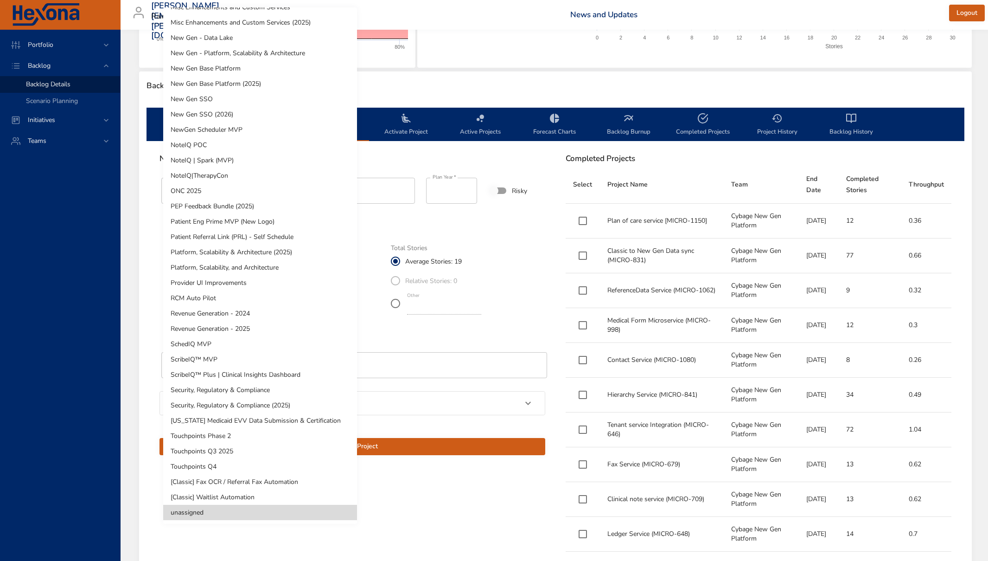
click at [264, 159] on li "NoteIQ | Spark (MVP)" at bounding box center [260, 160] width 194 height 15
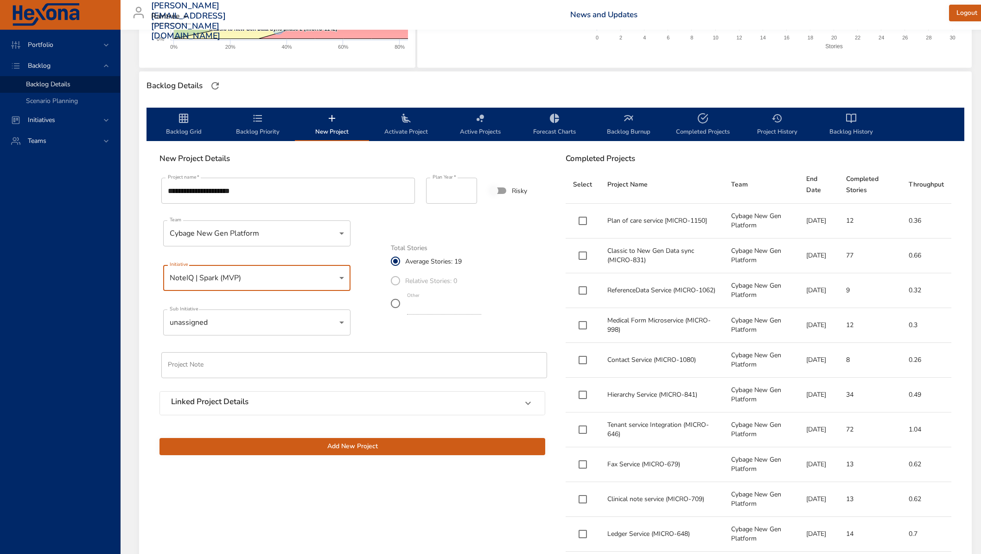
click at [360, 451] on span "Add New Project" at bounding box center [352, 447] width 371 height 12
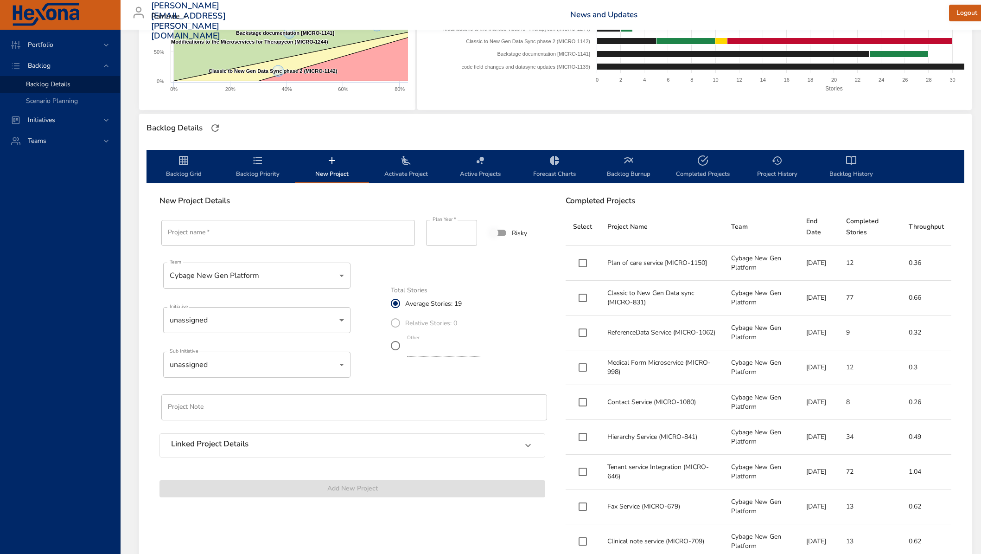
scroll to position [0, 0]
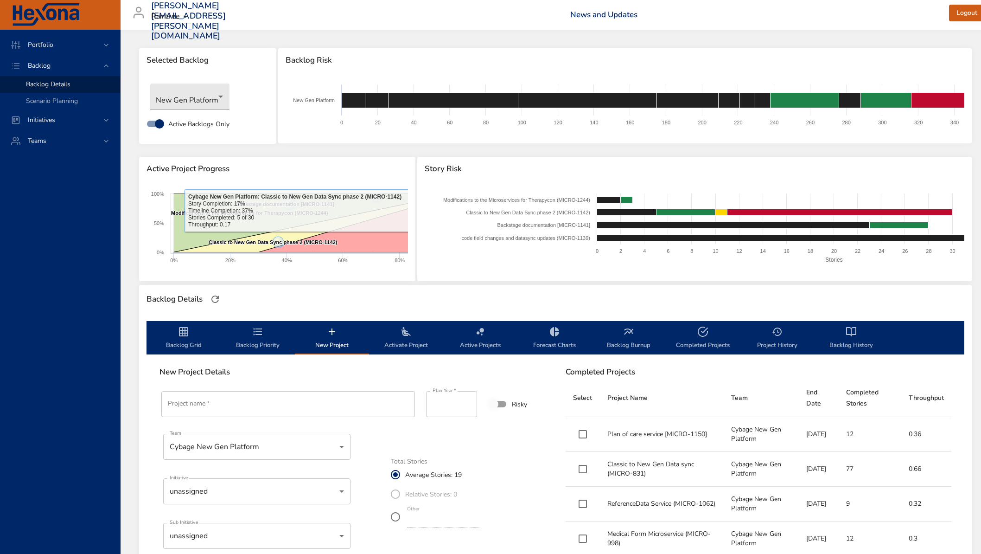
click at [252, 332] on icon "backlog-tab" at bounding box center [257, 331] width 11 height 11
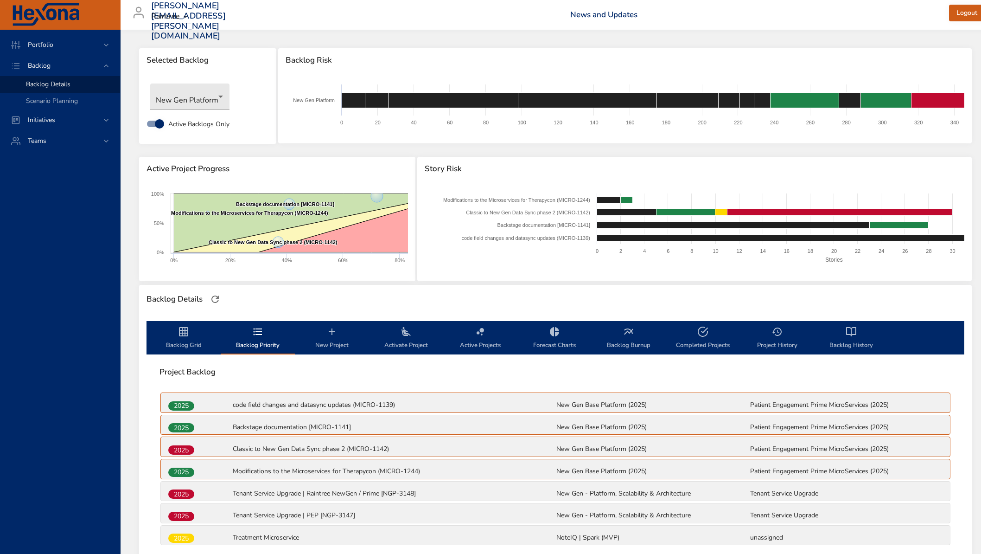
scroll to position [81, 0]
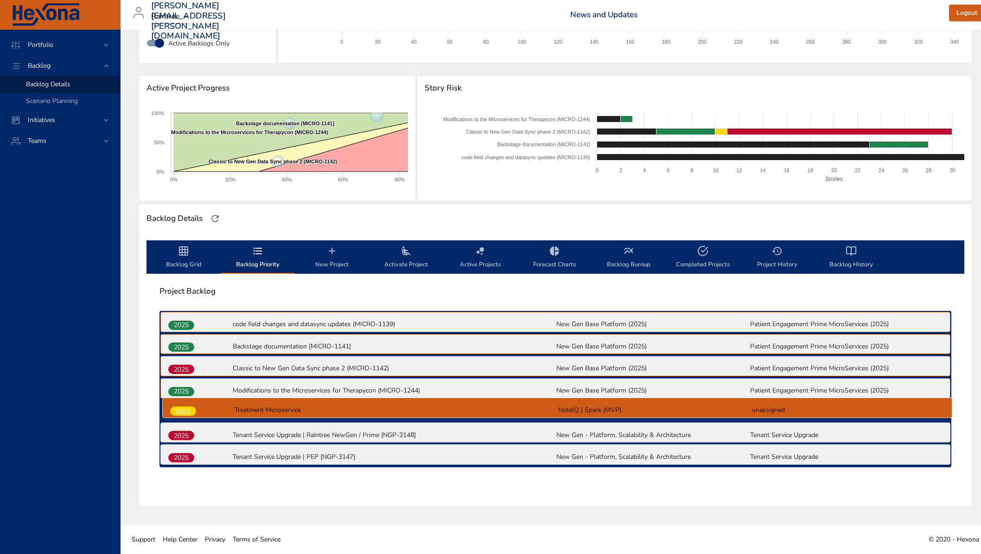
drag, startPoint x: 179, startPoint y: 457, endPoint x: 182, endPoint y: 409, distance: 48.8
click at [182, 409] on div "2025 code field changes and datasync updates (MICRO-1139) New Gen Base Platform…" at bounding box center [556, 389] width 792 height 156
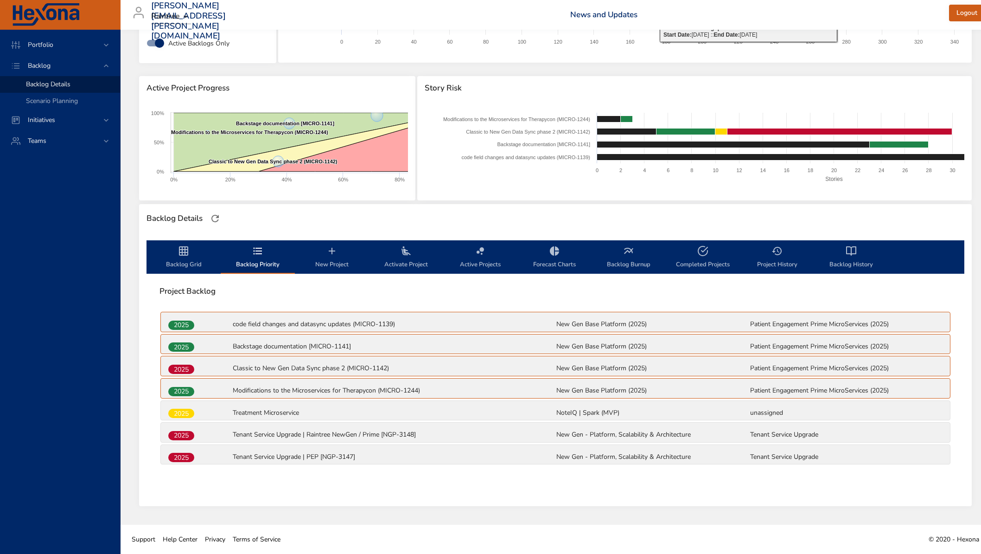
scroll to position [0, 0]
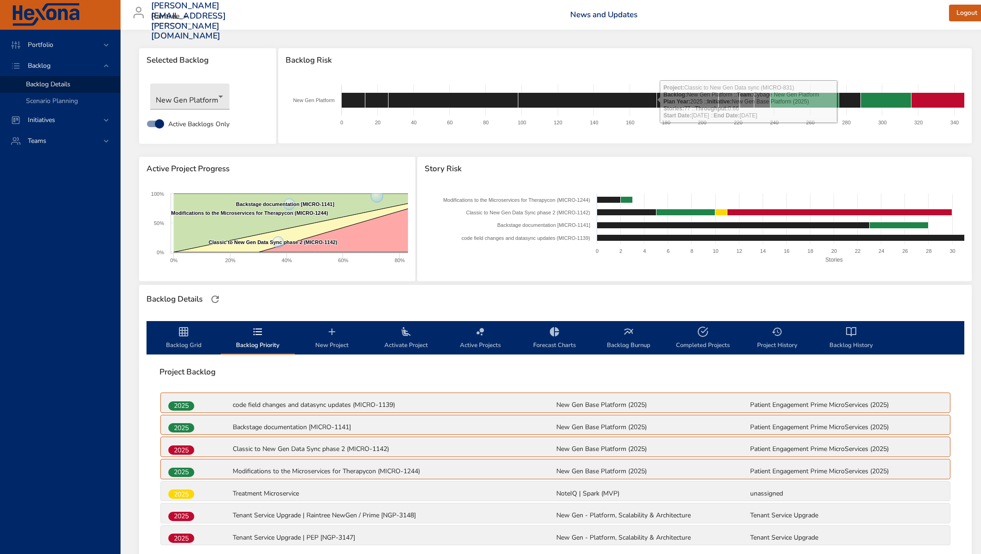
click at [378, 63] on span "Backlog Risk" at bounding box center [625, 60] width 679 height 9
click at [52, 45] on span "Portfolio" at bounding box center [40, 44] width 40 height 9
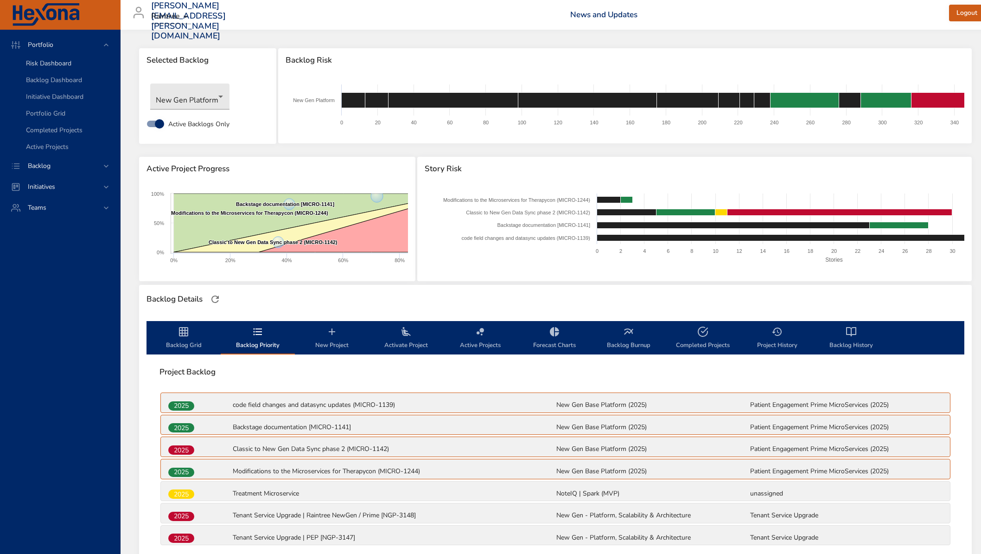
click at [54, 58] on link "Risk Dashboard" at bounding box center [60, 63] width 120 height 17
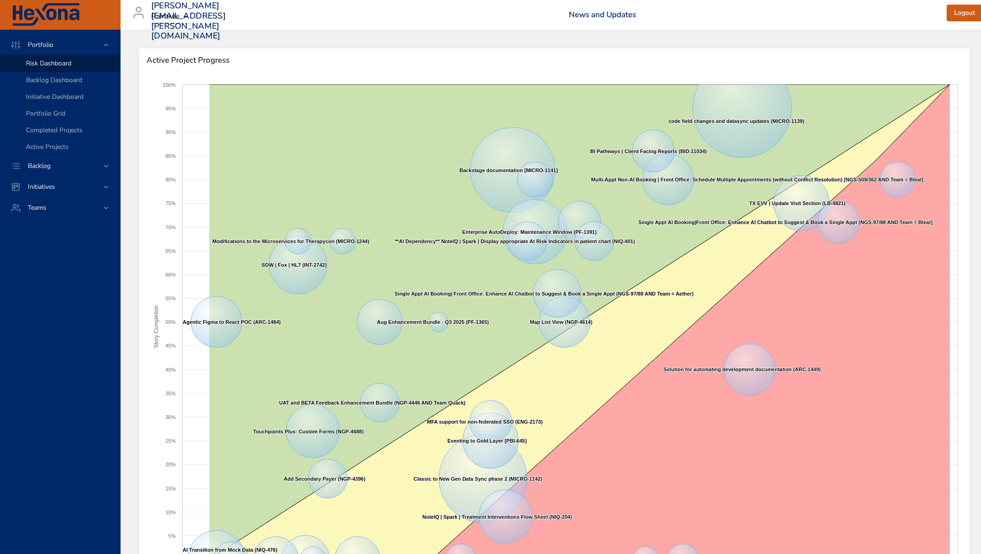
click at [56, 364] on div "Portfolio Risk Dashboard Backlog Dashboard Initiative Dashboard Portfolio Grid …" at bounding box center [60, 292] width 121 height 524
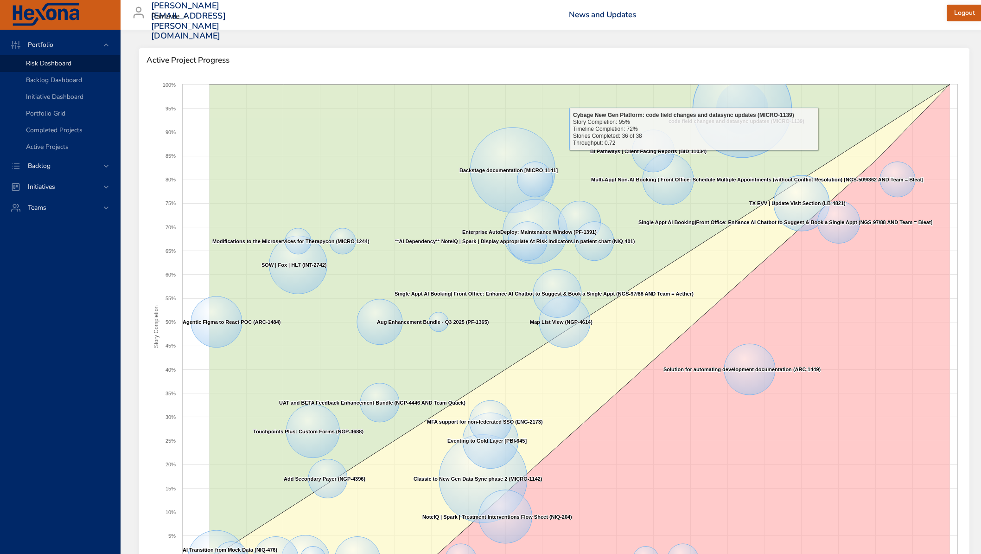
click at [637, 54] on div "Active Project Progress" at bounding box center [554, 60] width 831 height 24
